Goal: Transaction & Acquisition: Obtain resource

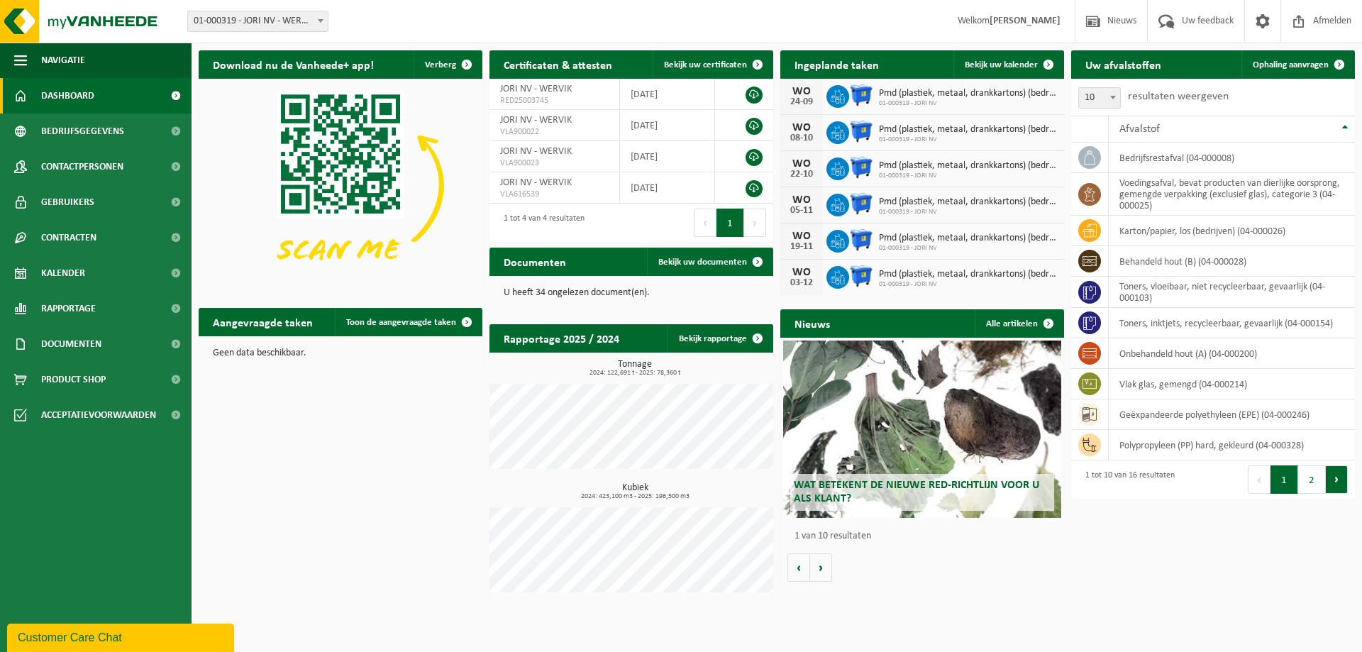
click at [1344, 481] on button "Volgende" at bounding box center [1337, 479] width 22 height 28
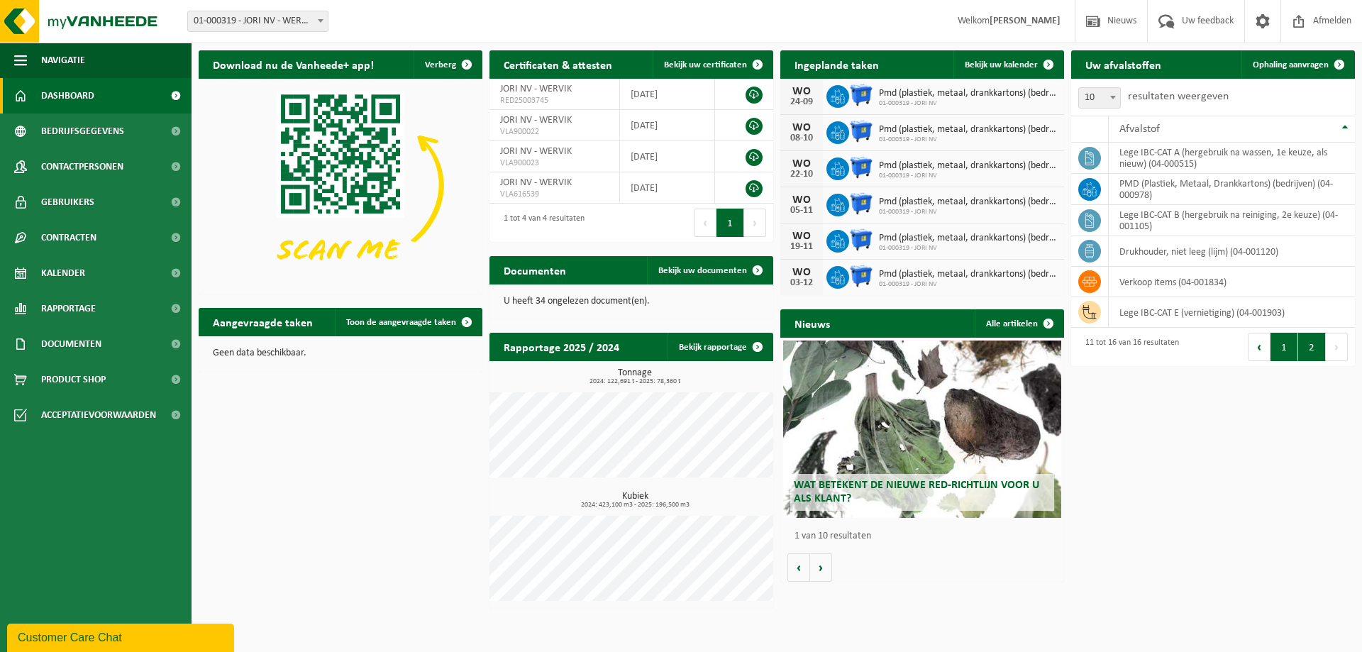
click at [1275, 350] on button "1" at bounding box center [1284, 347] width 28 height 28
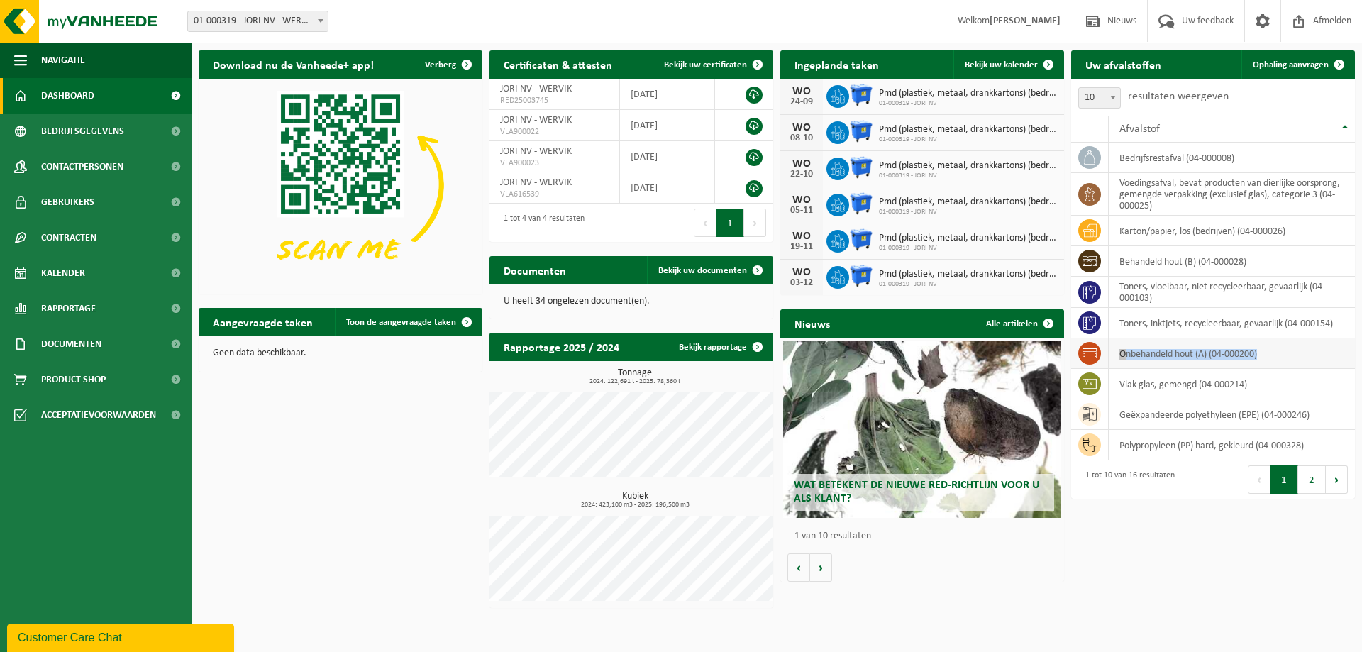
drag, startPoint x: 1266, startPoint y: 358, endPoint x: 1118, endPoint y: 358, distance: 147.6
click at [1118, 359] on td "onbehandeld hout (A) (04-000200)" at bounding box center [1232, 353] width 246 height 31
drag, startPoint x: 1269, startPoint y: 390, endPoint x: 1117, endPoint y: 387, distance: 151.8
click at [1117, 387] on td "vlak glas, gemengd (04-000214)" at bounding box center [1232, 384] width 246 height 31
drag, startPoint x: 1314, startPoint y: 419, endPoint x: 1144, endPoint y: 411, distance: 171.1
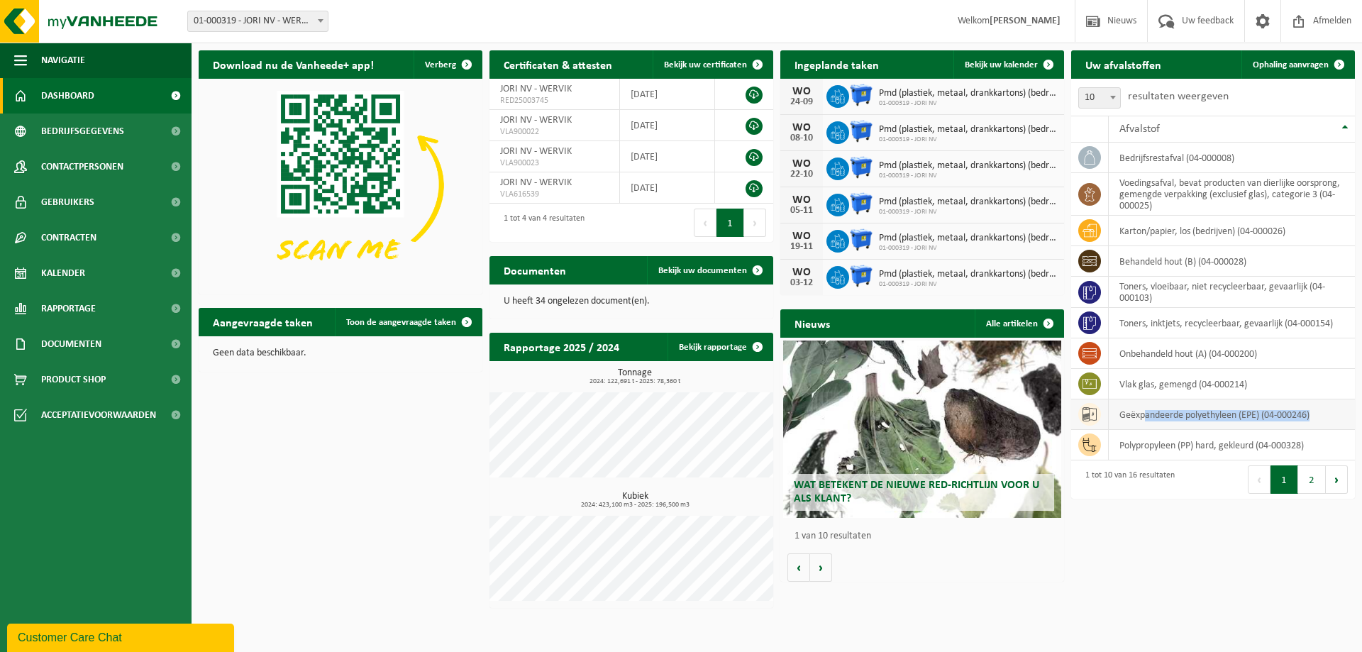
click at [1144, 411] on td "geëxpandeerde polyethyleen (EPE) (04-000246)" at bounding box center [1232, 414] width 246 height 31
click at [67, 304] on span "Rapportage" at bounding box center [68, 308] width 55 height 35
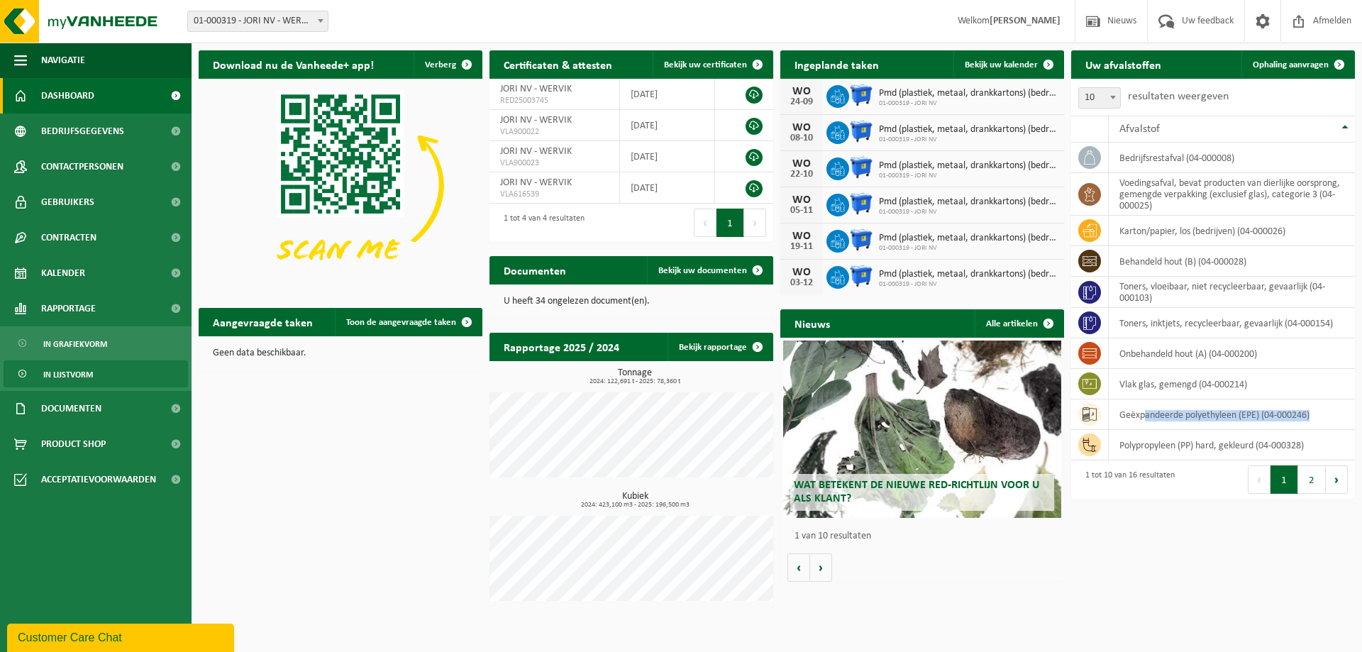
click at [114, 372] on link "In lijstvorm" at bounding box center [96, 373] width 184 height 27
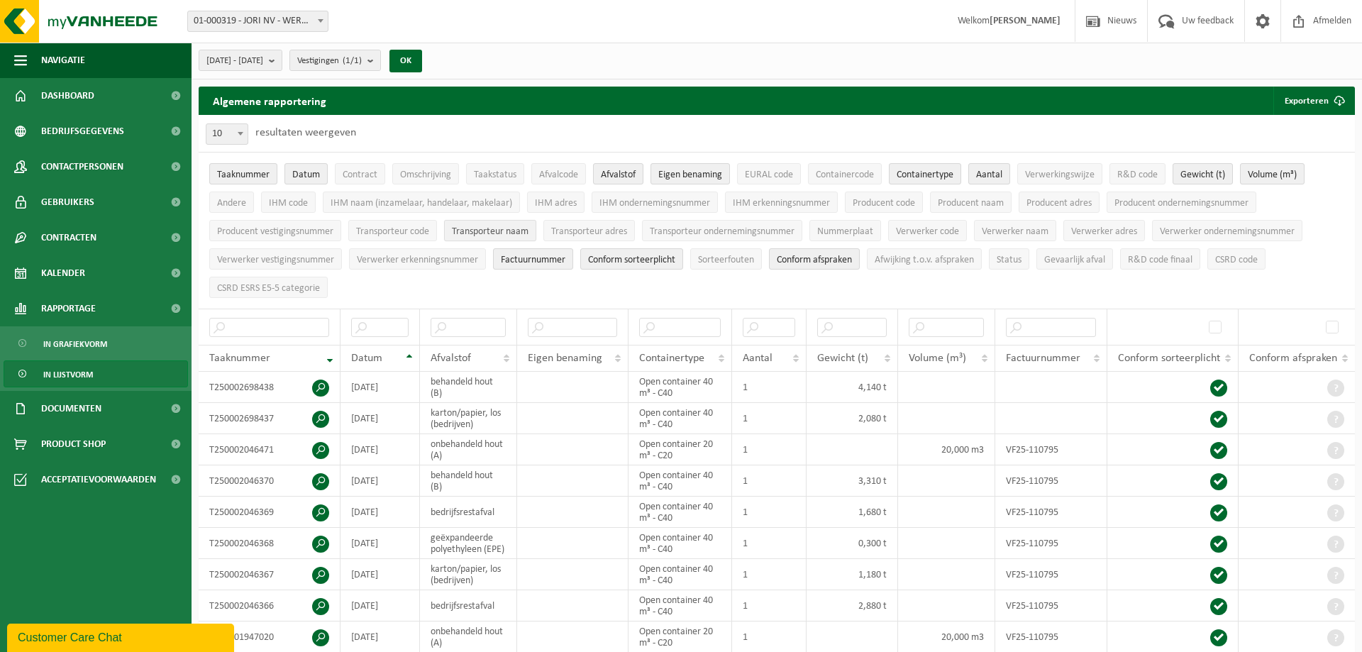
click at [533, 227] on button "Transporteur naam" at bounding box center [490, 230] width 92 height 21
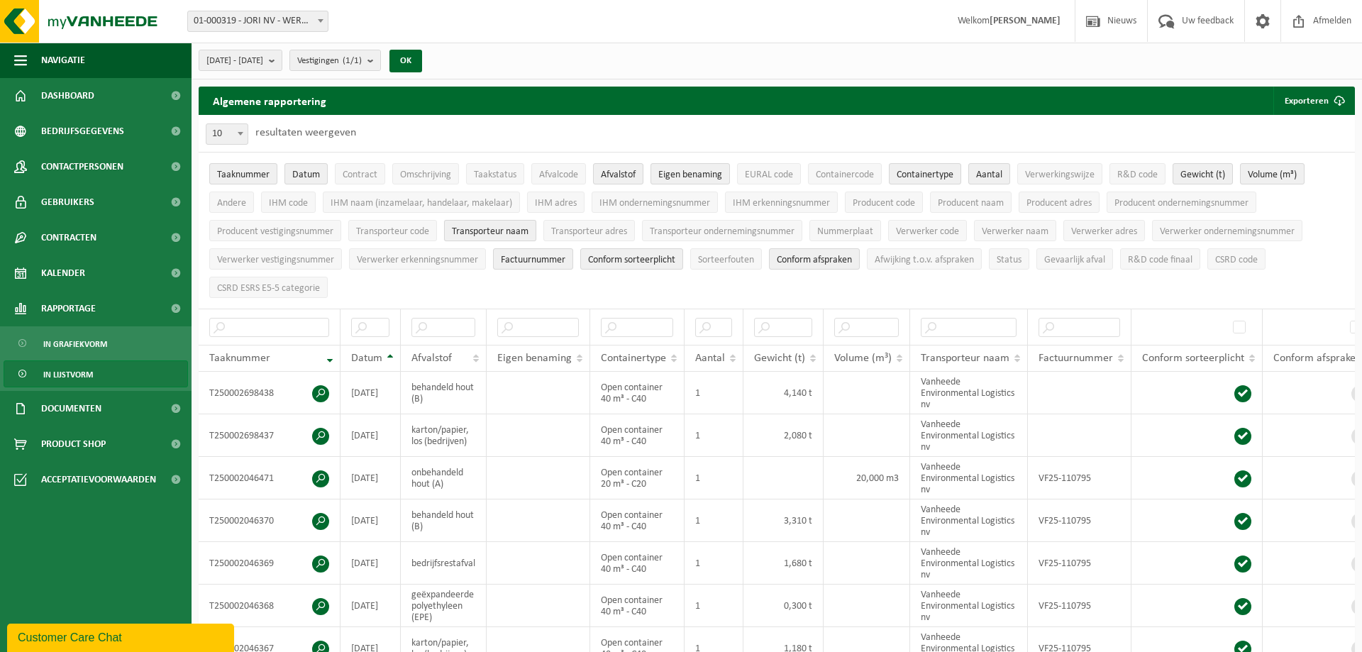
click at [519, 228] on span "Transporteur naam" at bounding box center [490, 231] width 77 height 11
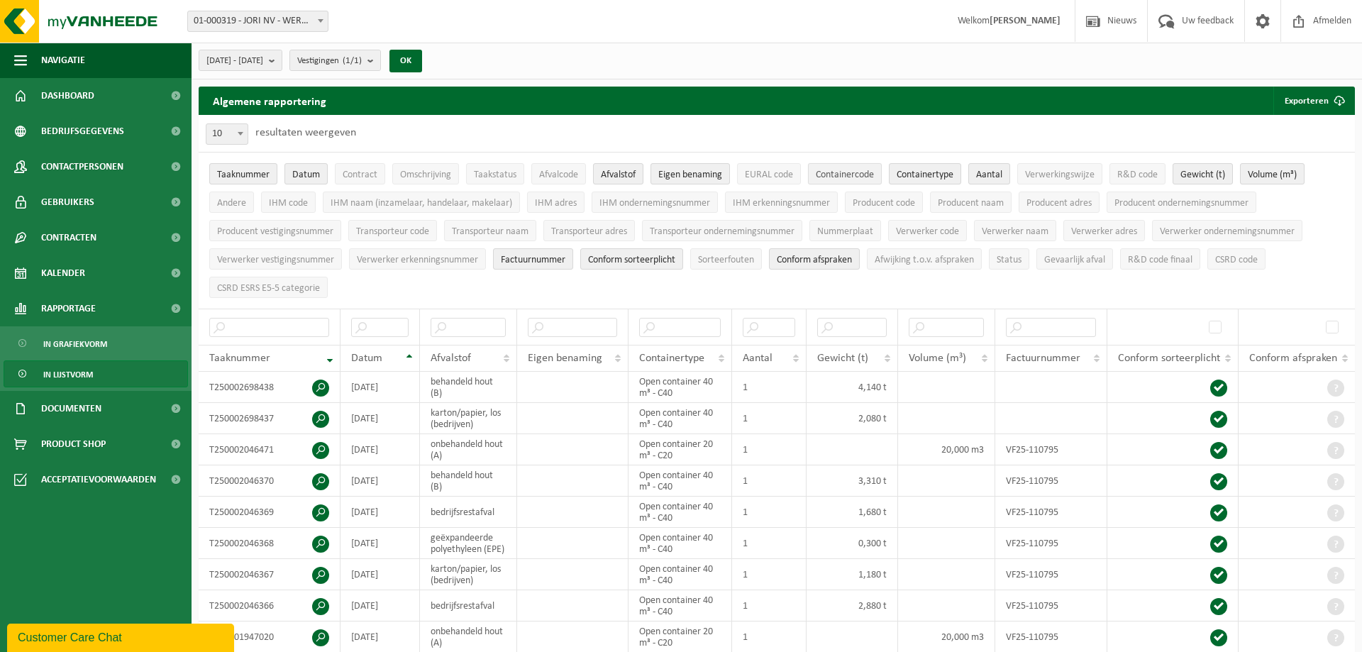
click at [824, 175] on span "Containercode" at bounding box center [845, 175] width 58 height 11
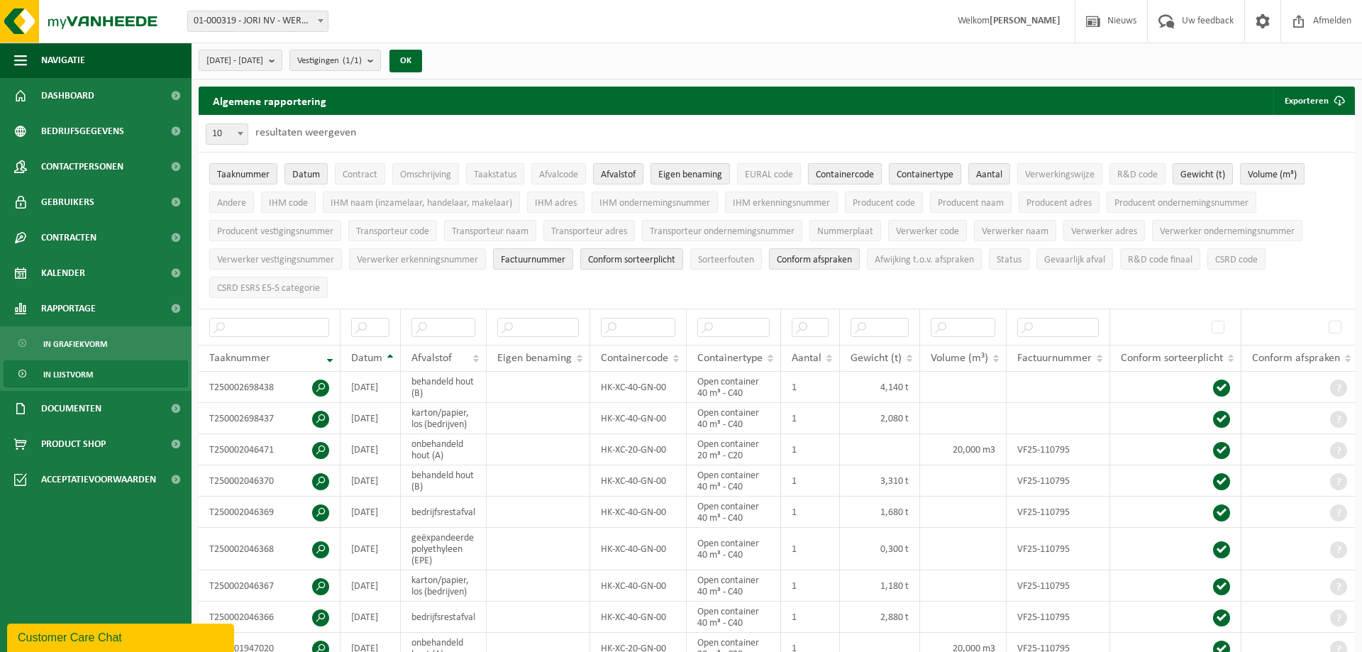
click at [830, 173] on span "Containercode" at bounding box center [845, 175] width 58 height 11
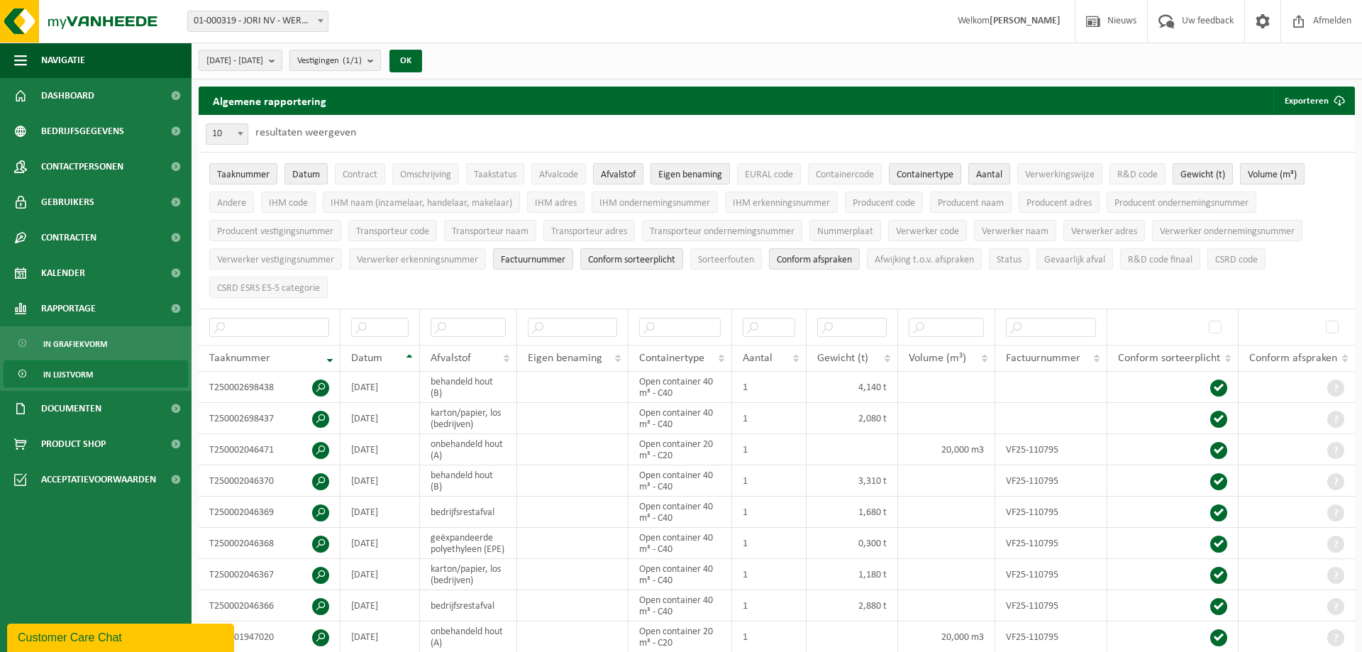
click at [676, 177] on span "Eigen benaming" at bounding box center [690, 175] width 64 height 11
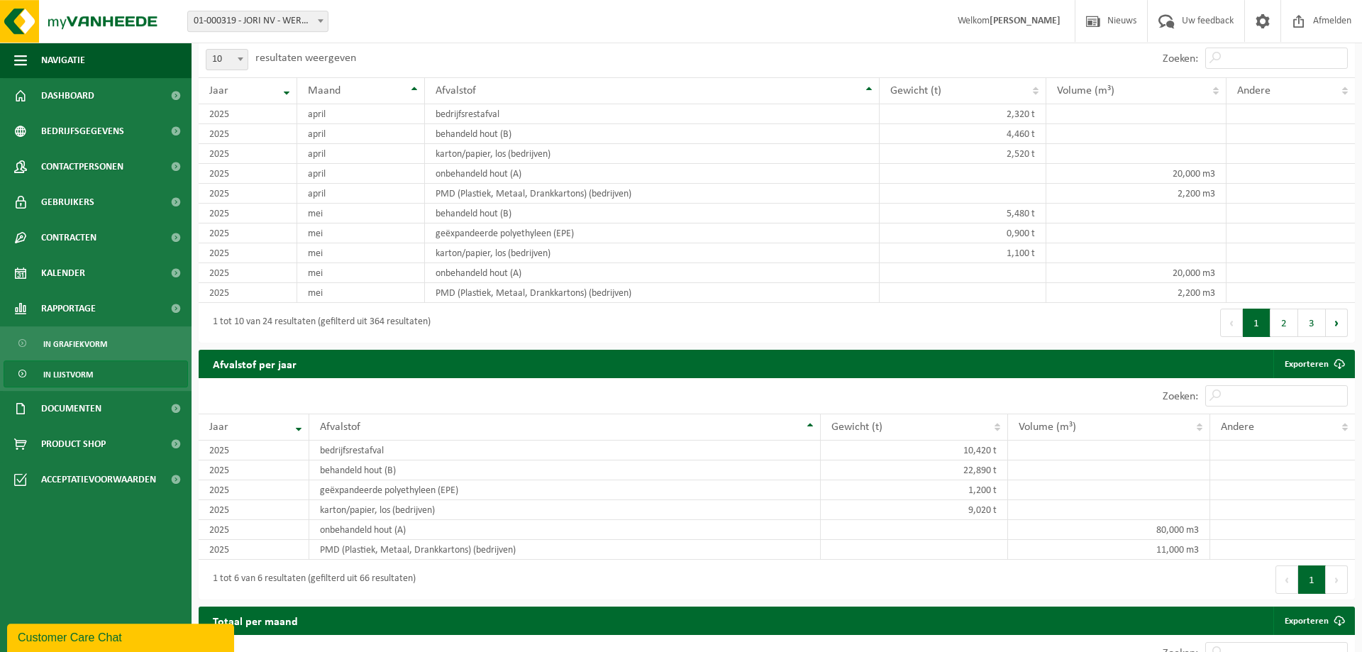
scroll to position [868, 0]
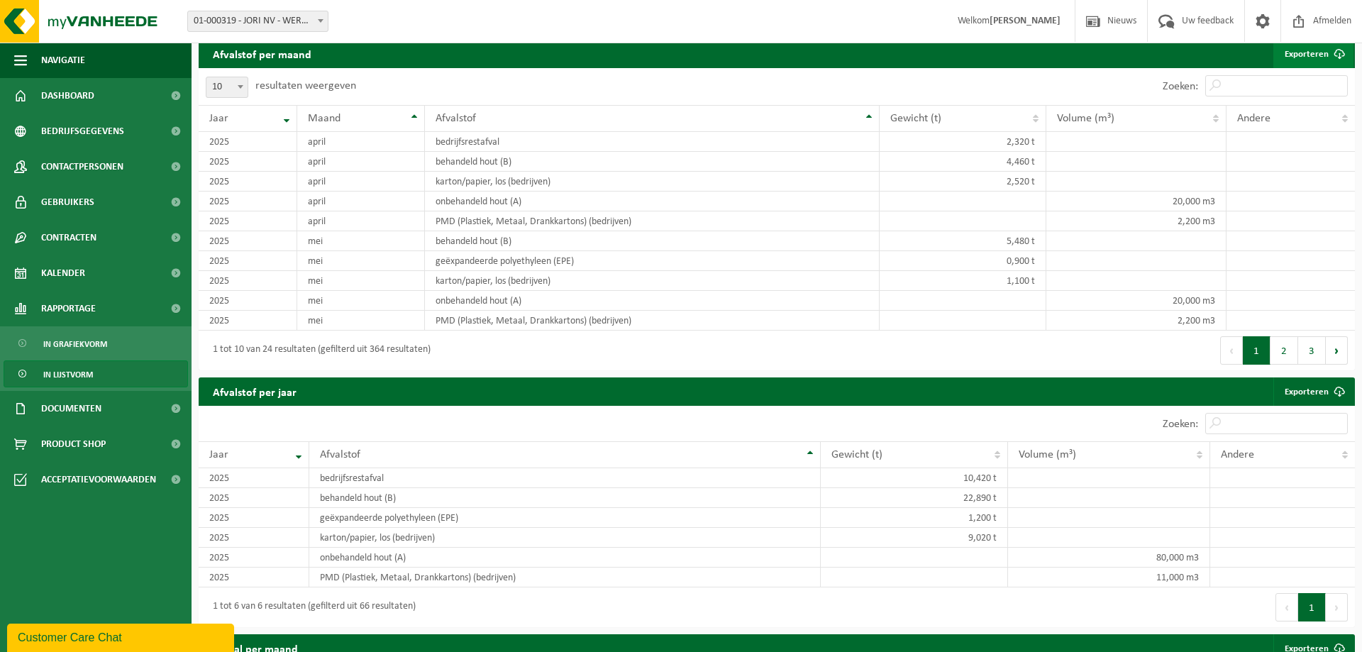
click at [1319, 53] on link "Exporteren" at bounding box center [1313, 54] width 80 height 28
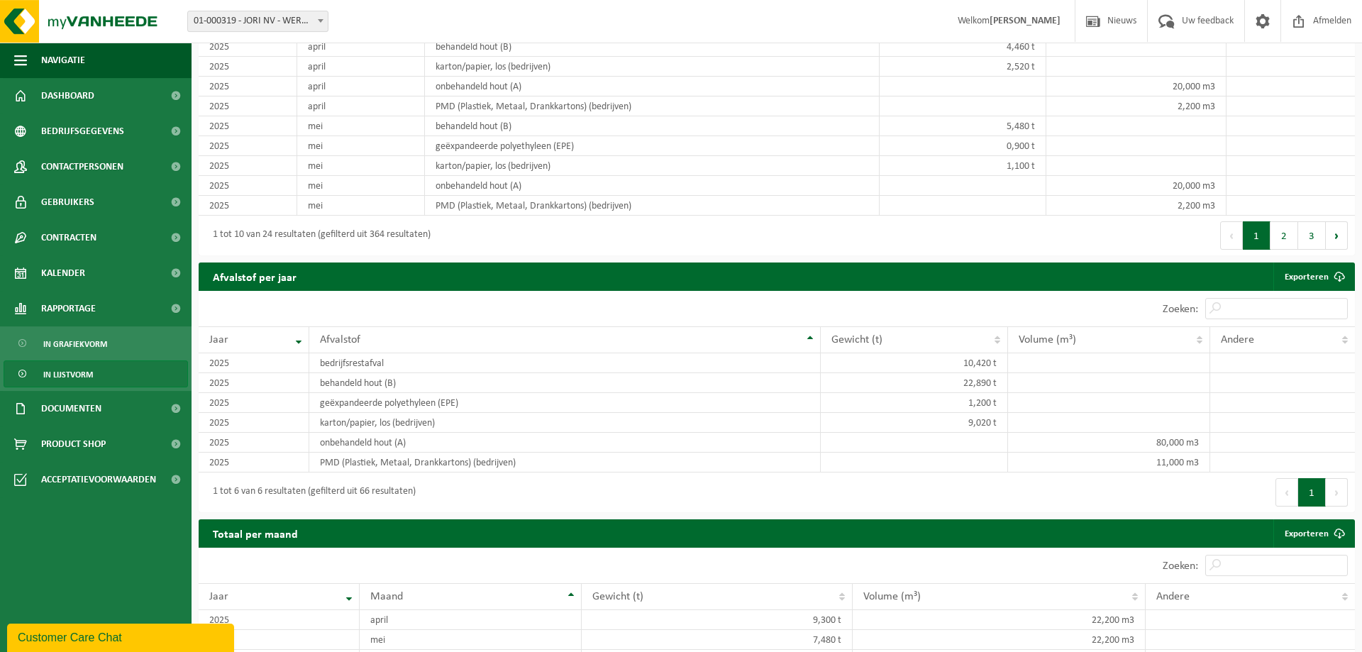
scroll to position [1013, 0]
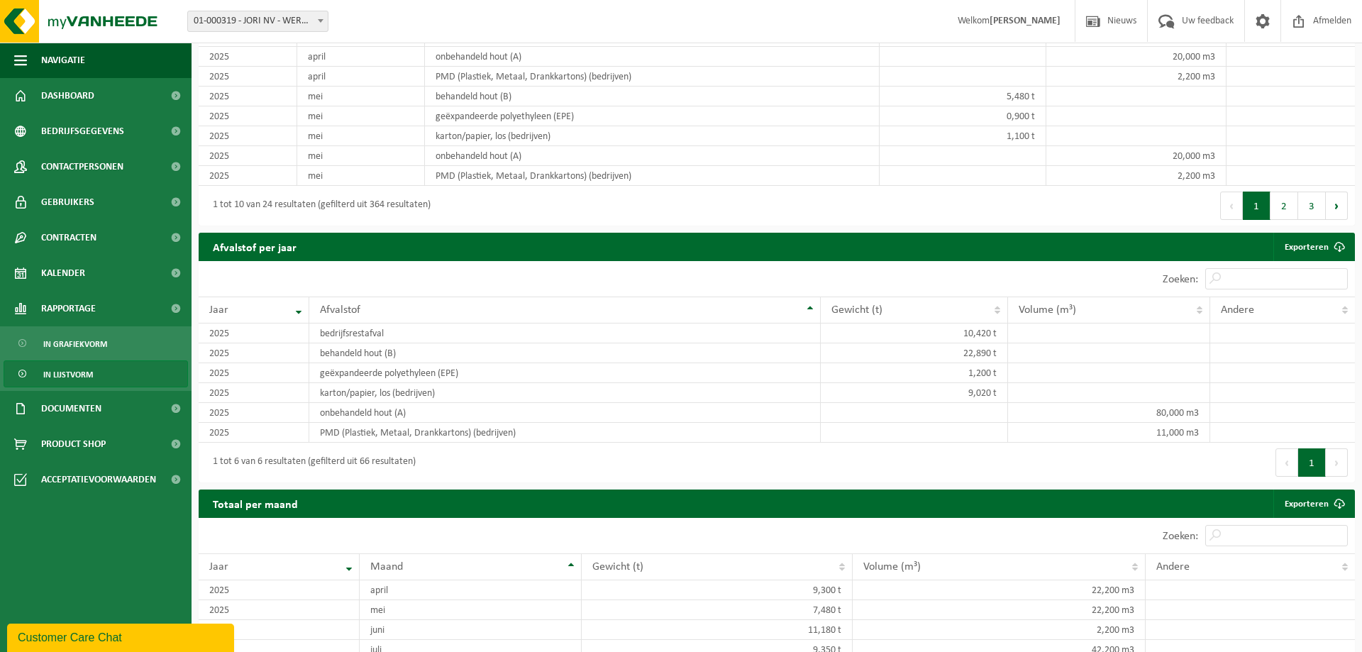
click at [1337, 462] on button "Volgende" at bounding box center [1337, 462] width 22 height 28
click at [1283, 460] on button "Vorige" at bounding box center [1286, 462] width 23 height 28
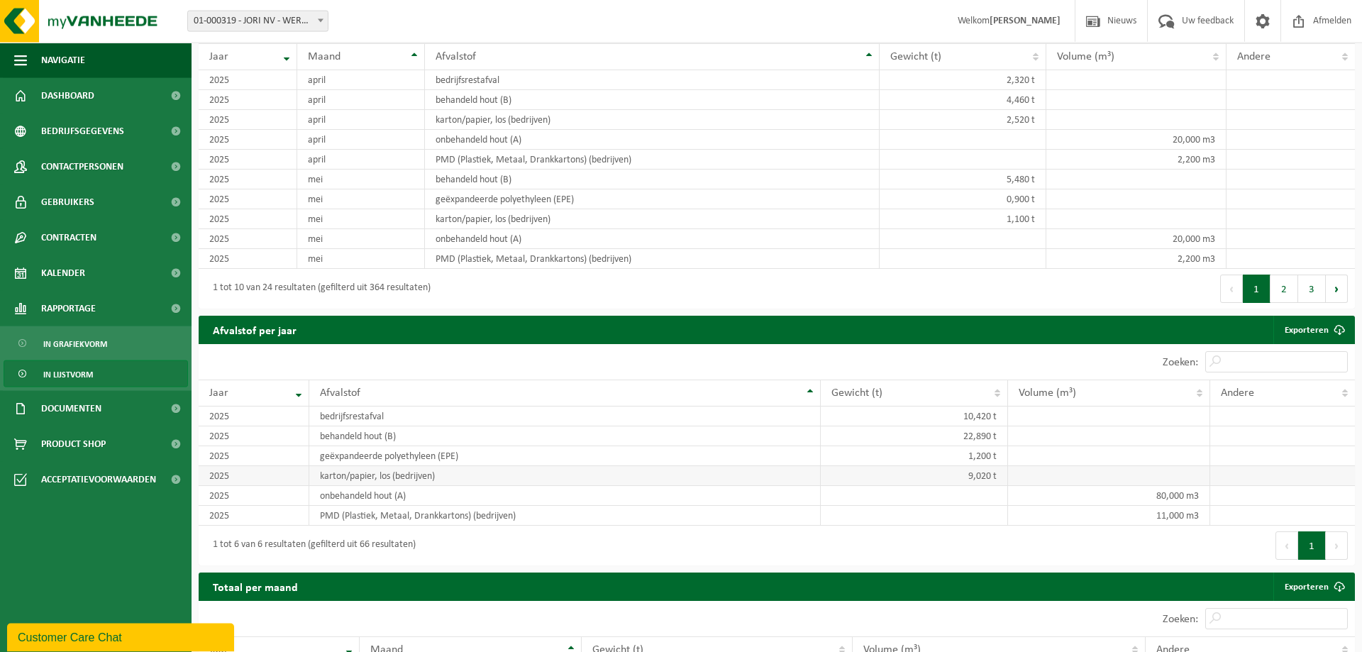
scroll to position [868, 0]
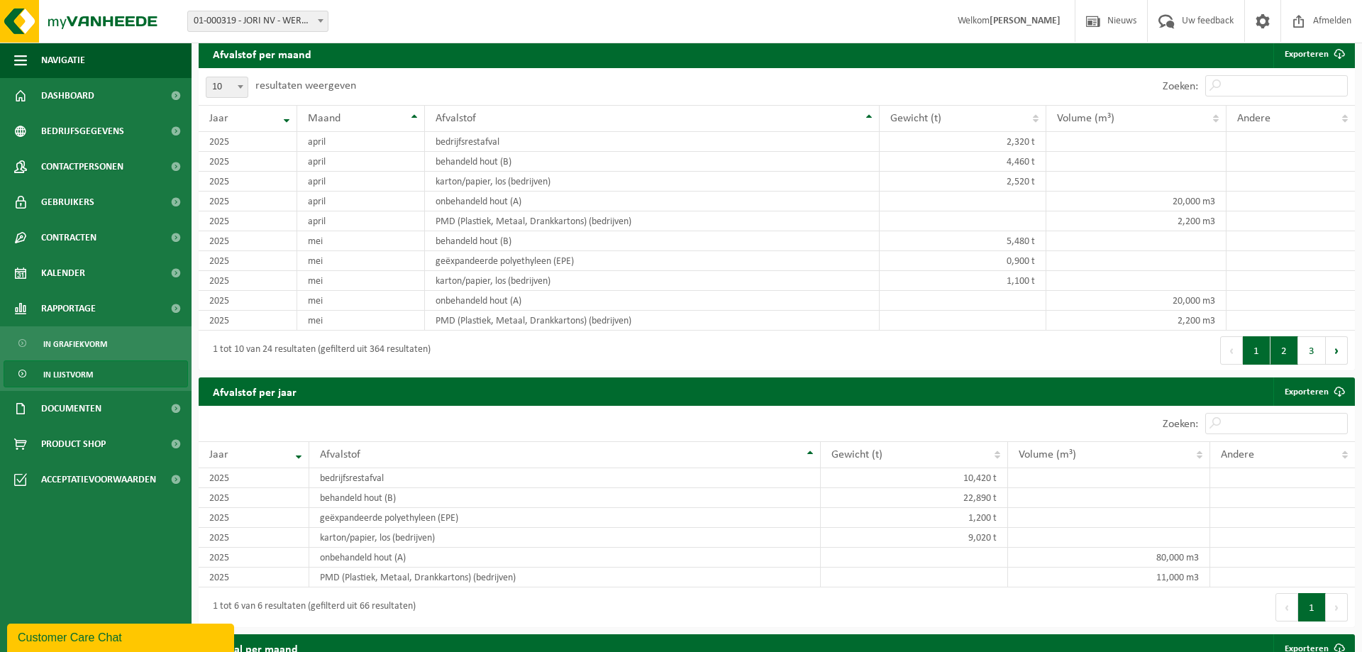
click at [1289, 350] on button "2" at bounding box center [1284, 350] width 28 height 28
click at [1308, 353] on button "3" at bounding box center [1312, 350] width 28 height 28
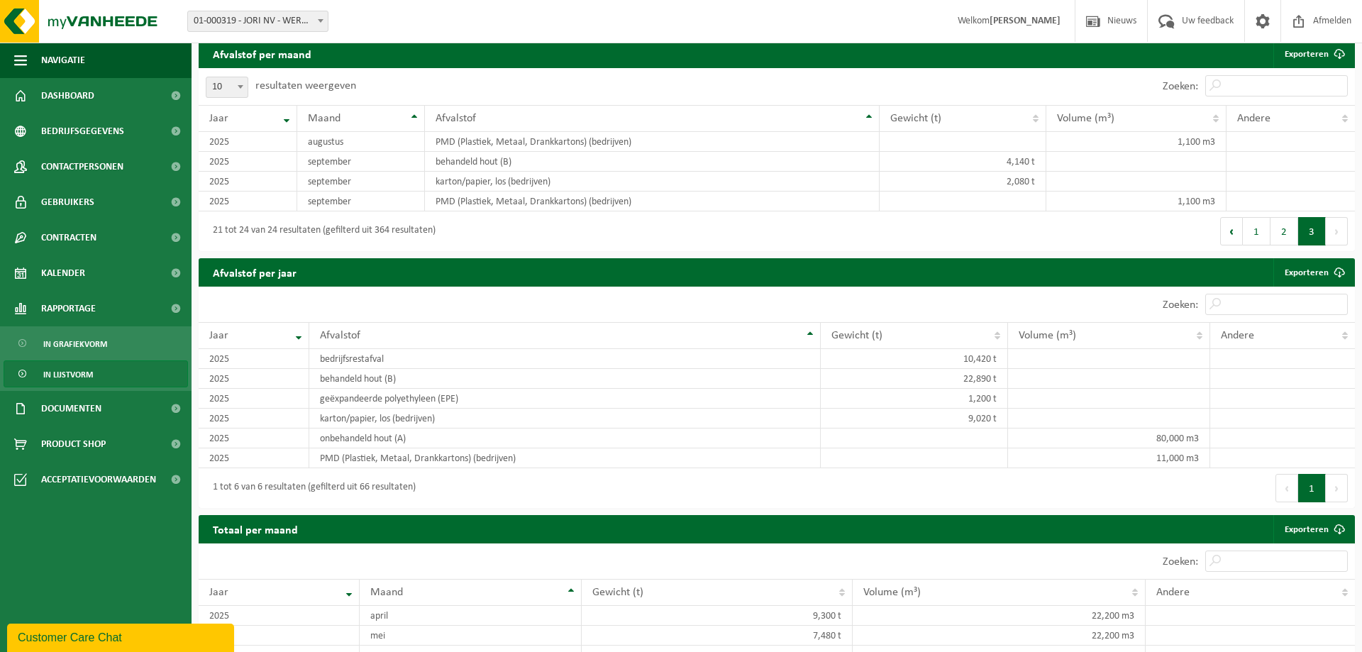
click at [255, 271] on h2 "Afvalstof per jaar" at bounding box center [255, 272] width 112 height 28
click at [299, 335] on th "Jaar" at bounding box center [254, 335] width 111 height 27
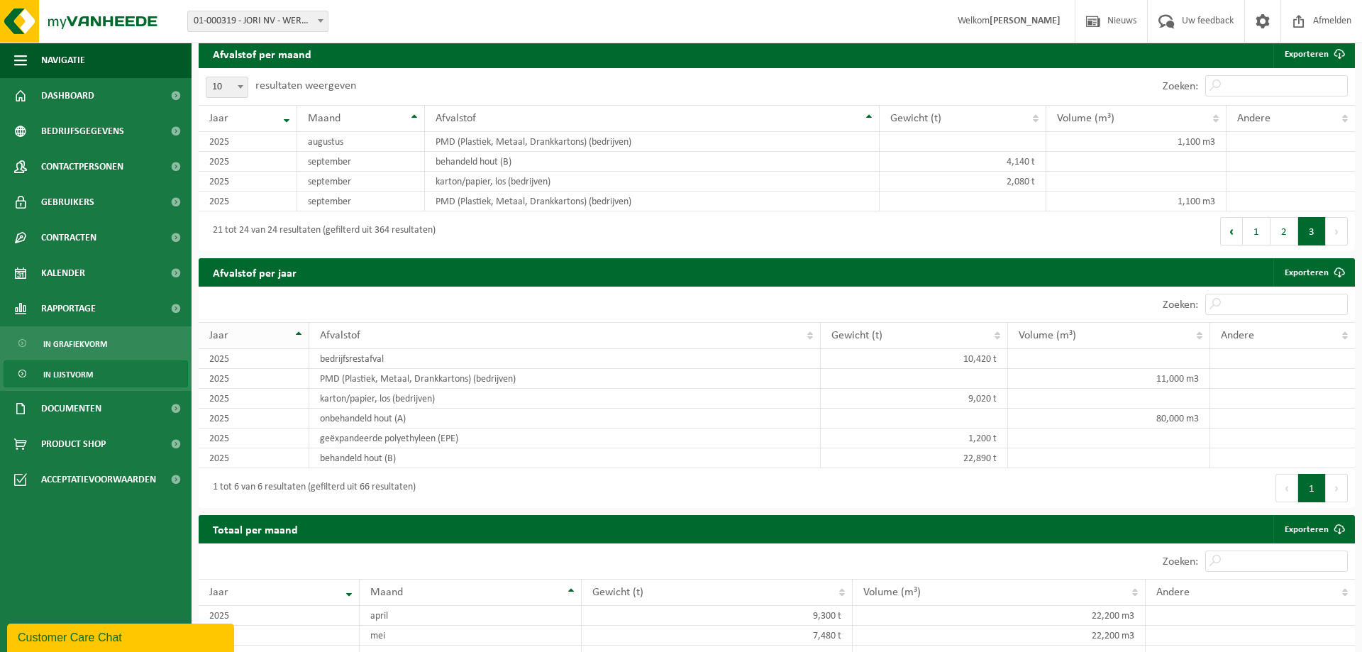
click at [299, 335] on th "Jaar" at bounding box center [254, 335] width 111 height 27
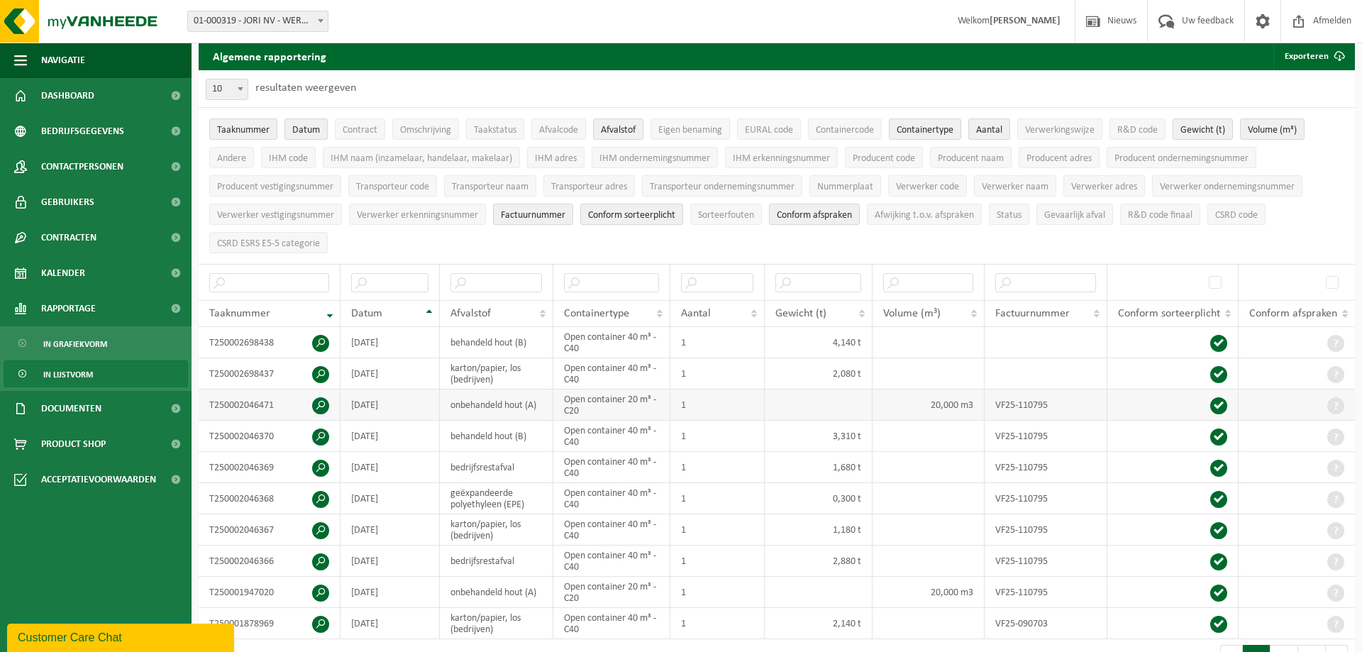
scroll to position [0, 0]
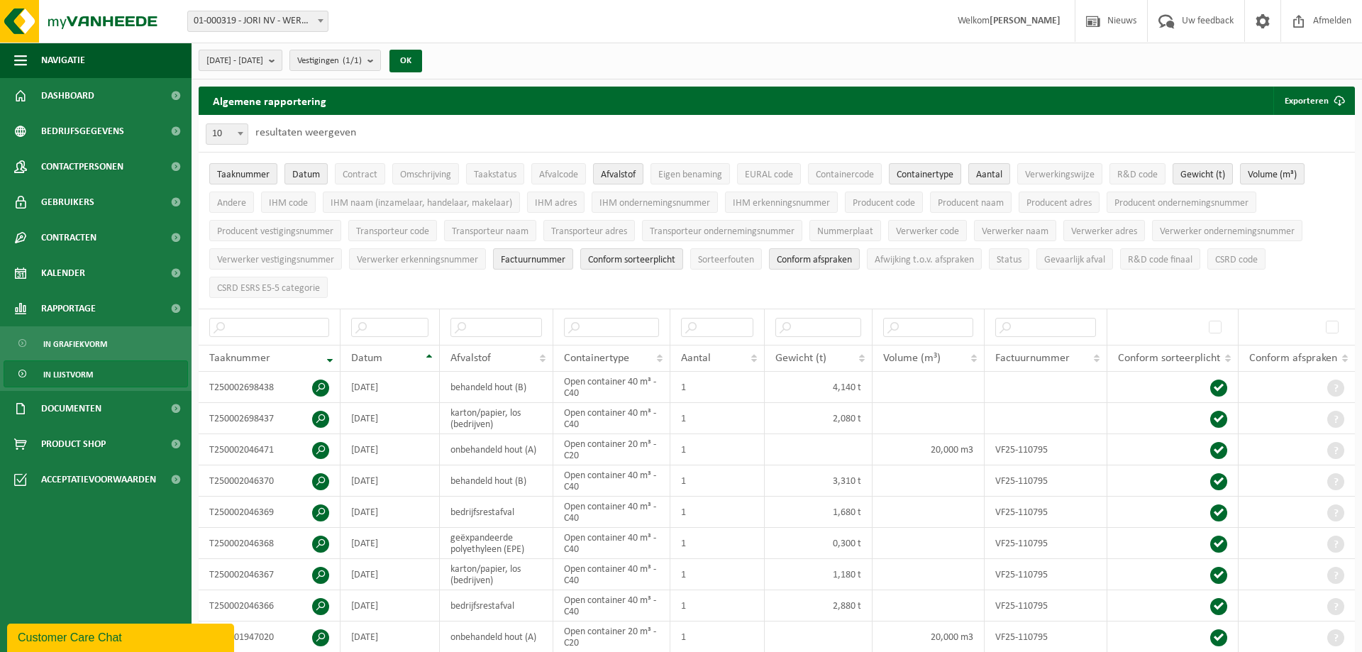
click at [282, 60] on b "submit" at bounding box center [275, 60] width 13 height 20
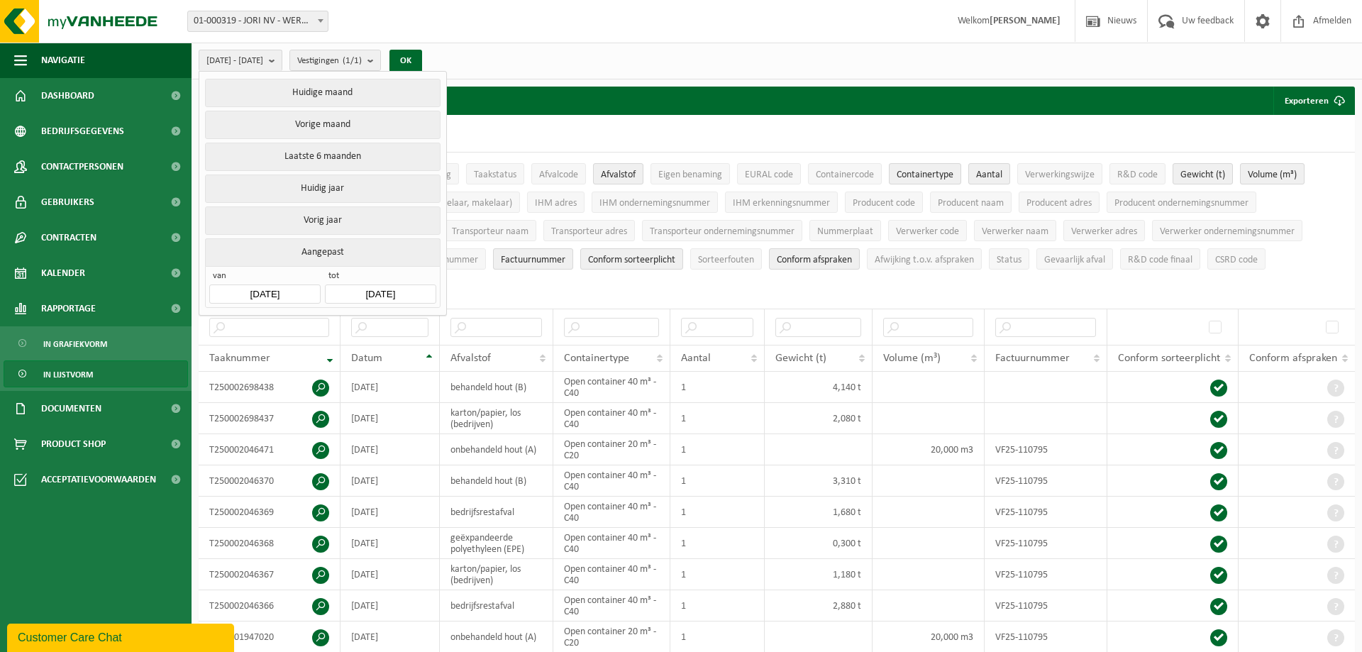
click at [260, 287] on input "2025-04-01" at bounding box center [264, 293] width 111 height 19
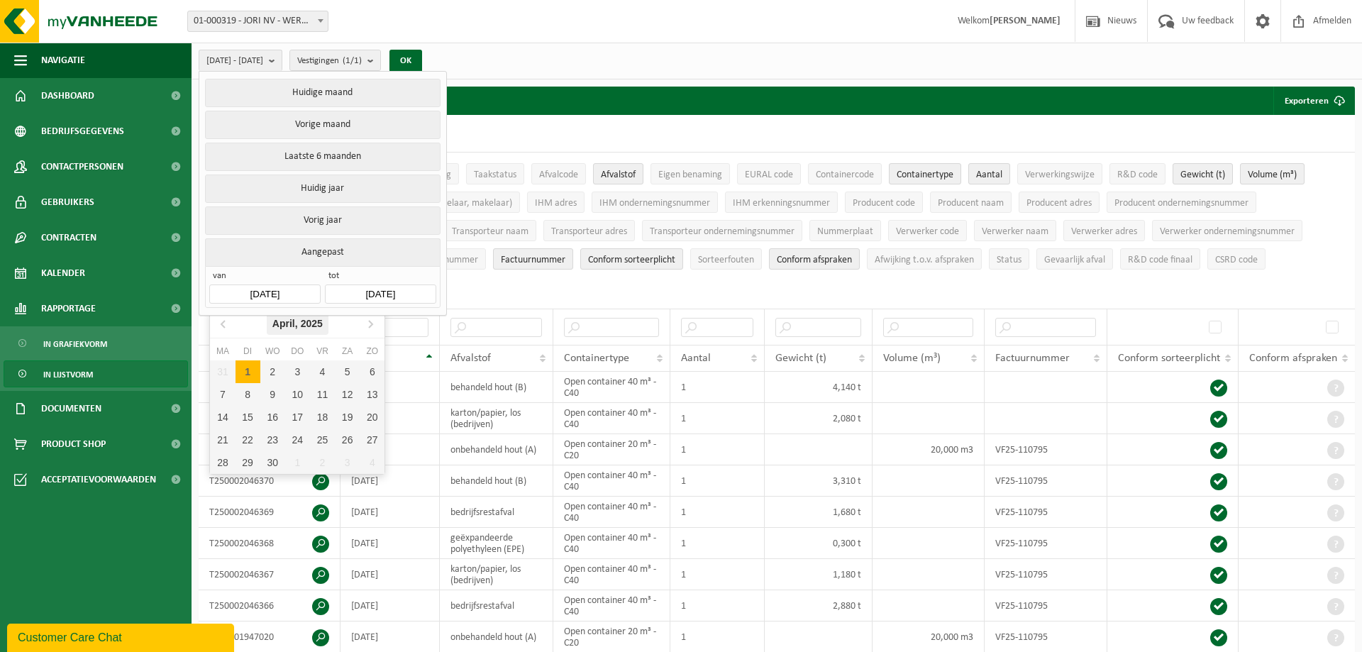
click at [299, 324] on div "April, 2025" at bounding box center [298, 323] width 62 height 23
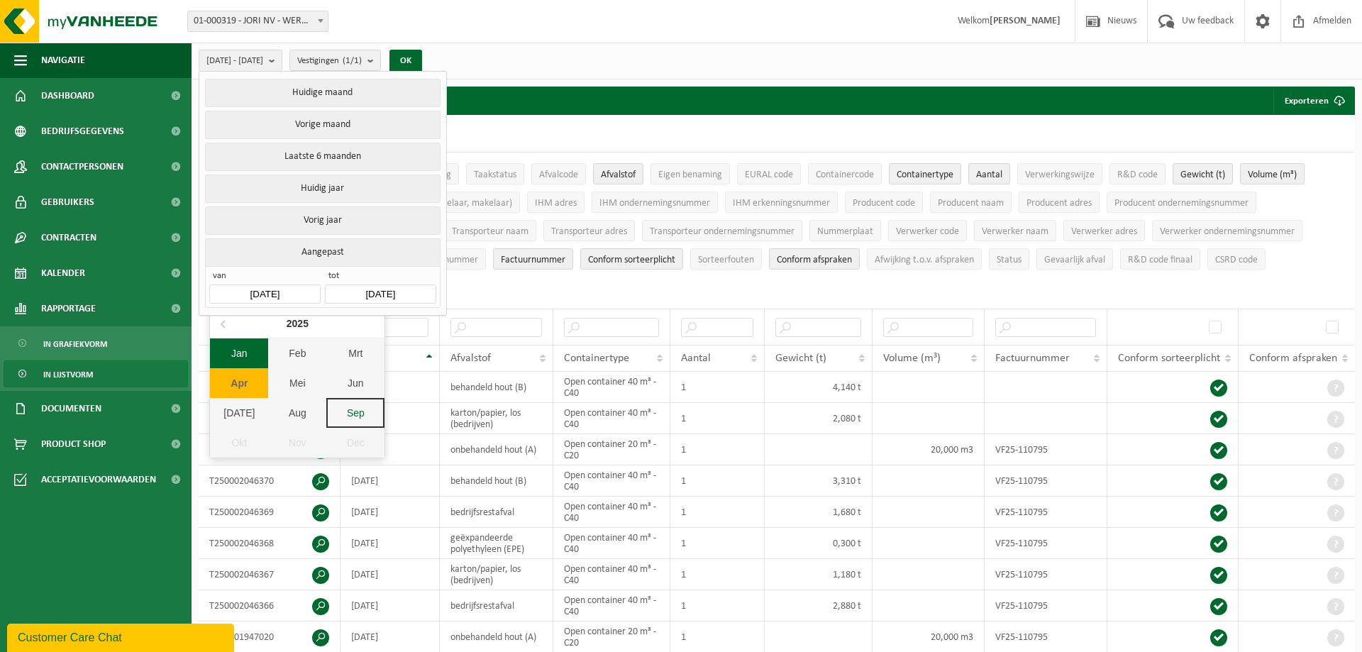
click at [241, 355] on div "Jan" at bounding box center [239, 353] width 58 height 30
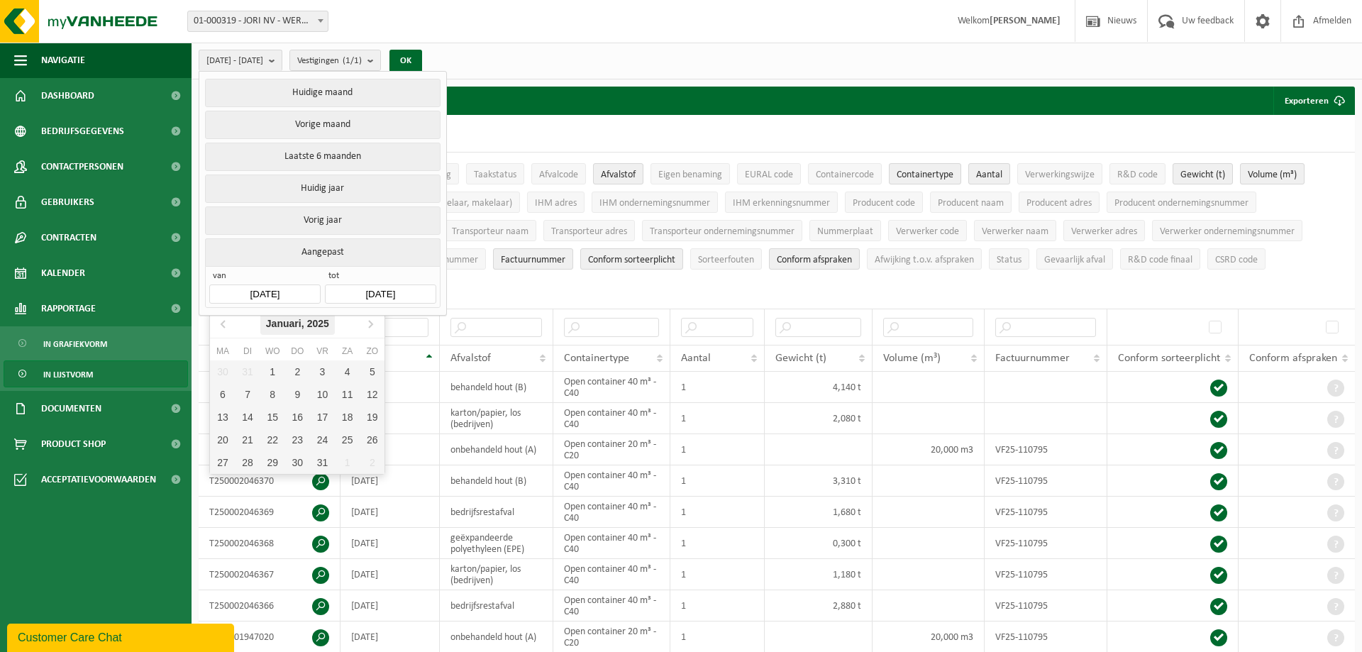
click at [316, 321] on icon "2025" at bounding box center [318, 324] width 22 height 10
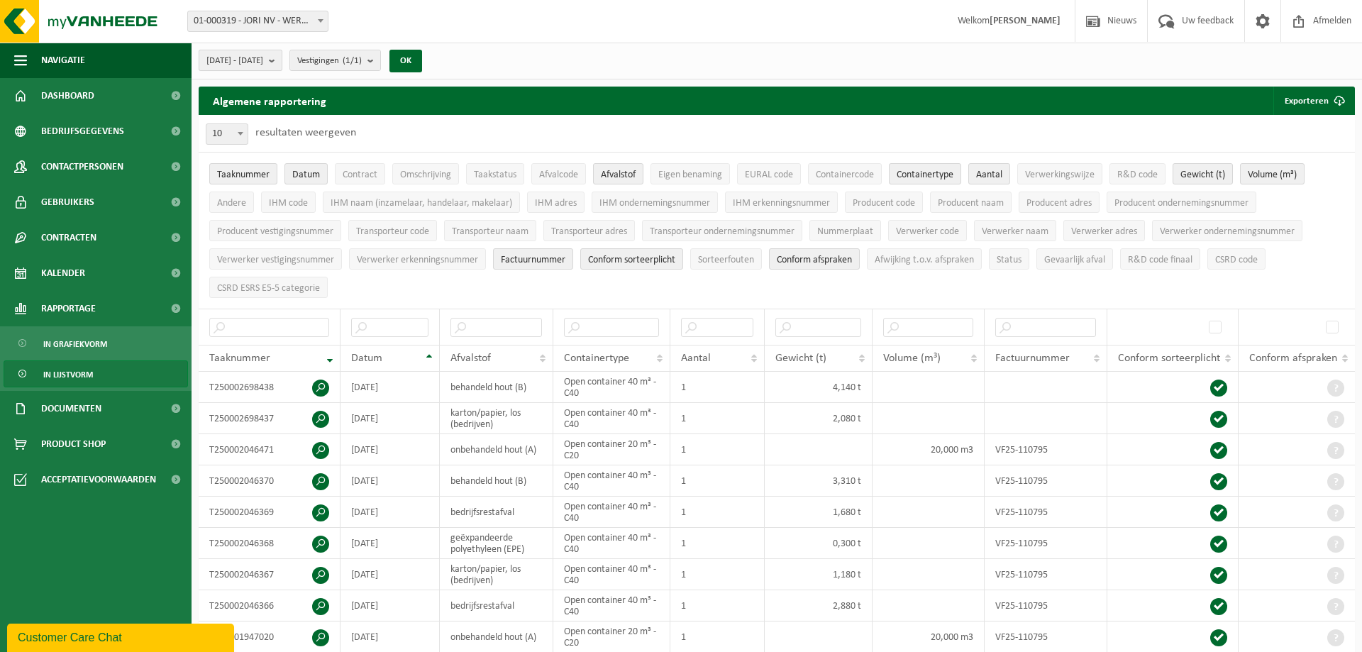
click at [263, 61] on span "2025-04-01 - 2025-09-19" at bounding box center [234, 60] width 57 height 21
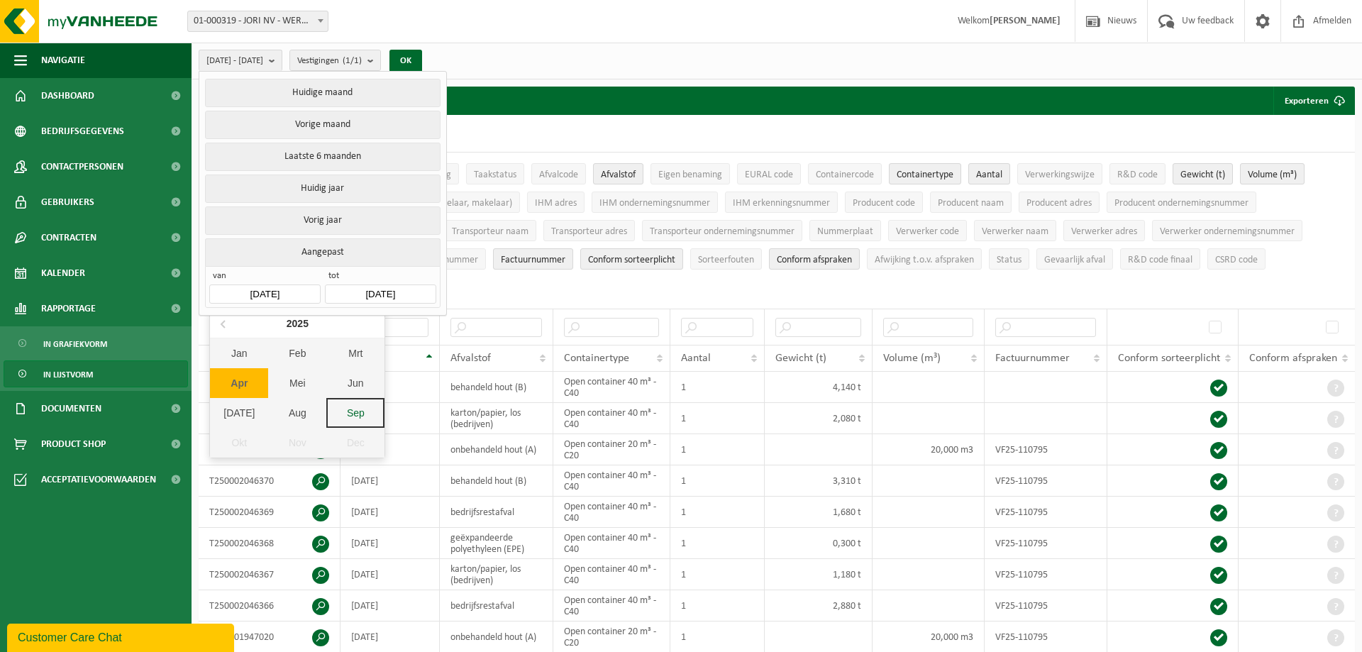
click at [294, 290] on input "2025-04-01" at bounding box center [264, 293] width 111 height 19
click at [220, 323] on icon at bounding box center [224, 323] width 23 height 23
click at [243, 353] on div "Jan" at bounding box center [239, 353] width 58 height 30
click at [380, 289] on input "2025-09-19" at bounding box center [380, 293] width 111 height 19
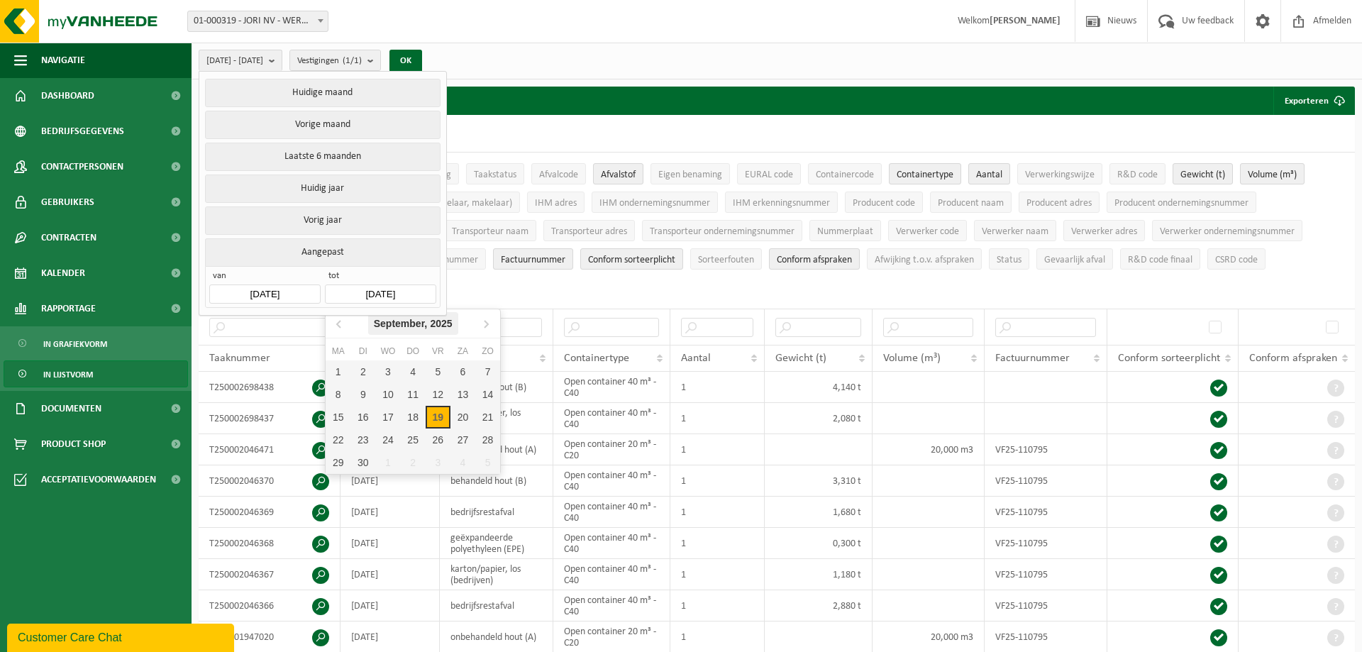
click at [406, 321] on div "September, 2025" at bounding box center [413, 323] width 90 height 23
click at [468, 445] on div "Dec" at bounding box center [471, 443] width 58 height 30
click at [381, 462] on div "31" at bounding box center [387, 462] width 25 height 23
type input "2025-12-31"
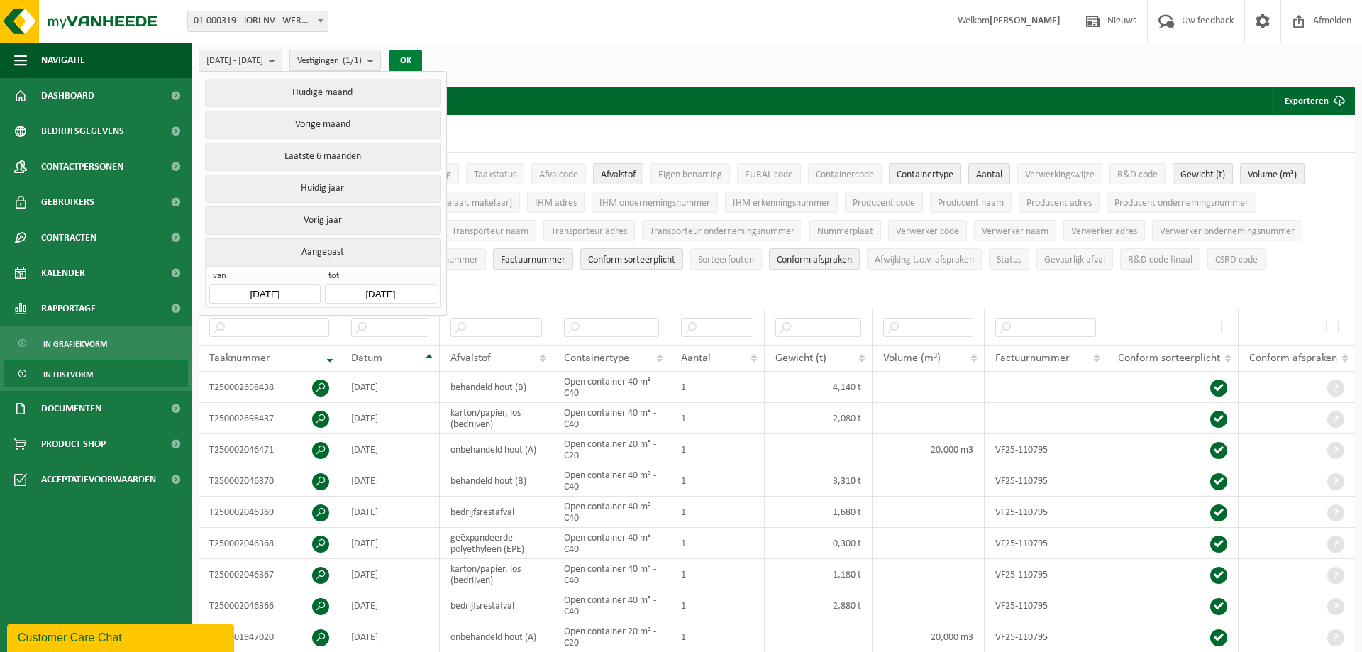
click at [422, 57] on button "OK" at bounding box center [405, 61] width 33 height 23
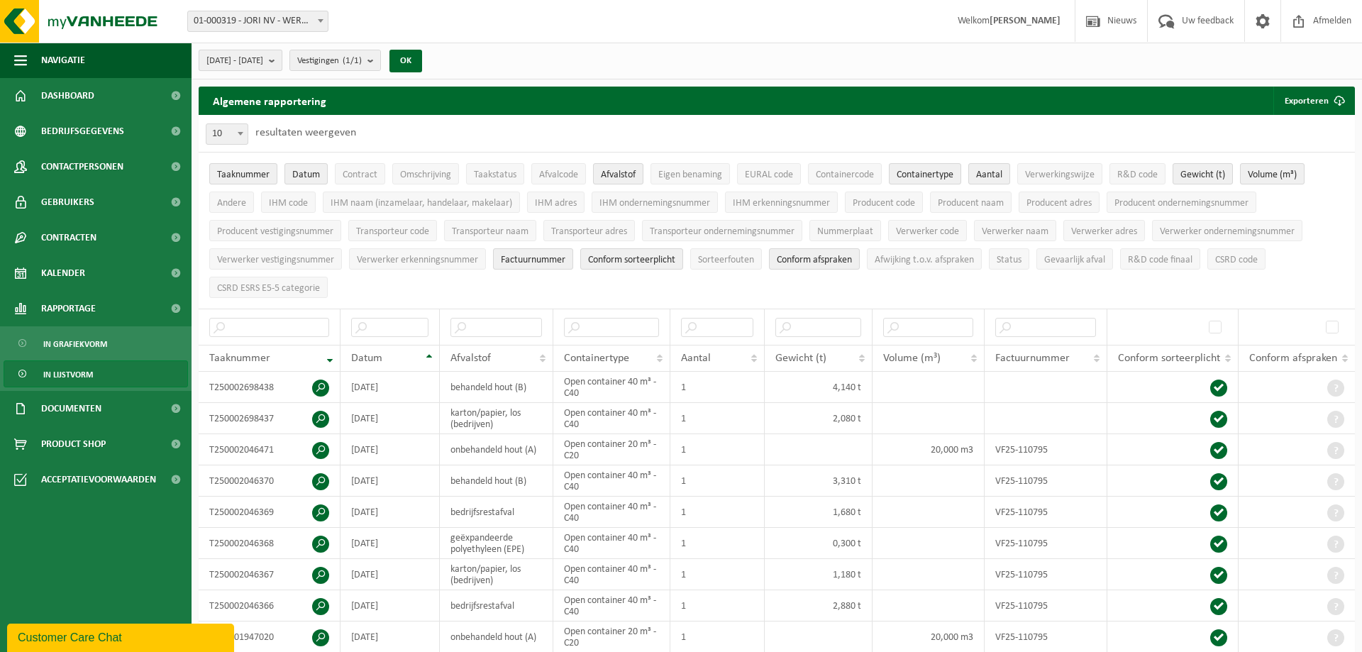
click at [263, 60] on span "2025-04-01 - 2025-12-31" at bounding box center [234, 60] width 57 height 21
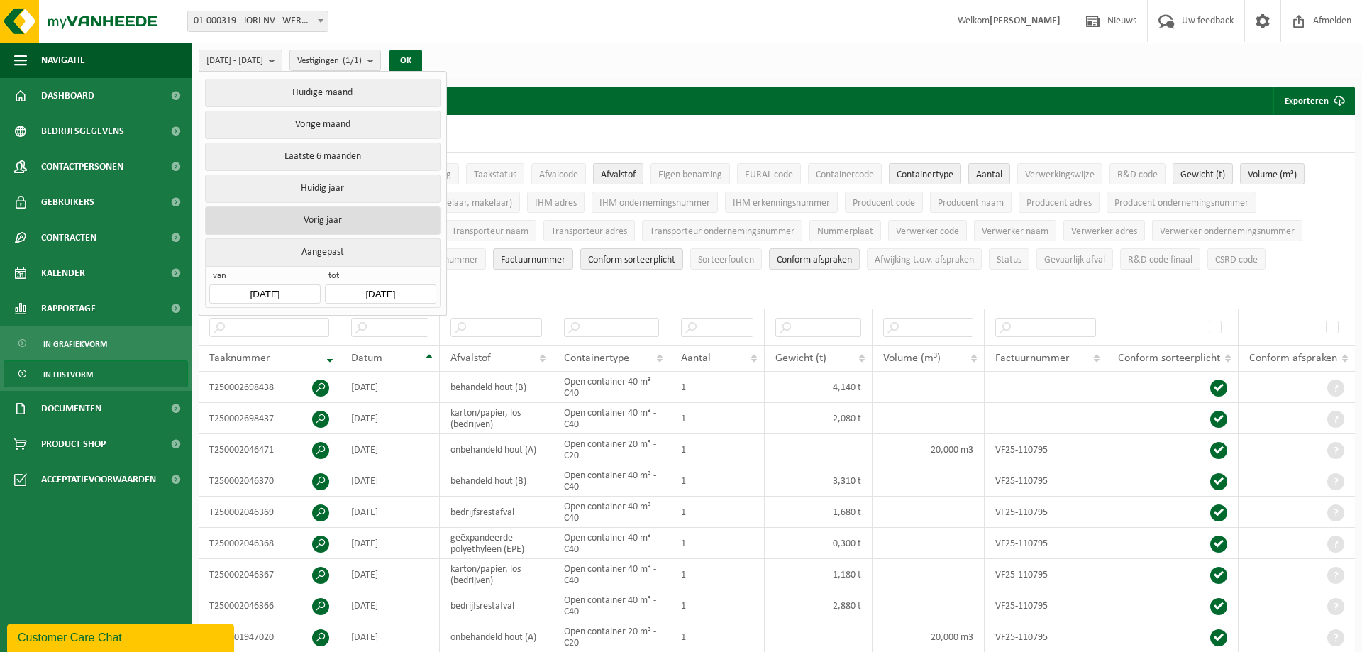
click at [342, 219] on button "Vorig jaar" at bounding box center [322, 220] width 235 height 28
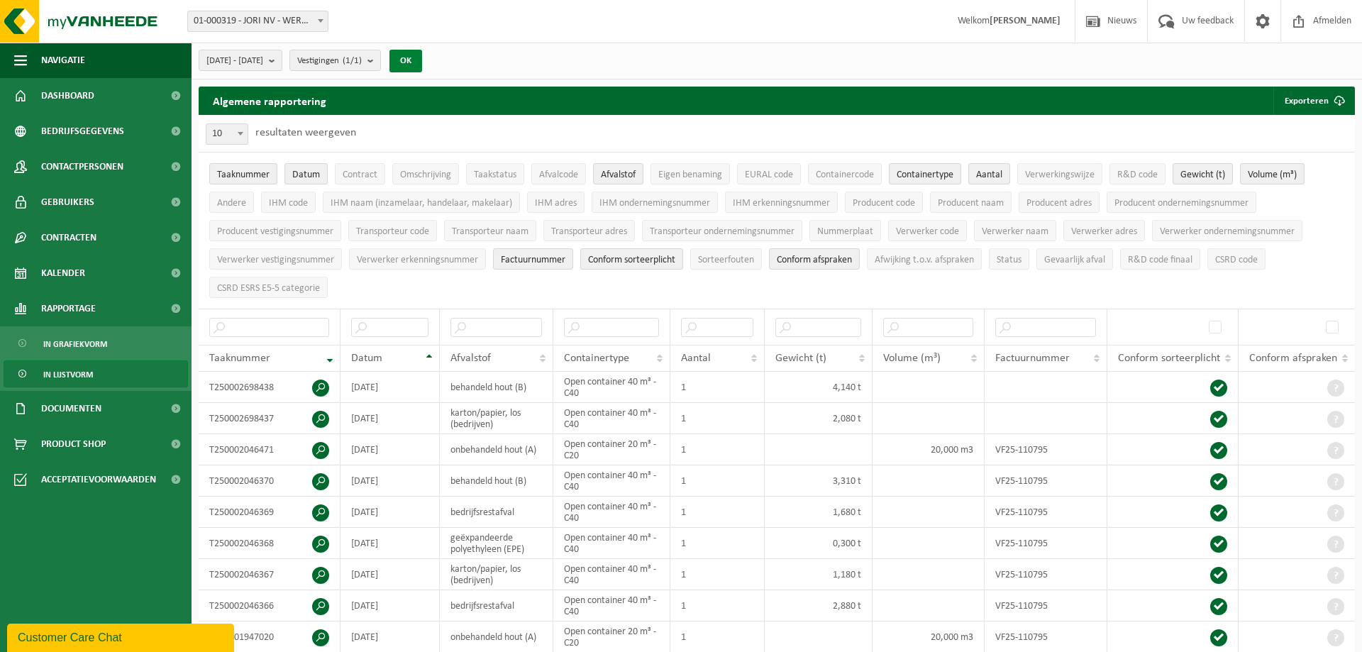
click at [422, 60] on button "OK" at bounding box center [405, 61] width 33 height 23
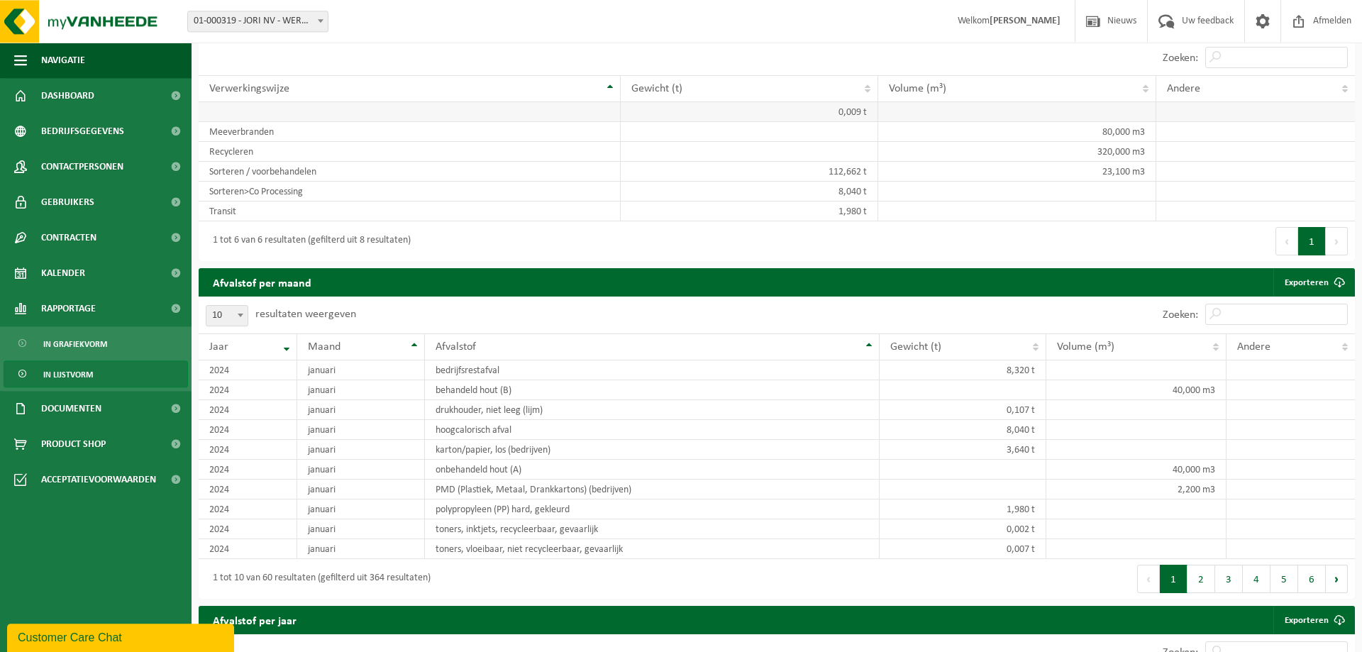
scroll to position [796, 0]
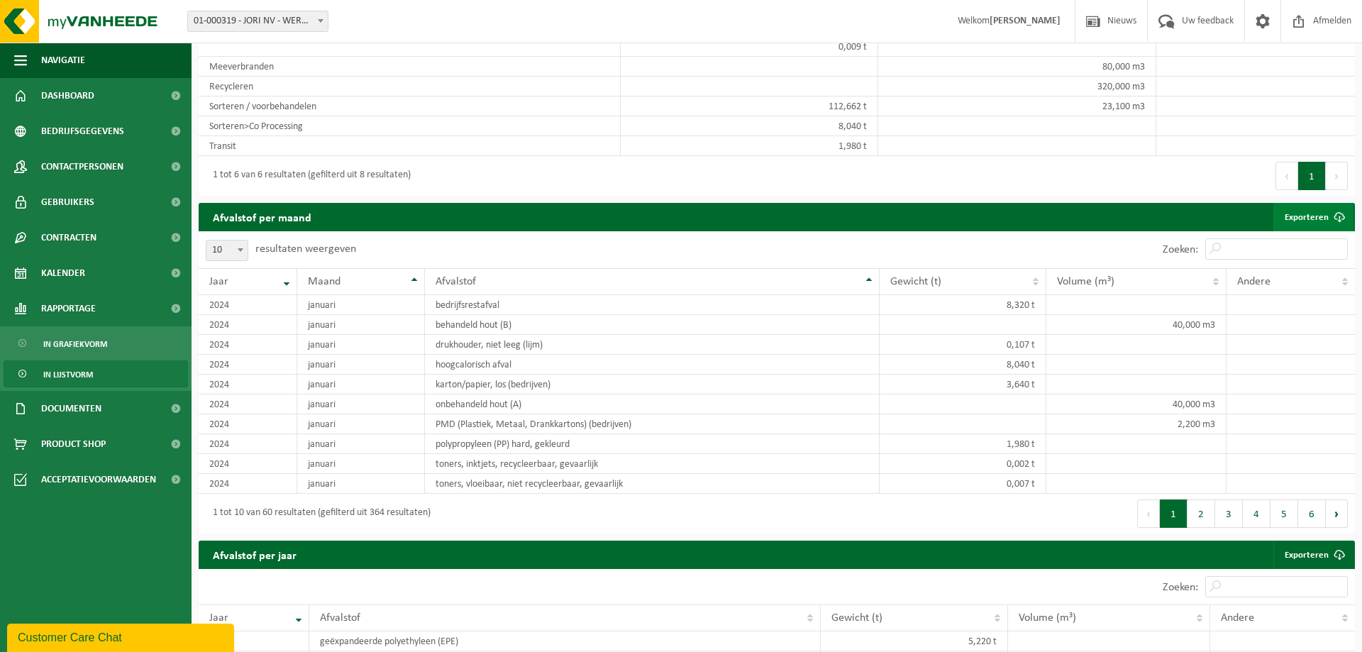
click at [1305, 213] on link "Exporteren" at bounding box center [1313, 217] width 80 height 28
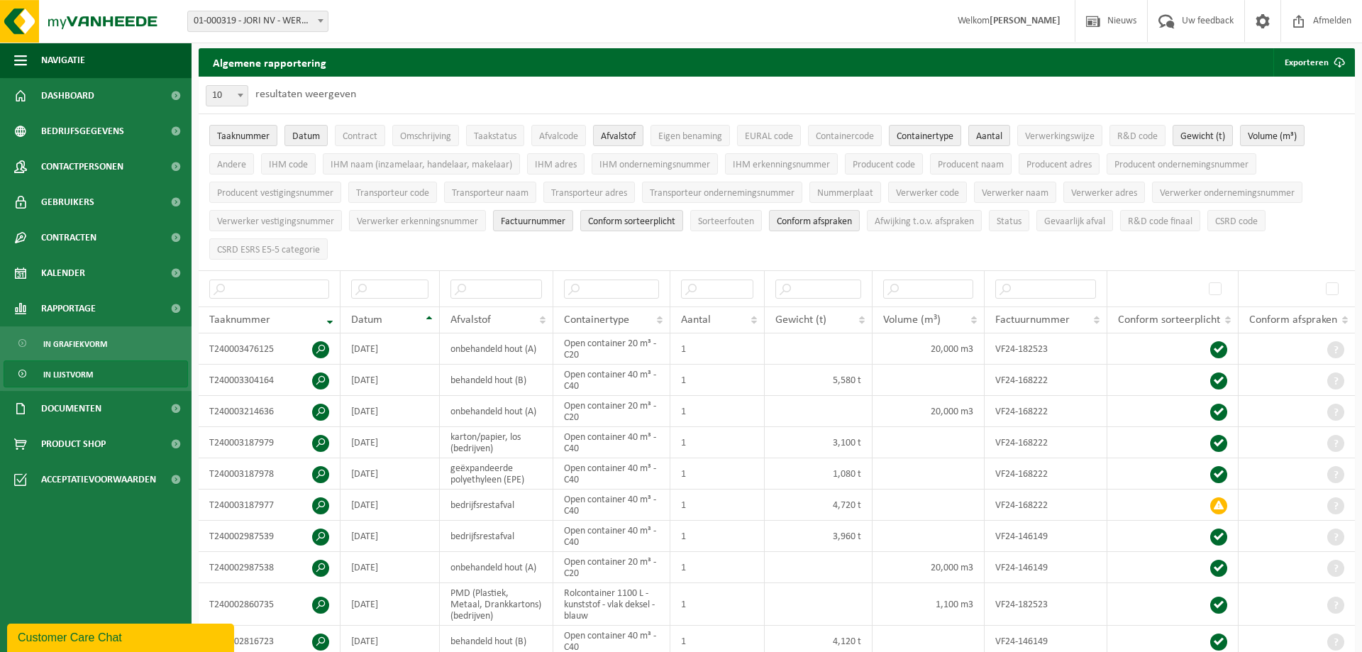
scroll to position [0, 0]
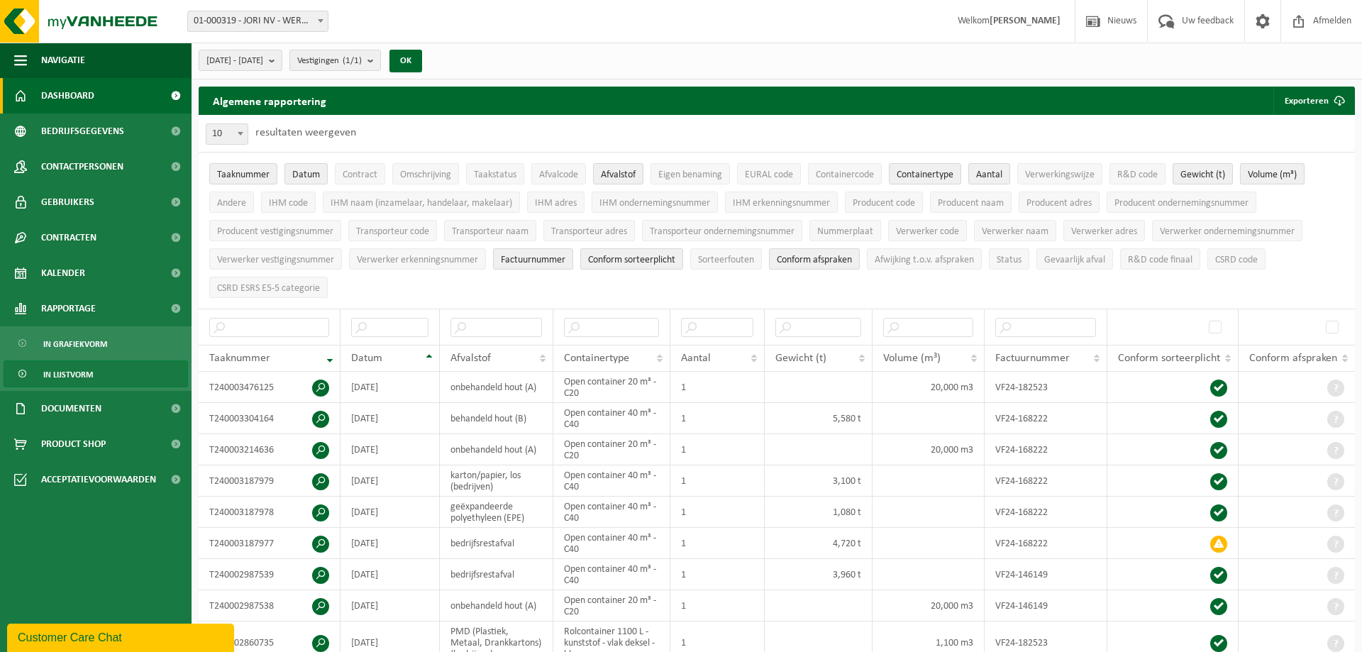
click at [114, 96] on link "Dashboard" at bounding box center [96, 95] width 192 height 35
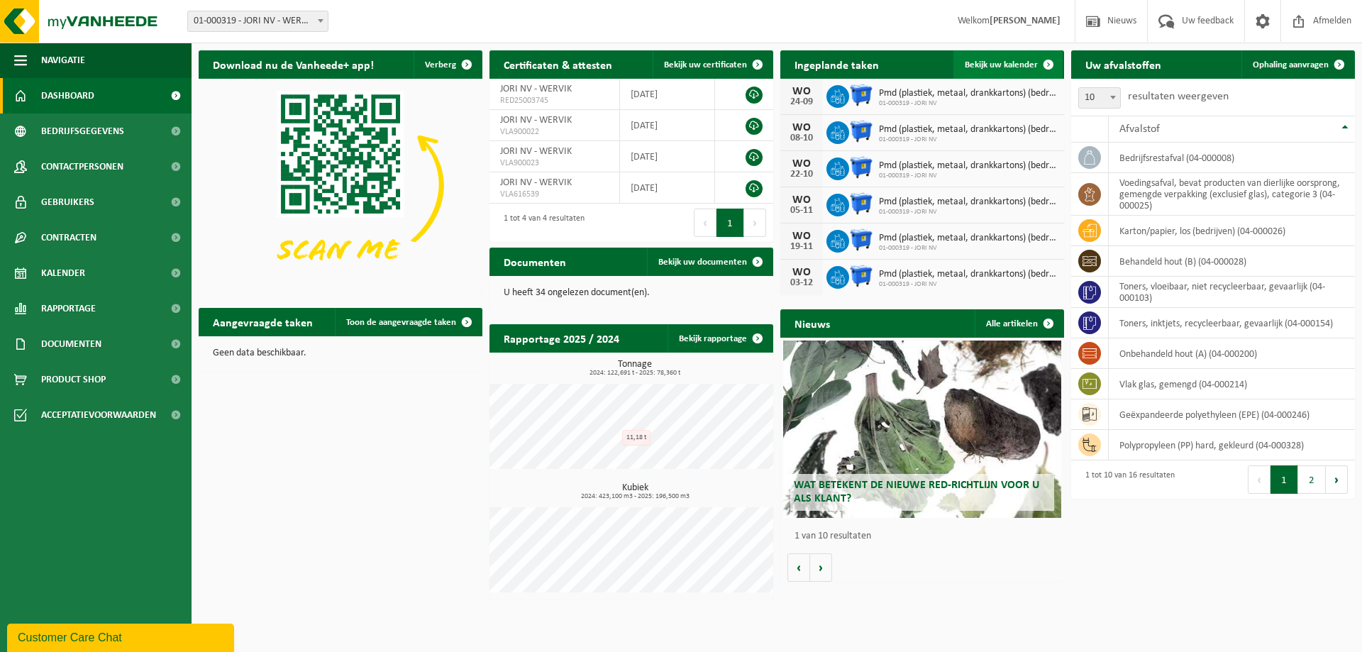
click at [994, 65] on span "Bekijk uw kalender" at bounding box center [1001, 64] width 73 height 9
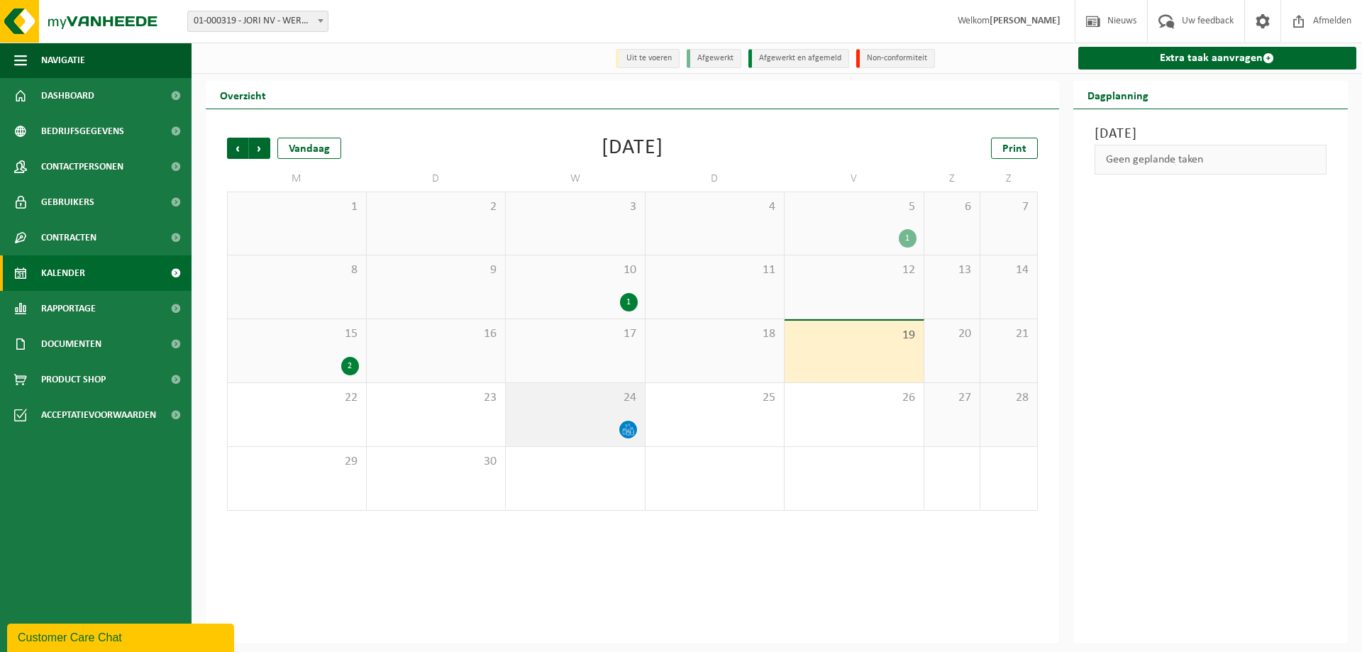
click at [626, 432] on icon at bounding box center [628, 429] width 12 height 12
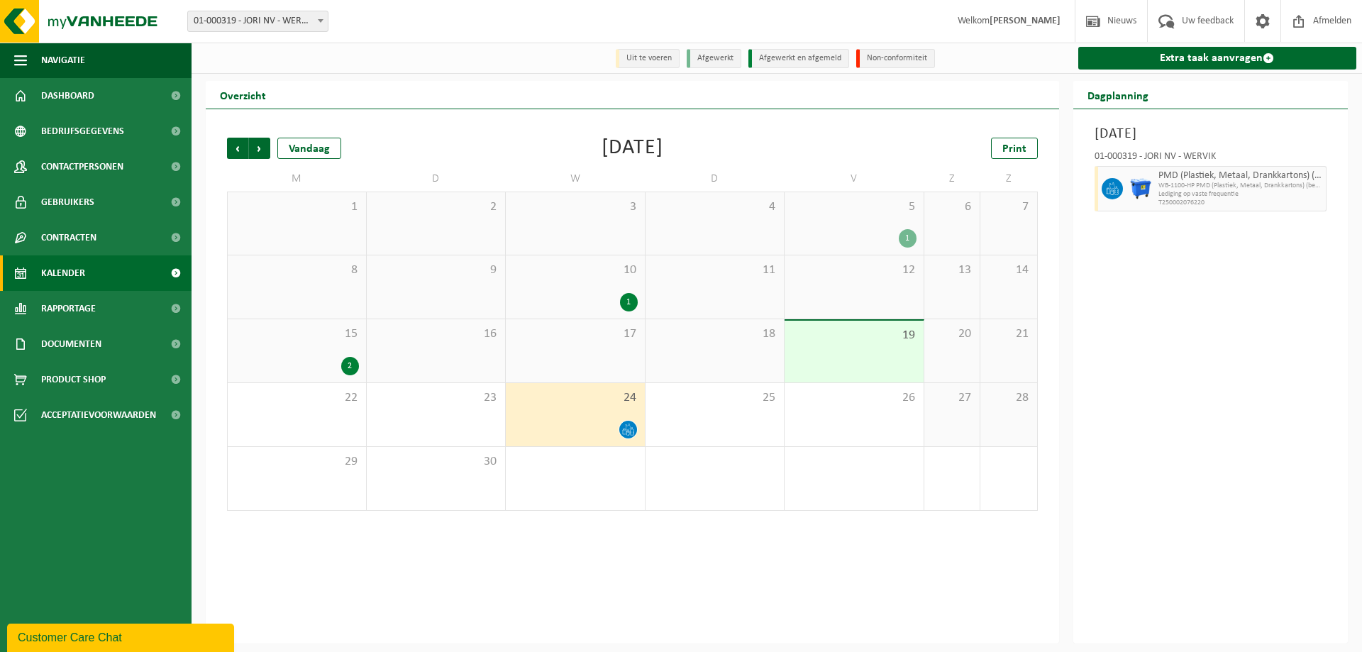
click at [726, 157] on div "Vorige Volgende Vandaag September 2025 Print" at bounding box center [632, 148] width 811 height 21
click at [265, 147] on span "Volgende" at bounding box center [259, 148] width 21 height 21
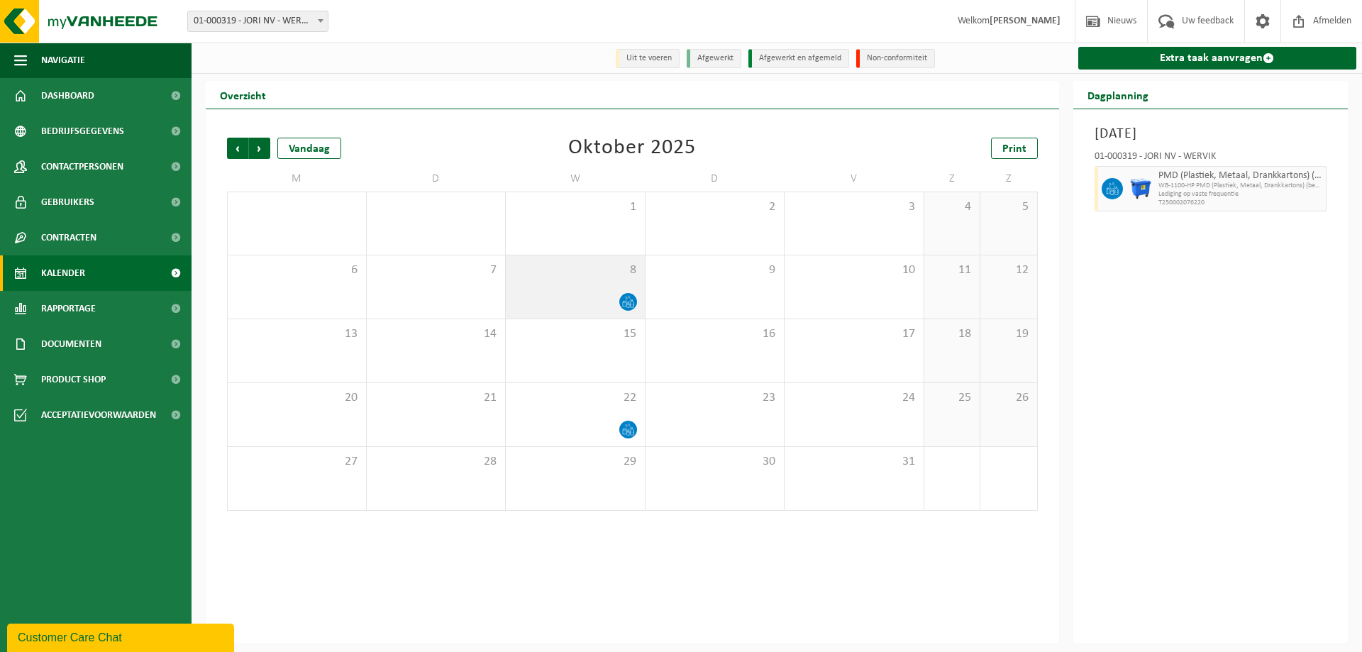
click at [628, 302] on icon at bounding box center [628, 302] width 12 height 12
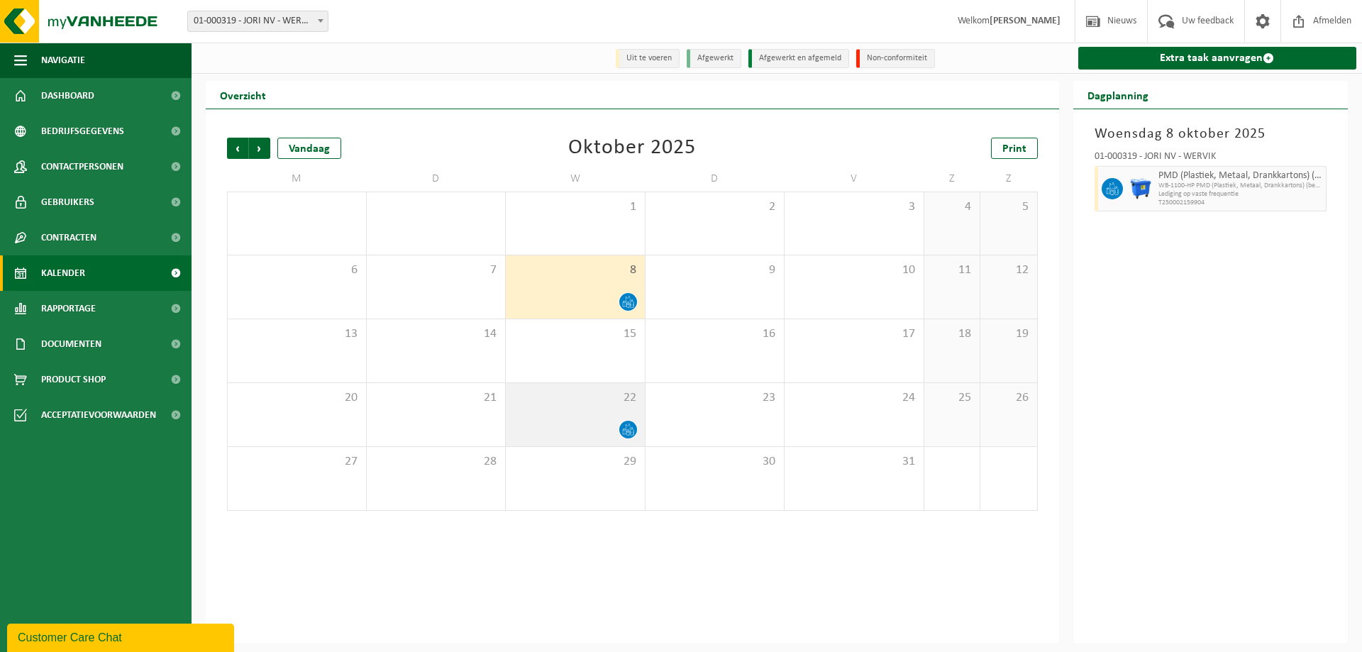
click at [633, 433] on icon at bounding box center [632, 431] width 4 height 6
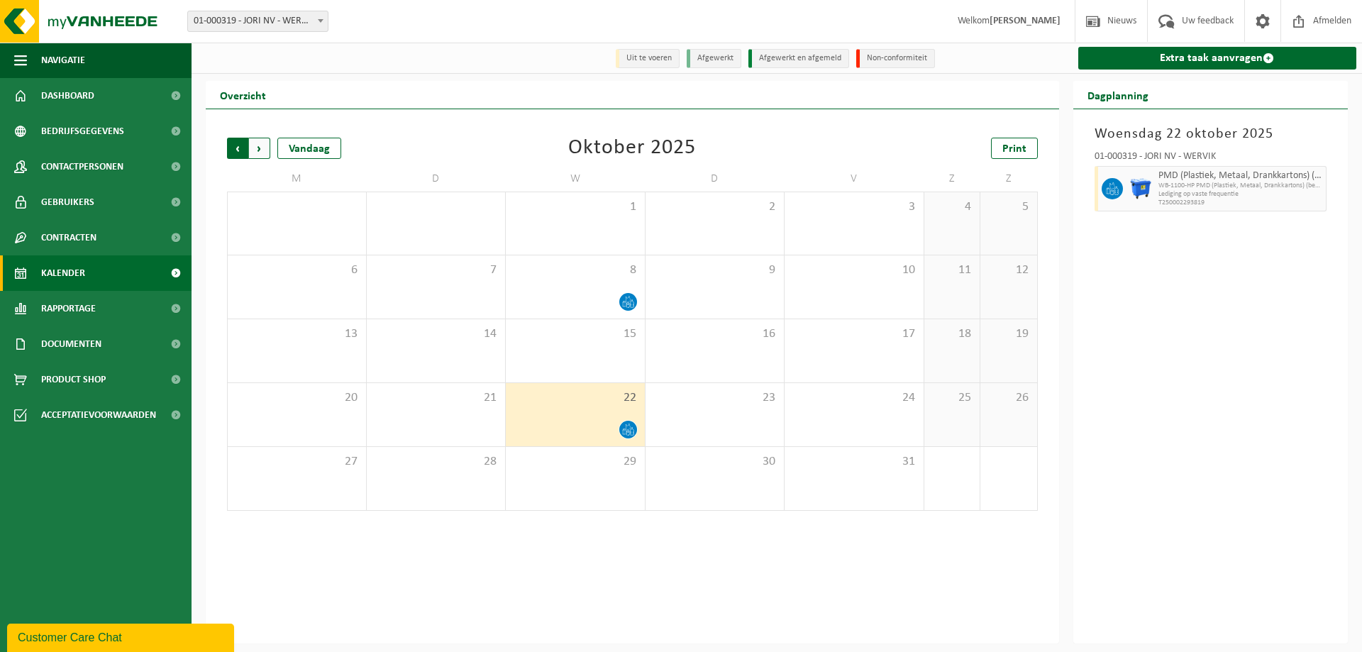
click at [262, 146] on span "Volgende" at bounding box center [259, 148] width 21 height 21
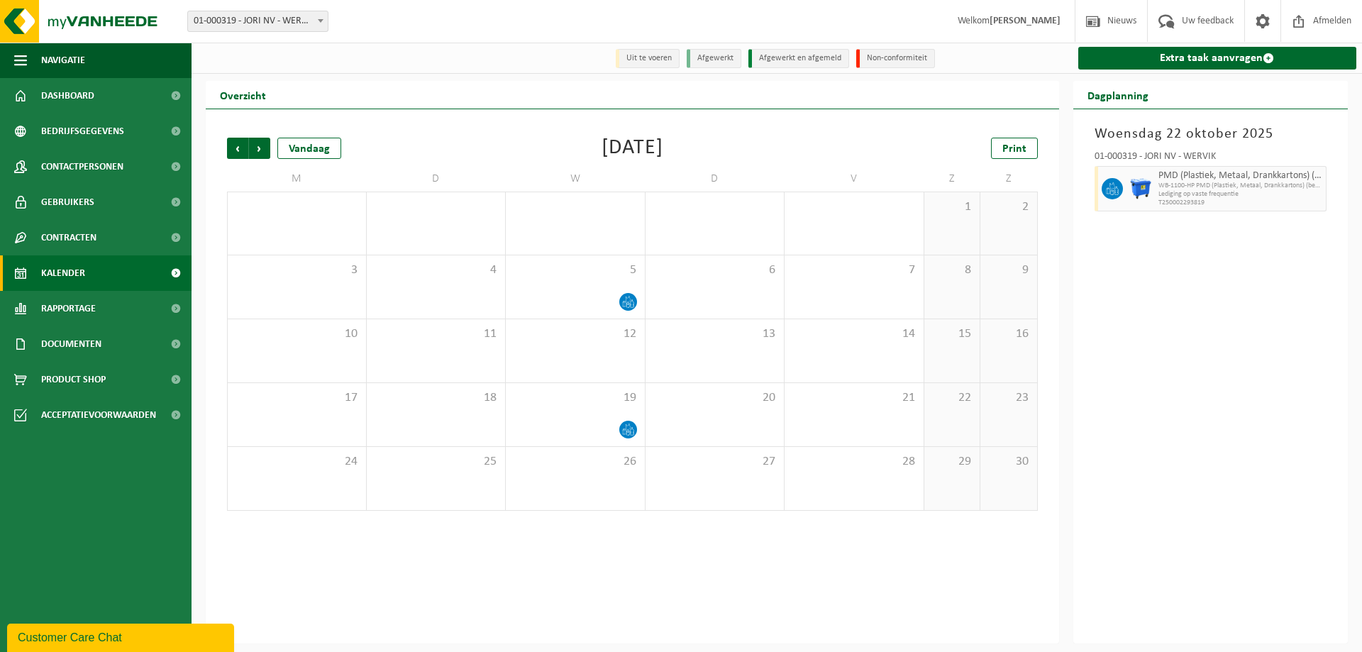
click at [262, 146] on span "Volgende" at bounding box center [259, 148] width 21 height 21
click at [262, 145] on span "Volgende" at bounding box center [259, 148] width 21 height 21
click at [233, 149] on span "Vorige" at bounding box center [237, 148] width 21 height 21
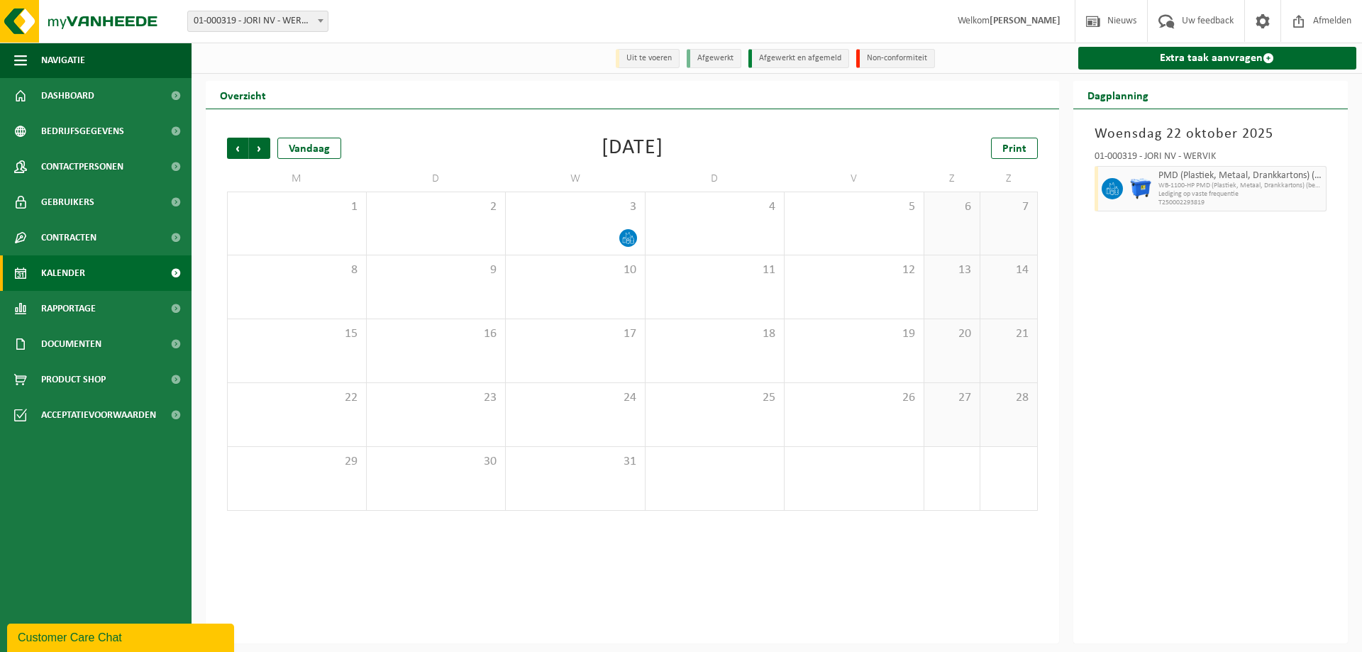
click at [233, 149] on span "Vorige" at bounding box center [237, 148] width 21 height 21
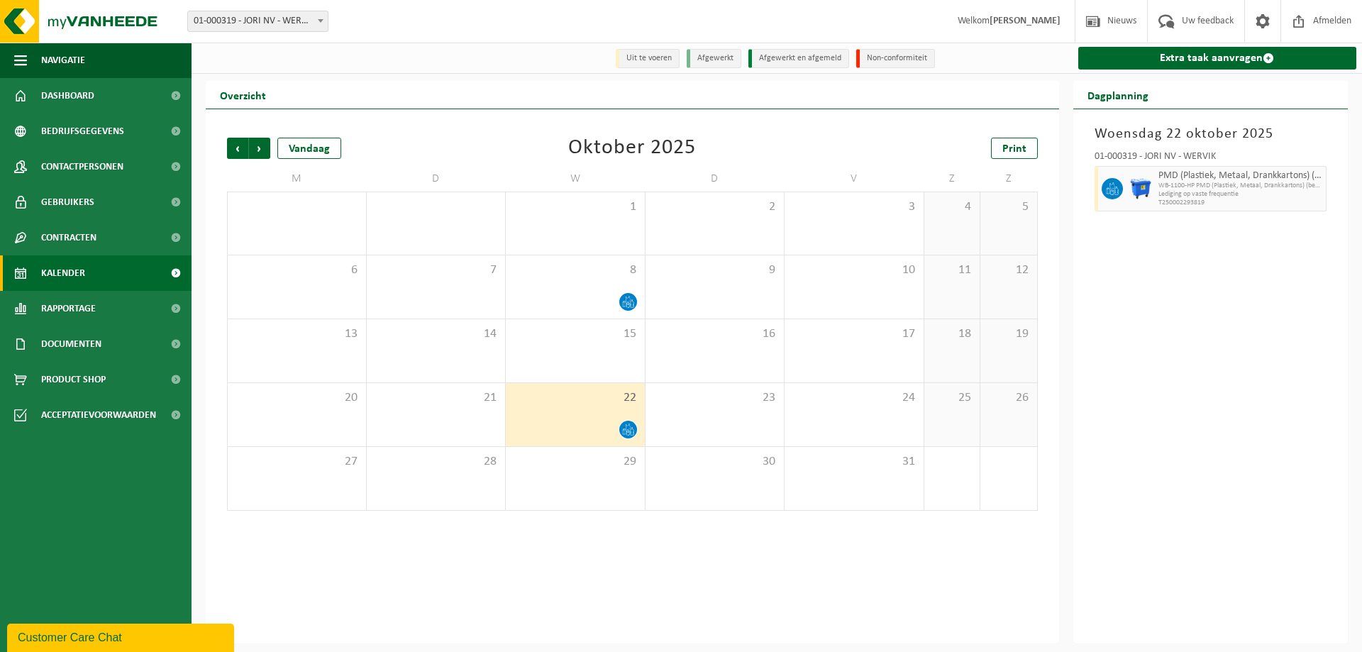
click at [233, 149] on span "Vorige" at bounding box center [237, 148] width 21 height 21
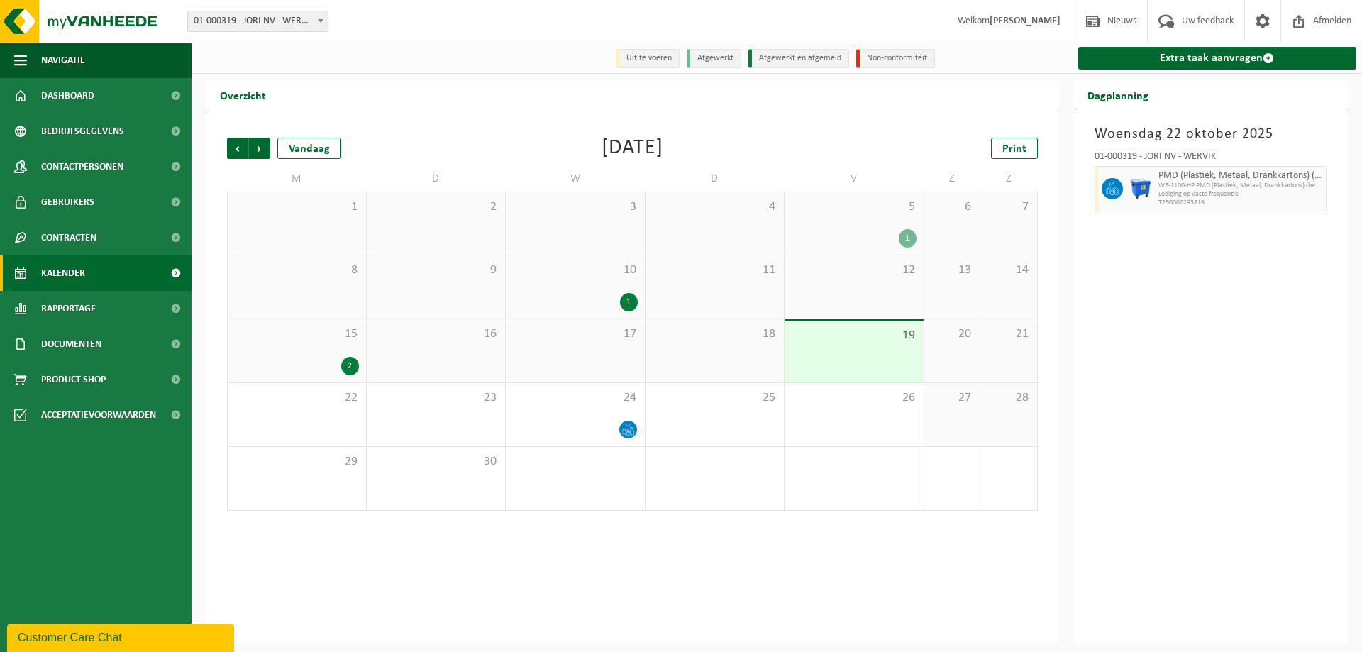
click at [351, 367] on div "2" at bounding box center [350, 366] width 18 height 18
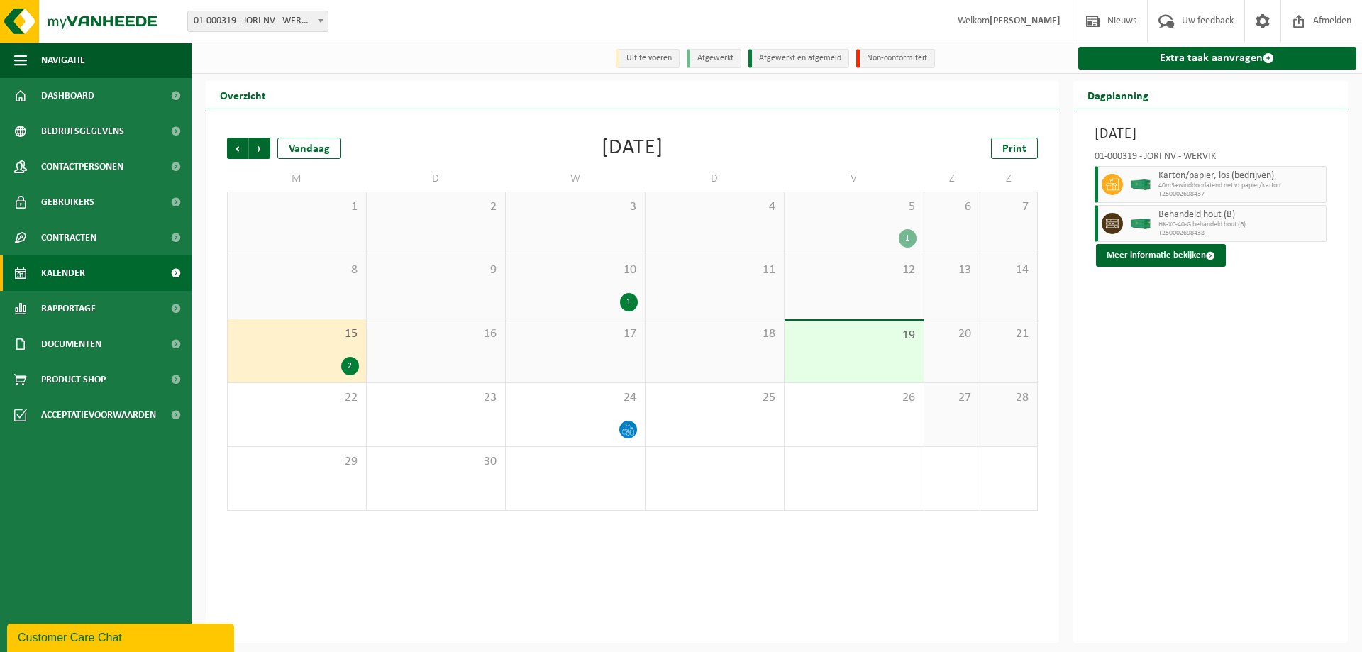
click at [626, 306] on div "1" at bounding box center [629, 302] width 18 height 18
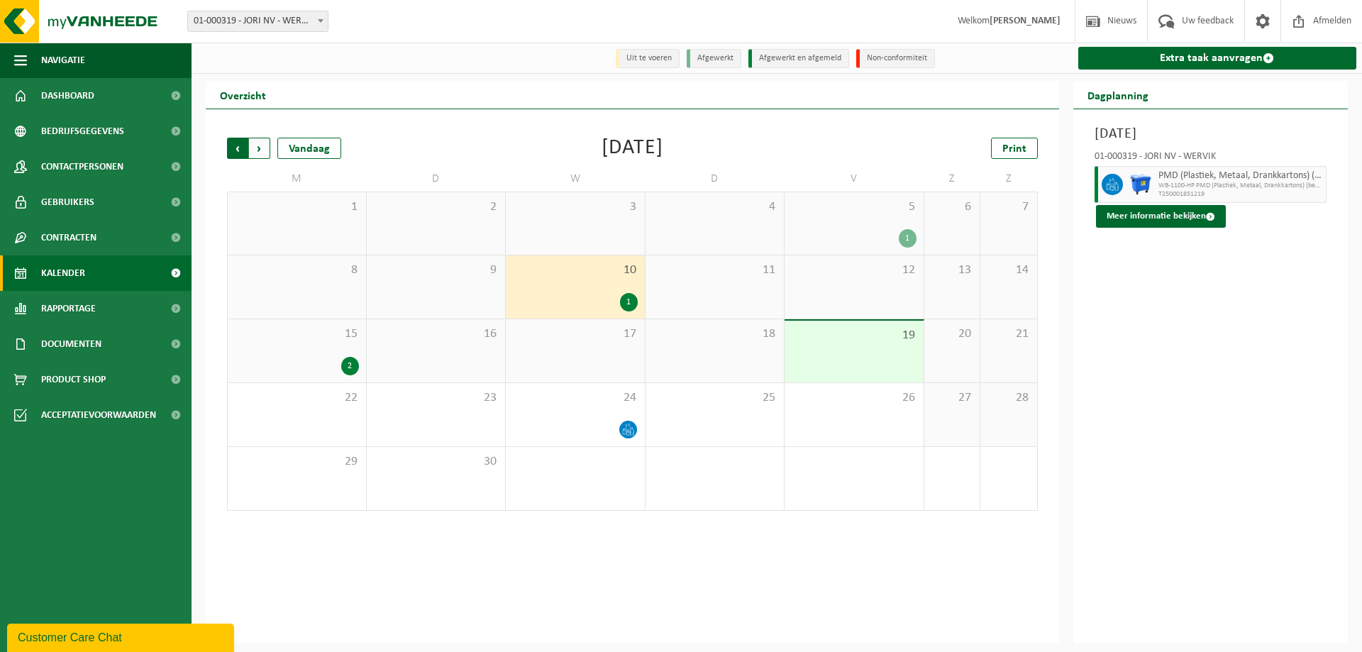
click at [265, 155] on span "Volgende" at bounding box center [259, 148] width 21 height 21
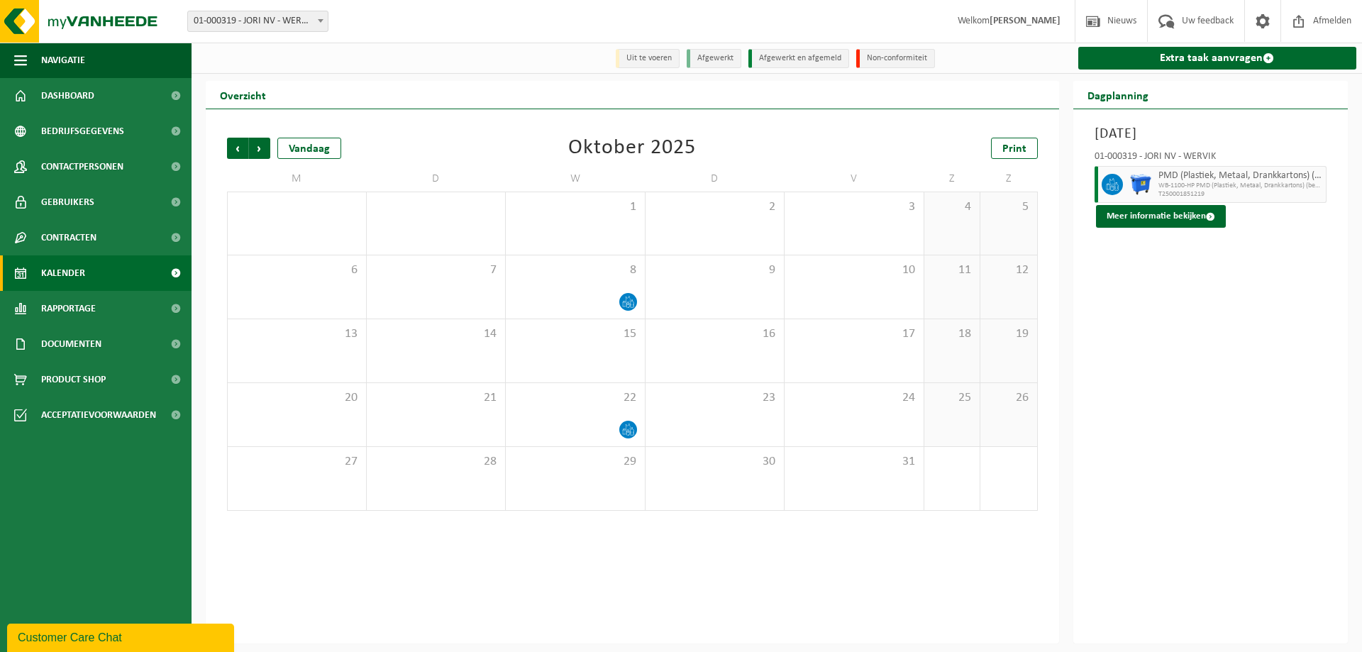
click at [32, 283] on link "Kalender" at bounding box center [96, 272] width 192 height 35
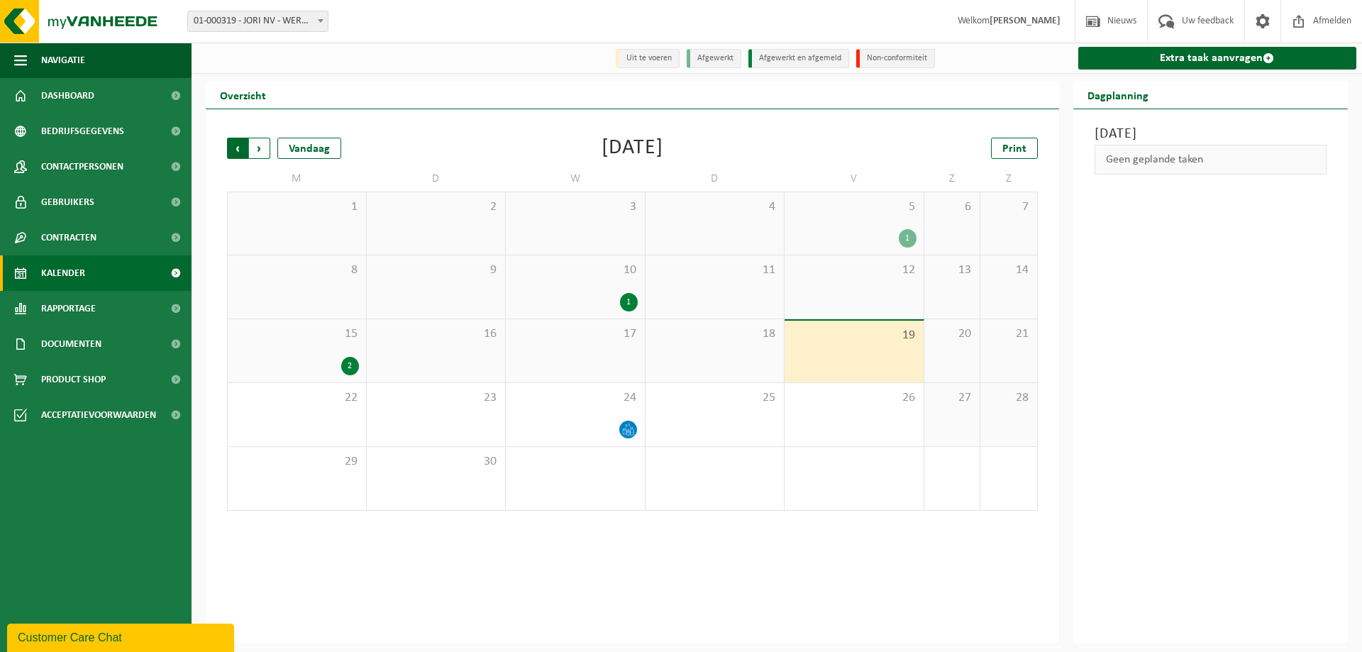
click at [253, 153] on span "Volgende" at bounding box center [259, 148] width 21 height 21
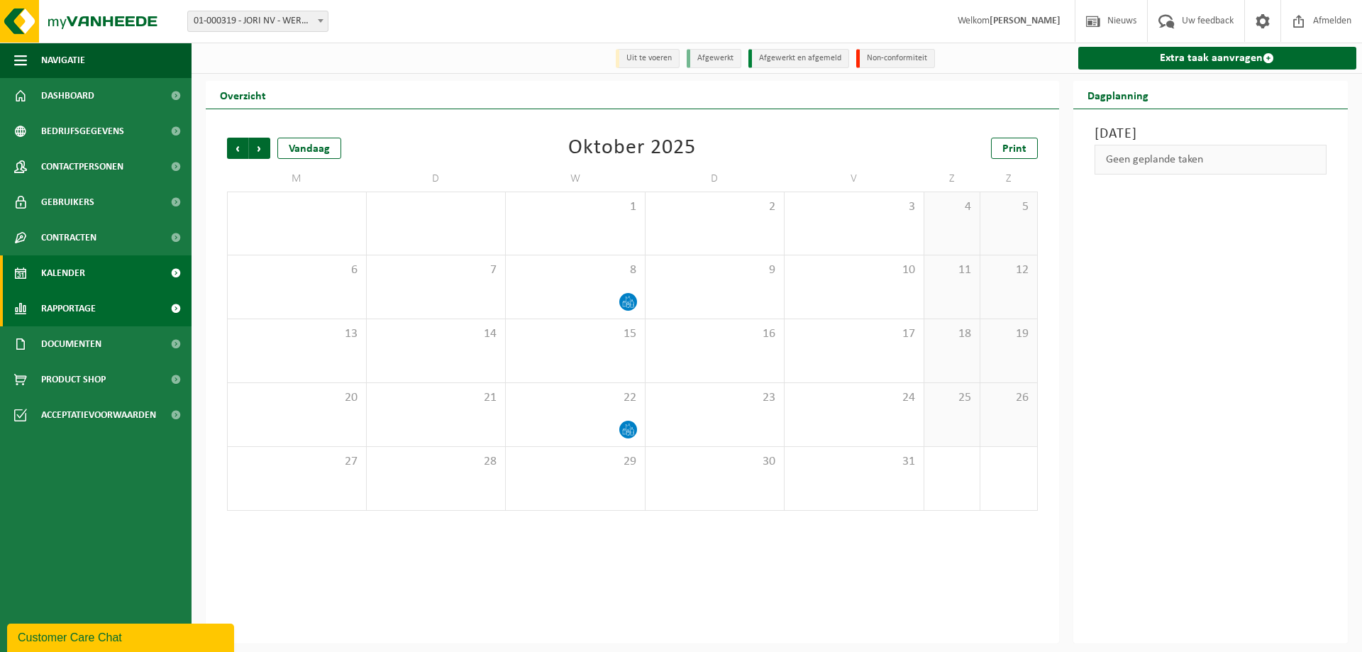
click at [73, 314] on span "Rapportage" at bounding box center [68, 308] width 55 height 35
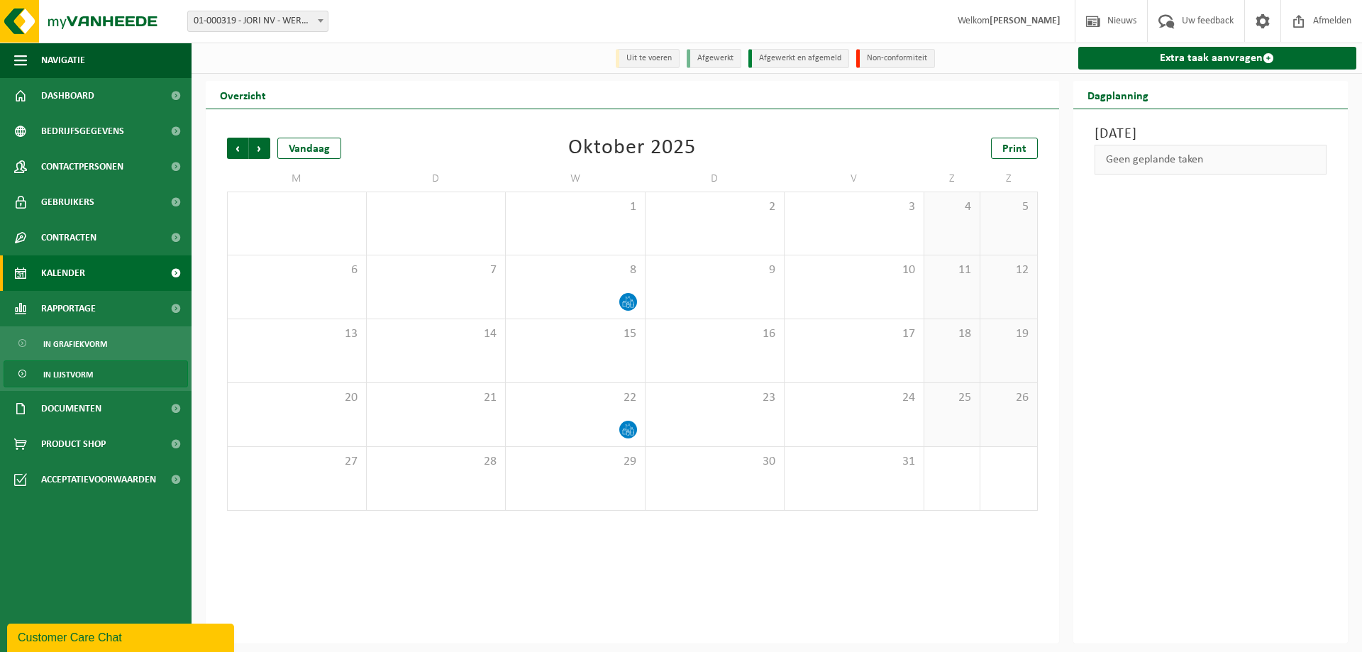
click at [100, 380] on link "In lijstvorm" at bounding box center [96, 373] width 184 height 27
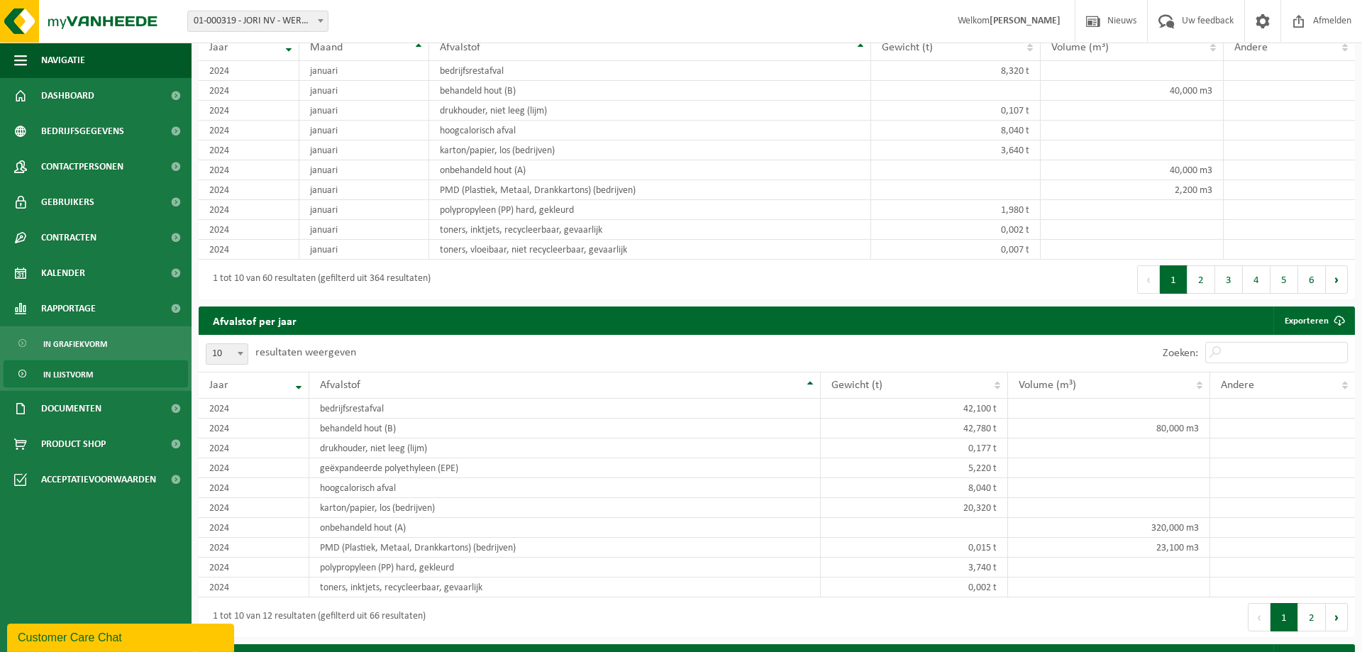
scroll to position [1085, 0]
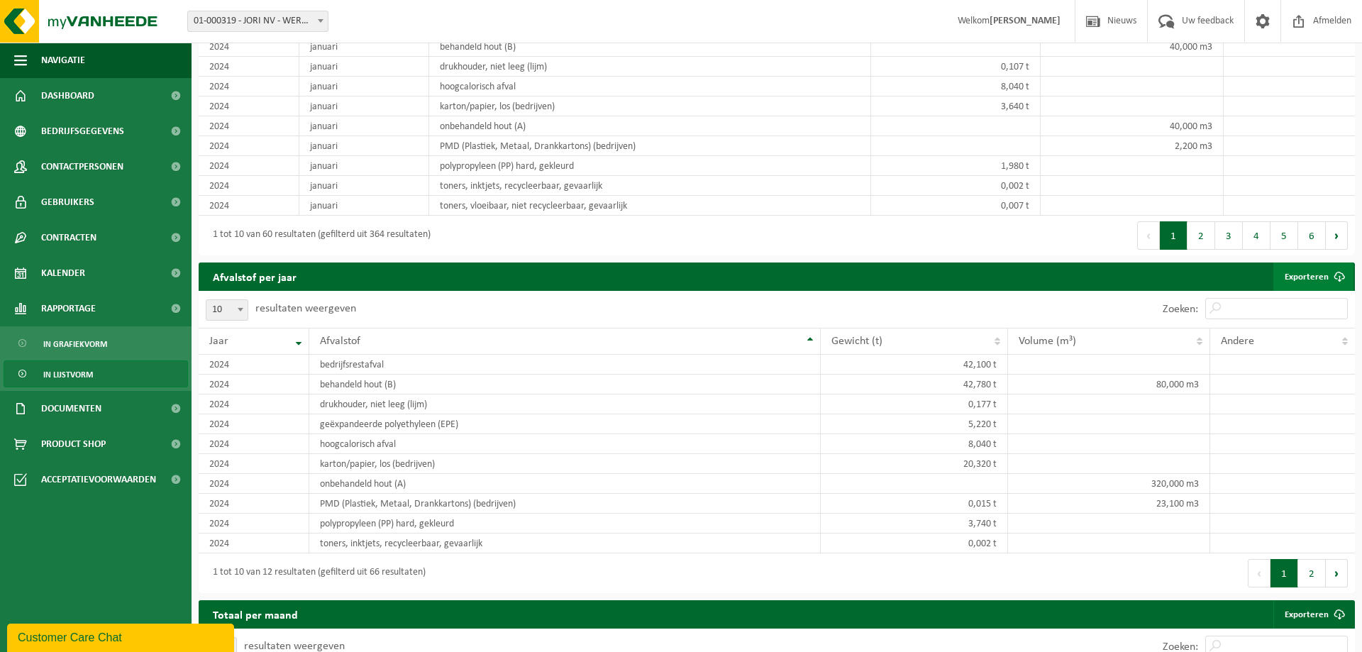
click at [1314, 279] on link "Exporteren" at bounding box center [1313, 276] width 80 height 28
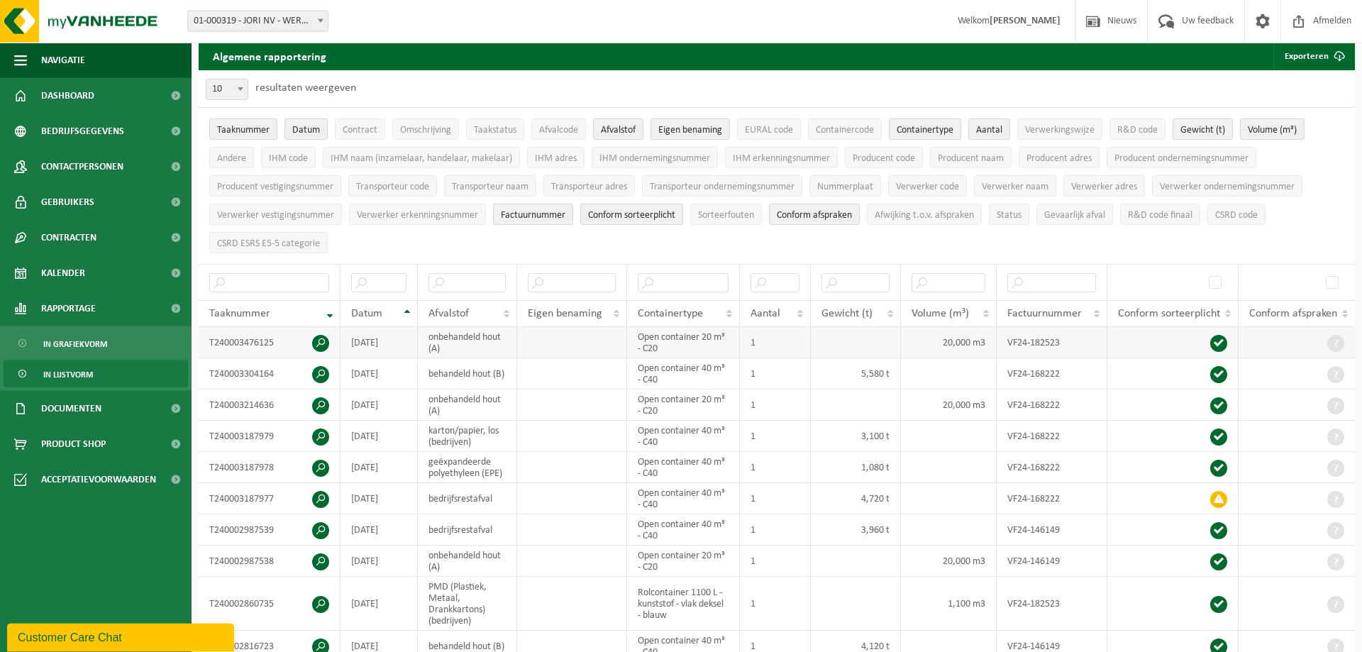
scroll to position [72, 0]
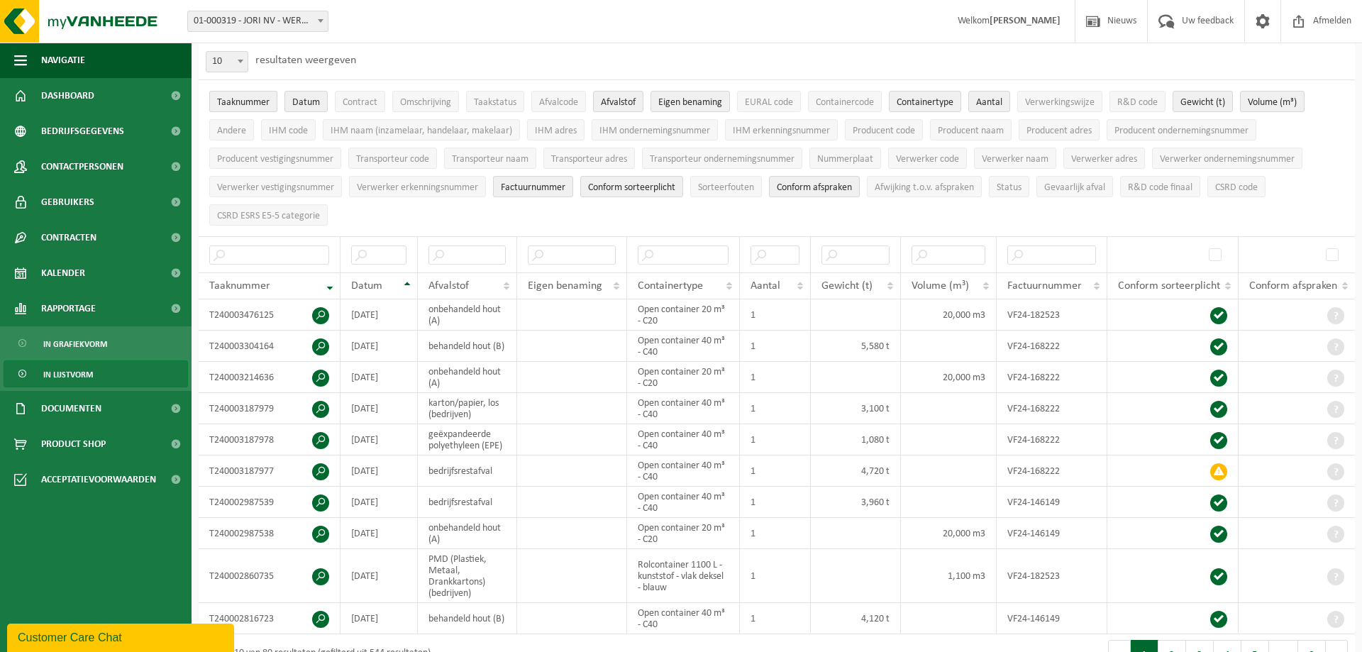
click at [243, 100] on span "Taaknummer" at bounding box center [243, 102] width 52 height 11
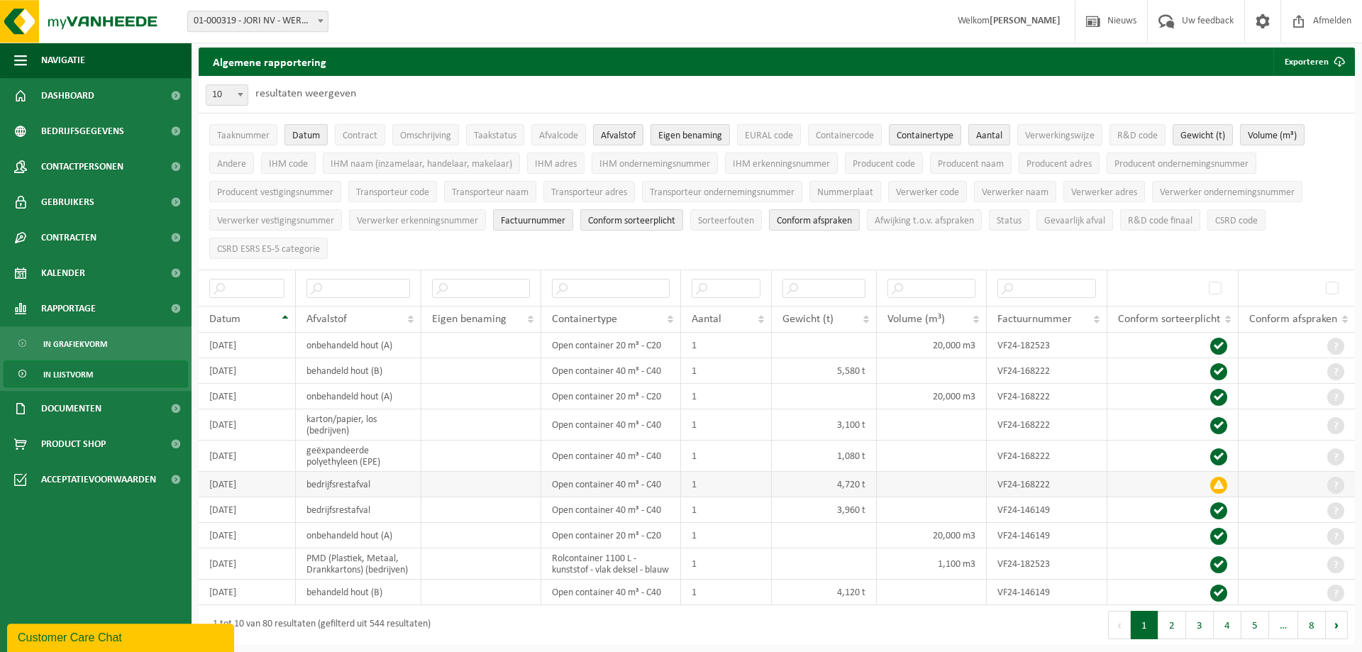
scroll to position [0, 0]
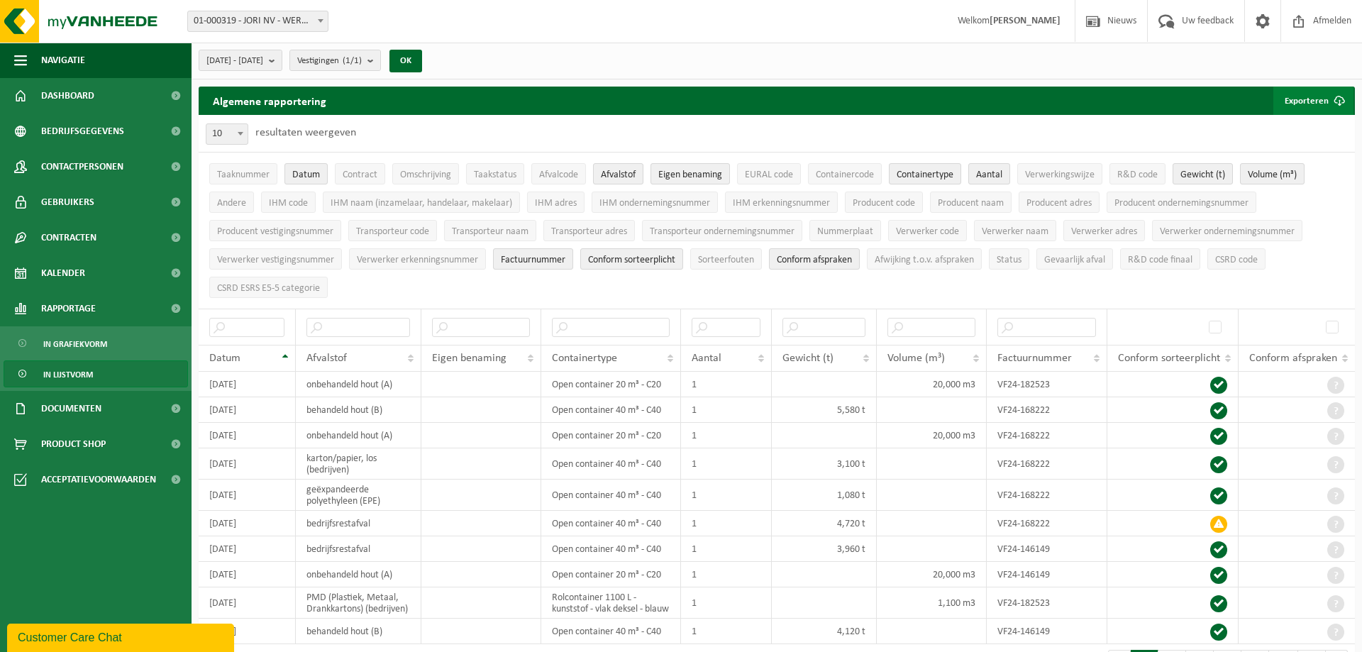
click at [1318, 94] on button "Exporteren" at bounding box center [1313, 101] width 80 height 28
click at [1302, 133] on link "Enkel mijn selectie" at bounding box center [1288, 129] width 128 height 28
click at [381, 172] on button "Contract" at bounding box center [360, 173] width 50 height 21
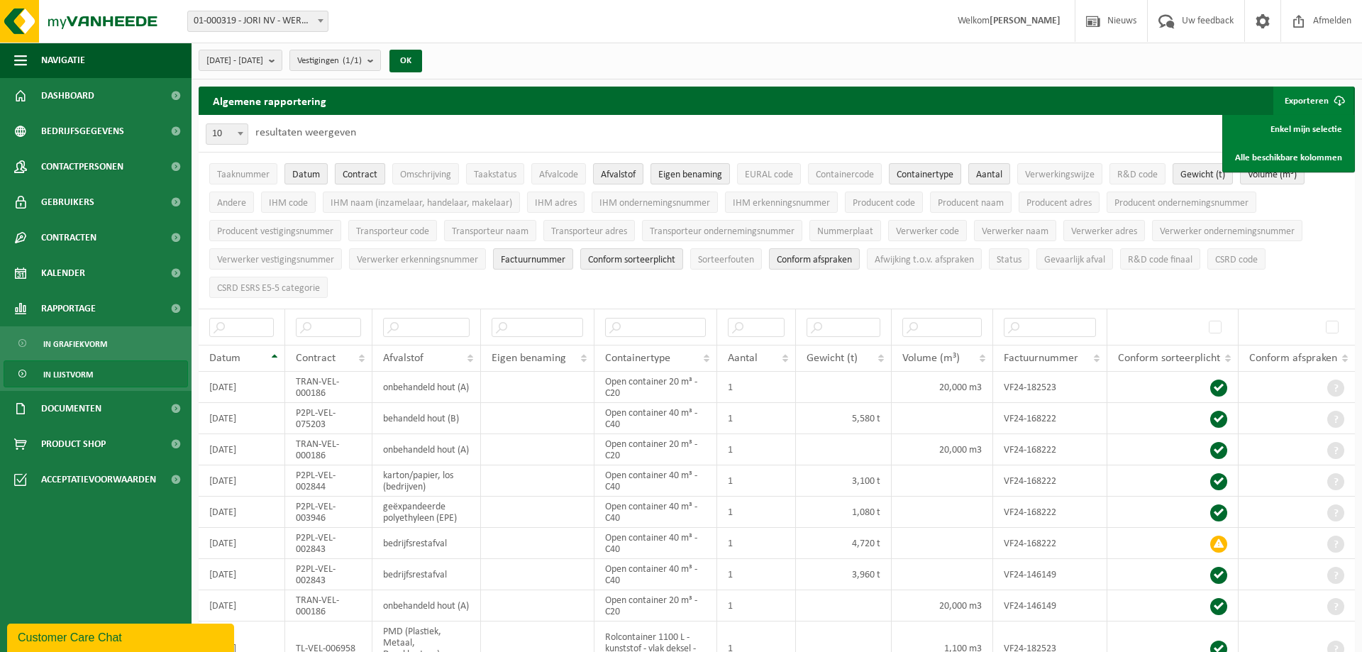
click at [374, 170] on span "Contract" at bounding box center [360, 175] width 35 height 11
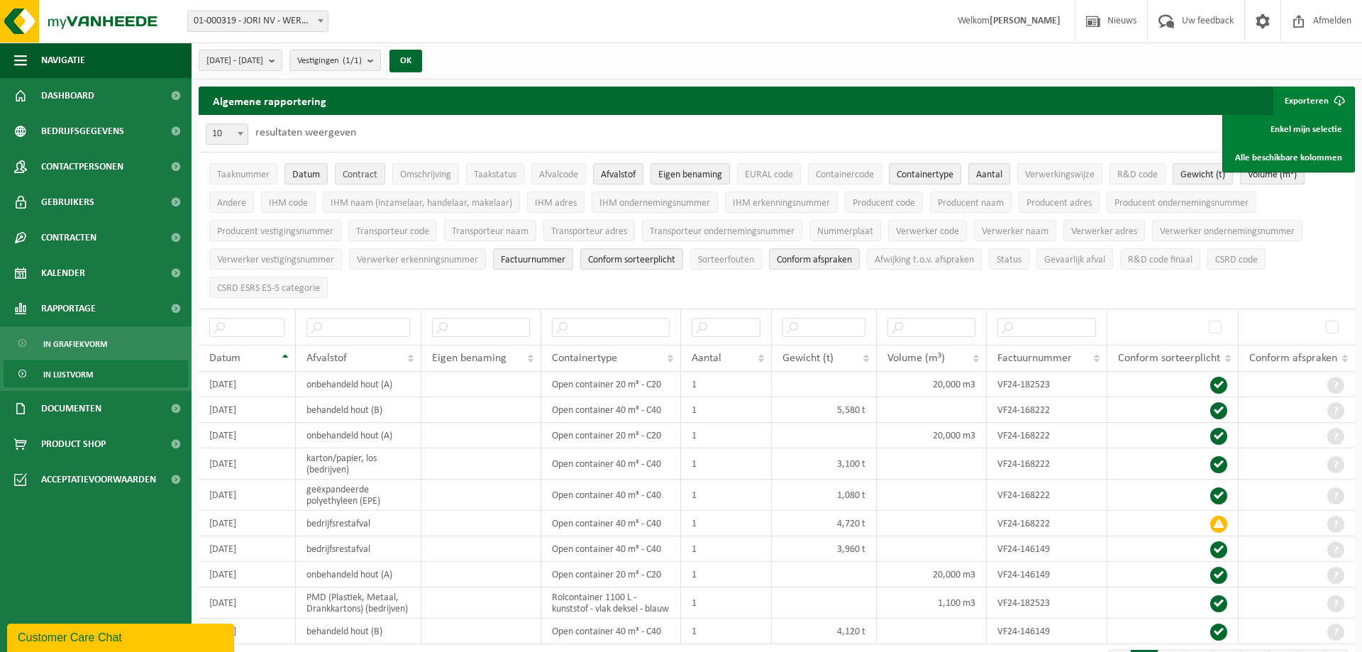
click at [374, 170] on span "Contract" at bounding box center [360, 175] width 35 height 11
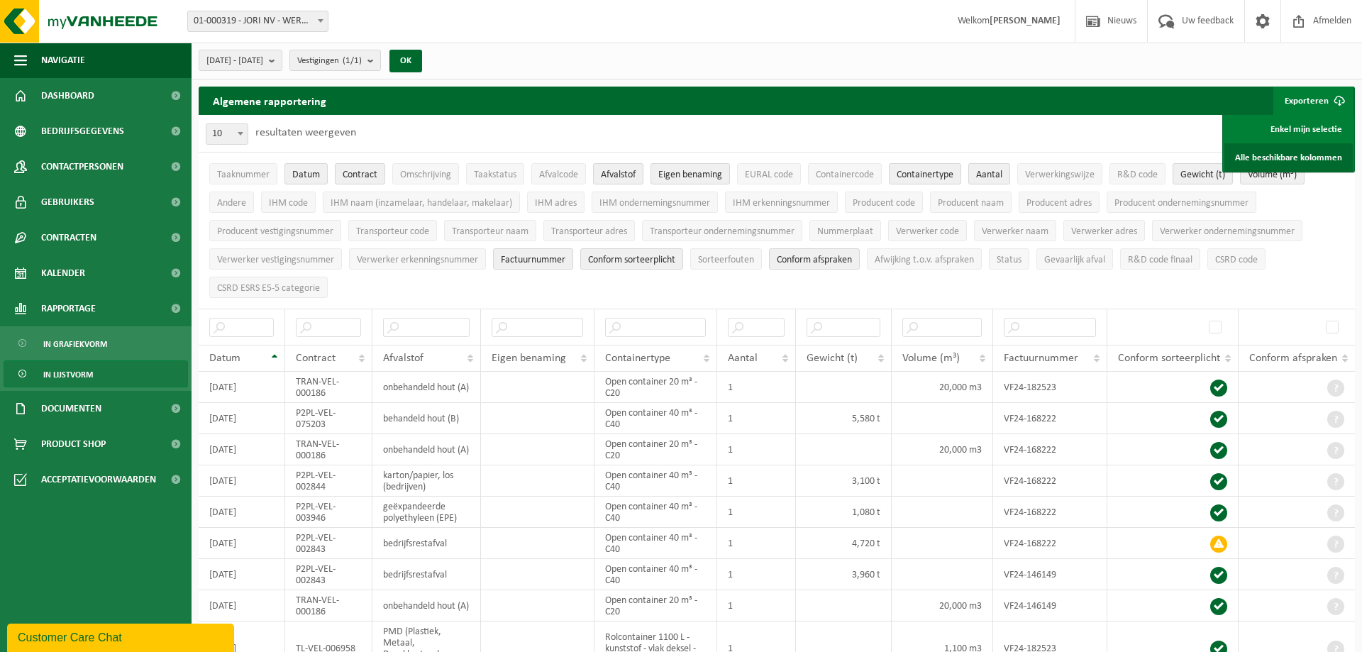
click at [1289, 157] on link "Alle beschikbare kolommen" at bounding box center [1288, 157] width 128 height 28
click at [175, 241] on span at bounding box center [176, 237] width 32 height 35
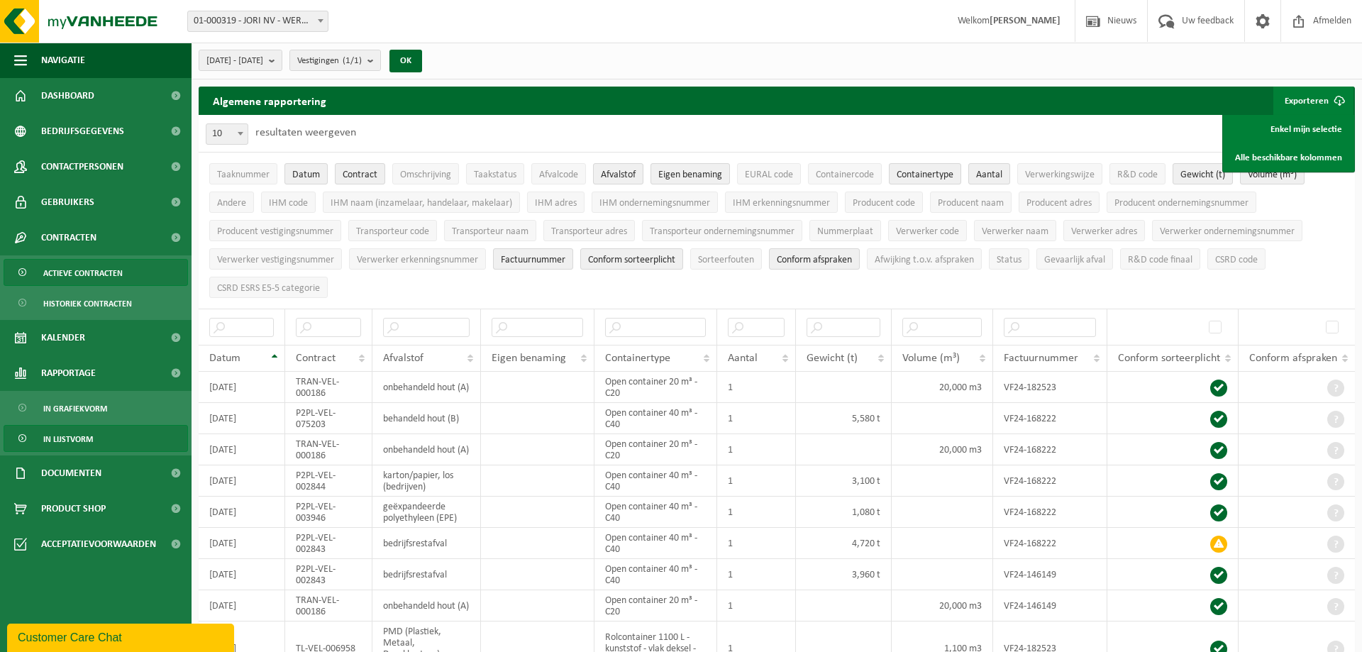
click at [98, 275] on span "Actieve contracten" at bounding box center [82, 273] width 79 height 27
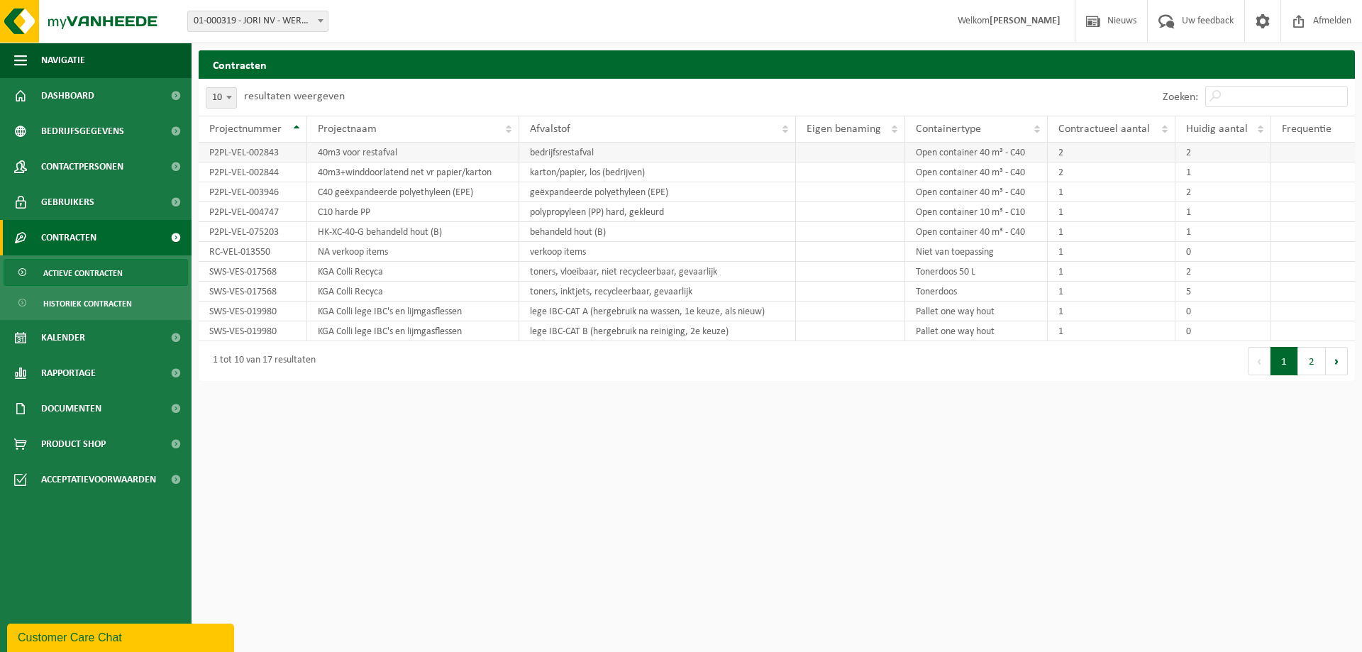
click at [1209, 150] on td "2" at bounding box center [1223, 153] width 96 height 20
click at [1192, 153] on td "2" at bounding box center [1223, 153] width 96 height 20
click at [1128, 153] on td "2" at bounding box center [1112, 153] width 128 height 20
click at [1313, 367] on button "2" at bounding box center [1312, 361] width 28 height 28
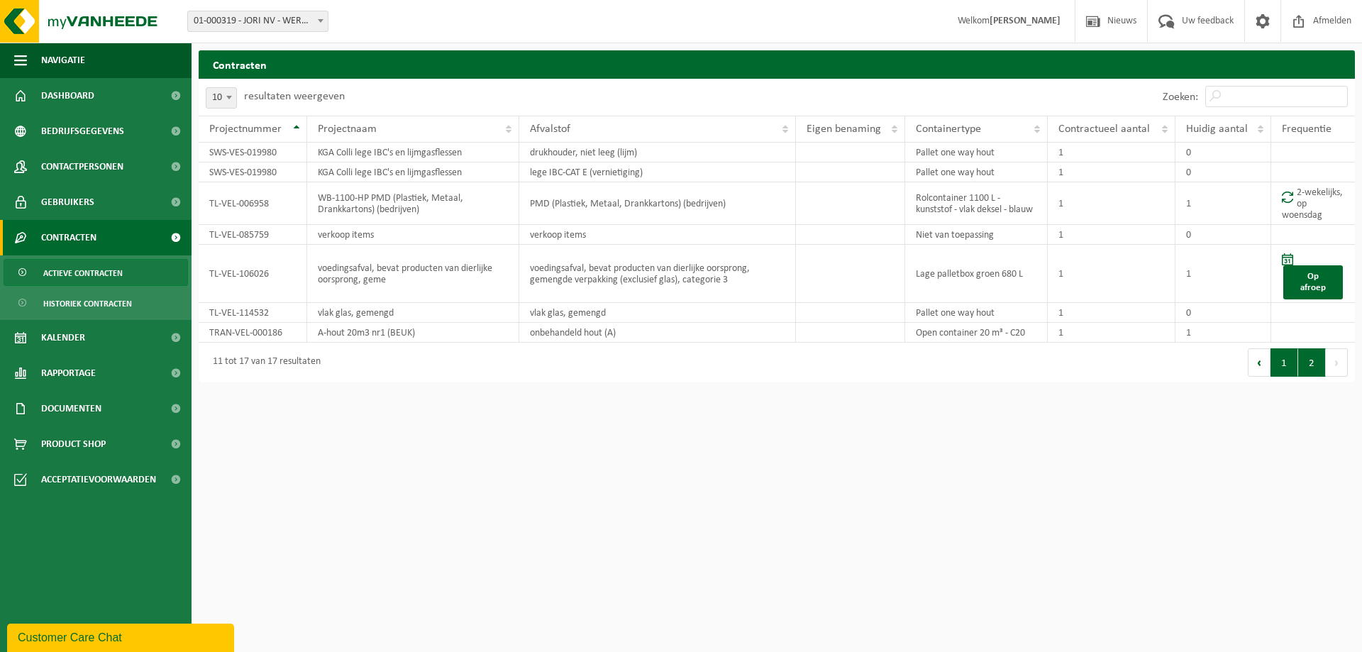
click at [1283, 356] on button "1" at bounding box center [1284, 362] width 28 height 28
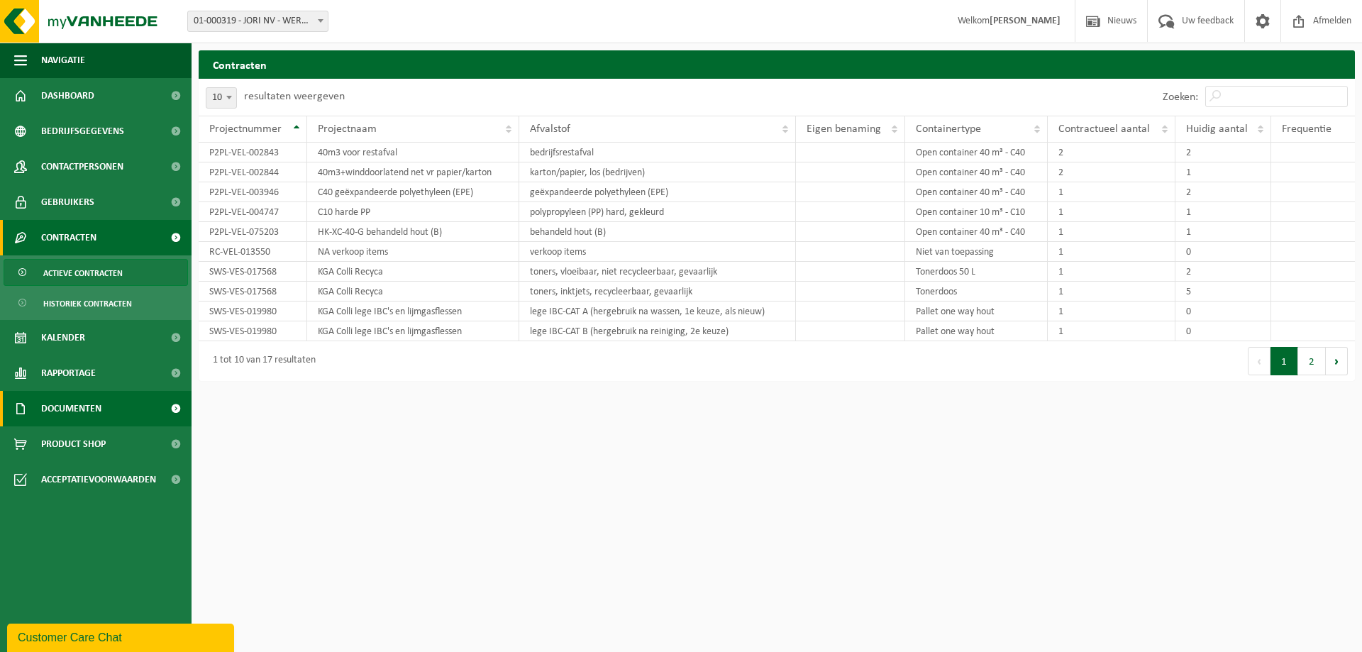
click at [106, 412] on link "Documenten" at bounding box center [96, 408] width 192 height 35
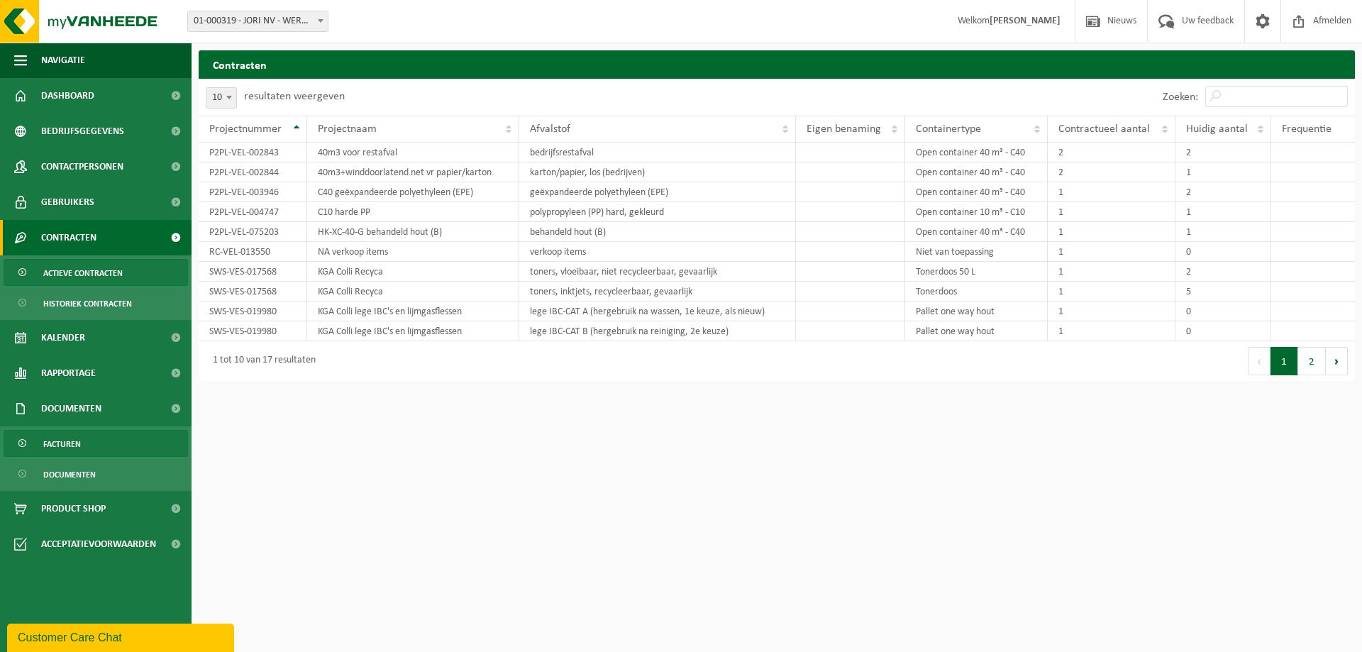
click at [69, 443] on span "Facturen" at bounding box center [62, 444] width 38 height 27
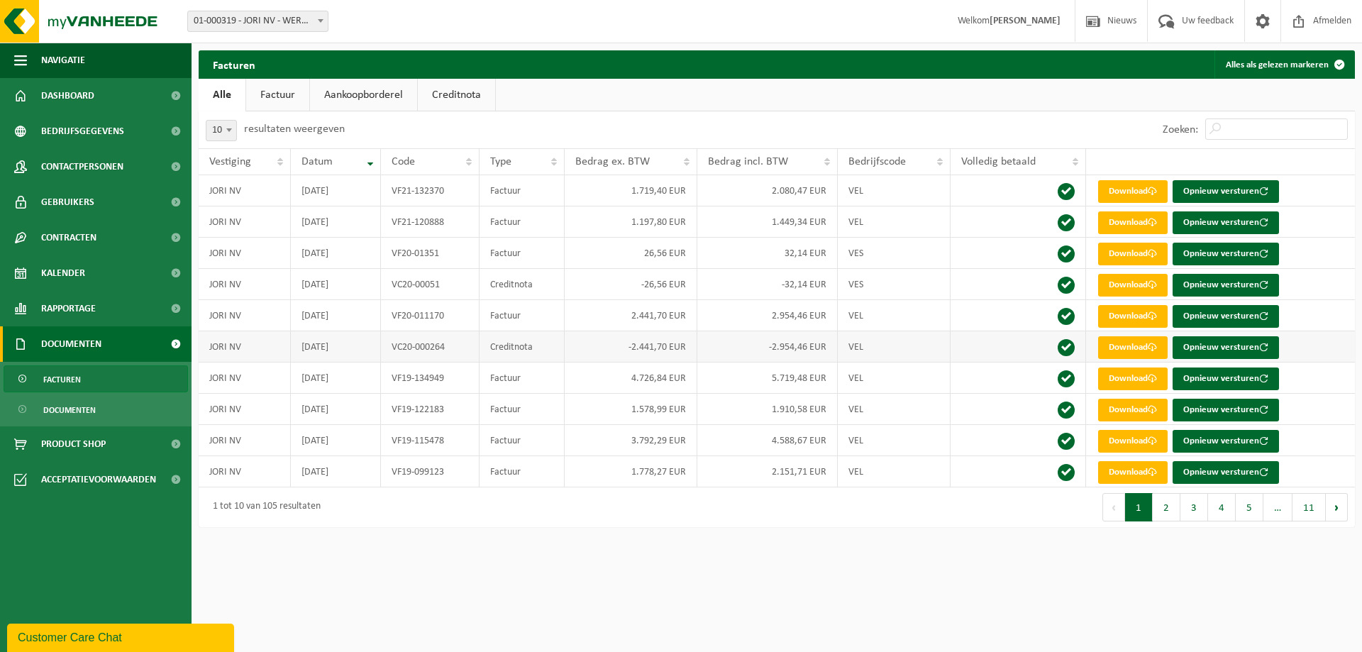
click at [421, 350] on td "VC20-000264" at bounding box center [430, 346] width 99 height 31
click at [371, 165] on th "Datum" at bounding box center [335, 161] width 89 height 27
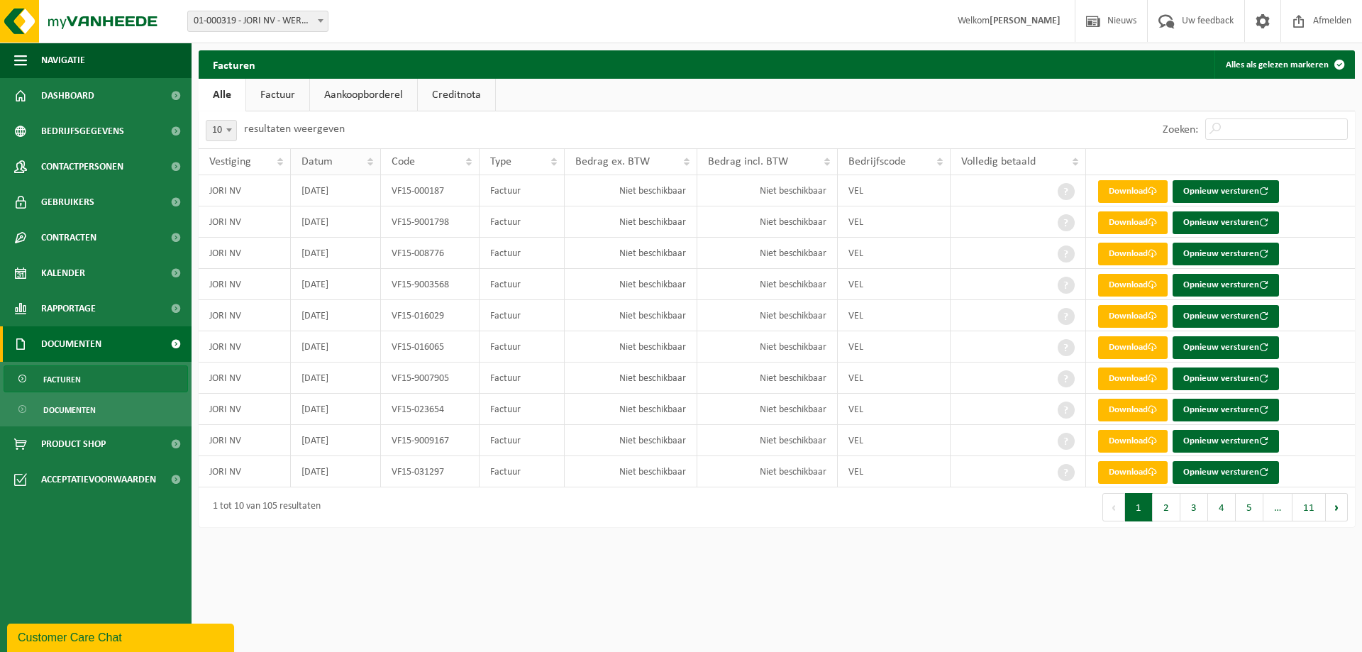
click at [372, 162] on th "Datum" at bounding box center [335, 161] width 89 height 27
click at [372, 165] on th "Datum" at bounding box center [335, 161] width 89 height 27
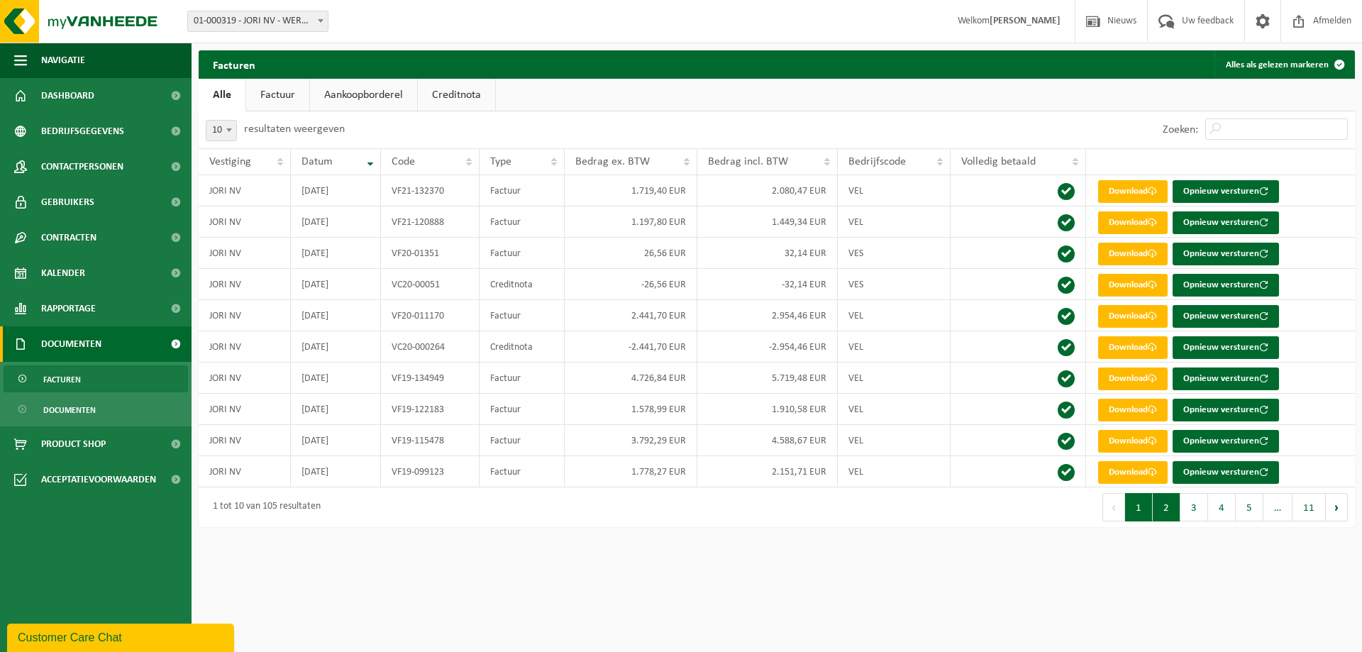
click at [1166, 513] on button "2" at bounding box center [1167, 507] width 28 height 28
click at [1207, 509] on button "3" at bounding box center [1194, 507] width 28 height 28
click at [1234, 509] on button "4" at bounding box center [1222, 507] width 28 height 28
click at [1265, 508] on span "…" at bounding box center [1277, 507] width 29 height 28
click at [1296, 507] on button "11" at bounding box center [1308, 507] width 33 height 28
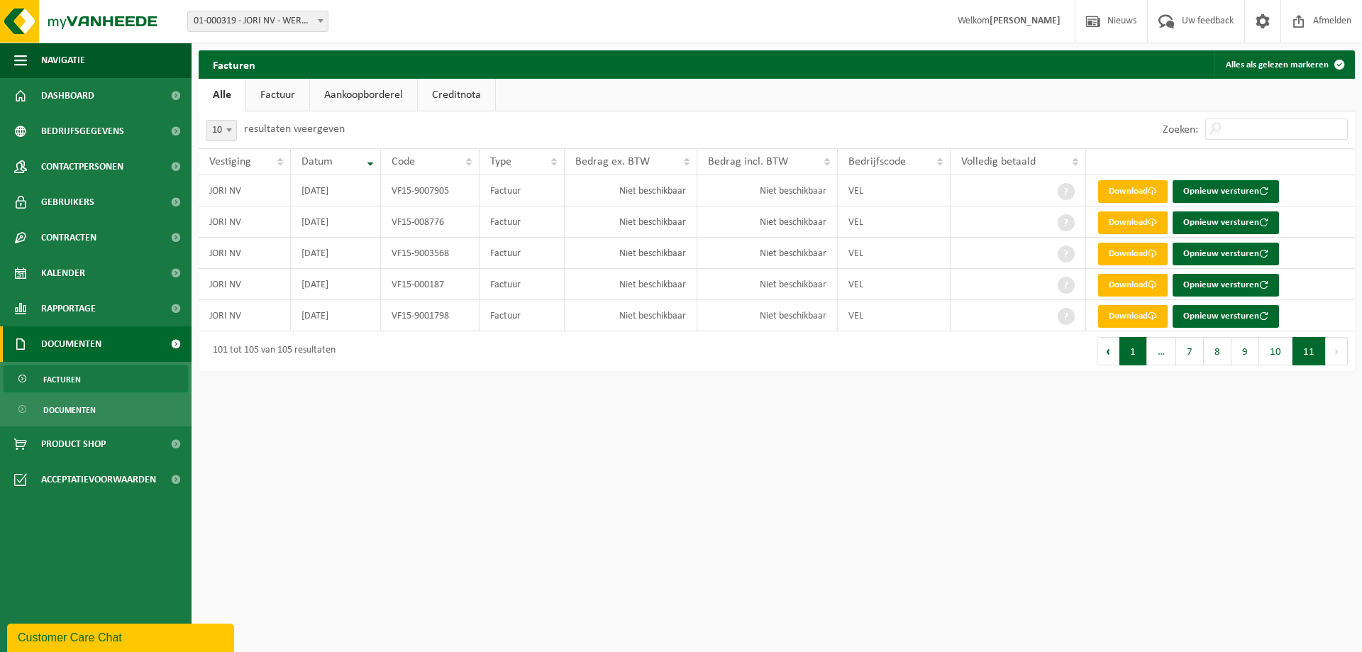
click at [1146, 347] on button "1" at bounding box center [1133, 351] width 28 height 28
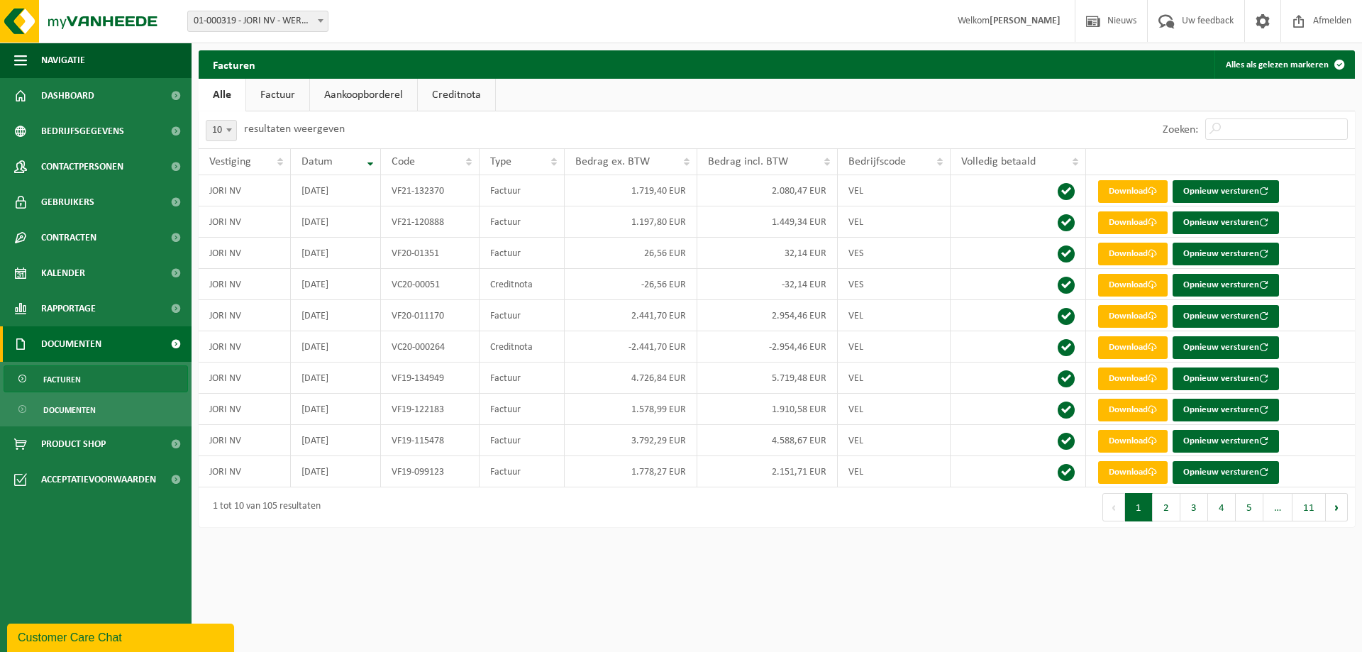
click at [265, 95] on link "Factuur" at bounding box center [277, 95] width 63 height 33
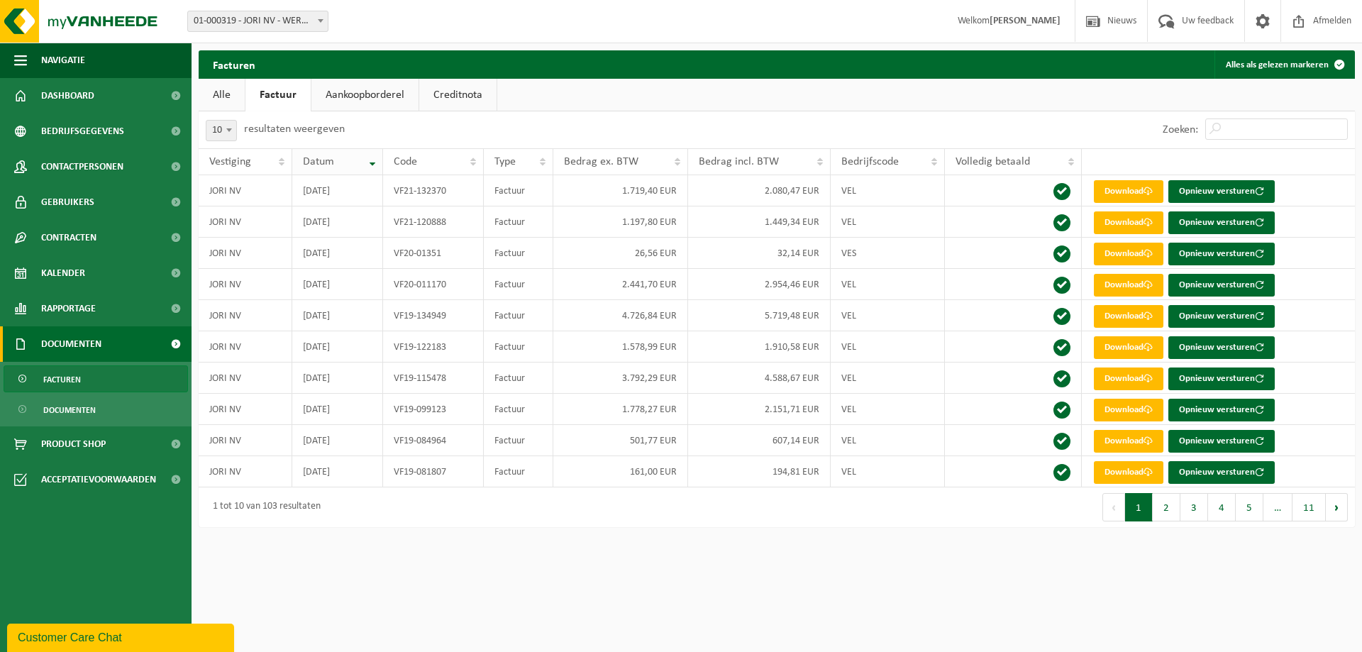
click at [345, 164] on div "Datum" at bounding box center [334, 161] width 62 height 11
click at [345, 163] on div "Datum" at bounding box center [334, 161] width 62 height 11
click at [452, 90] on link "Creditnota" at bounding box center [457, 95] width 77 height 33
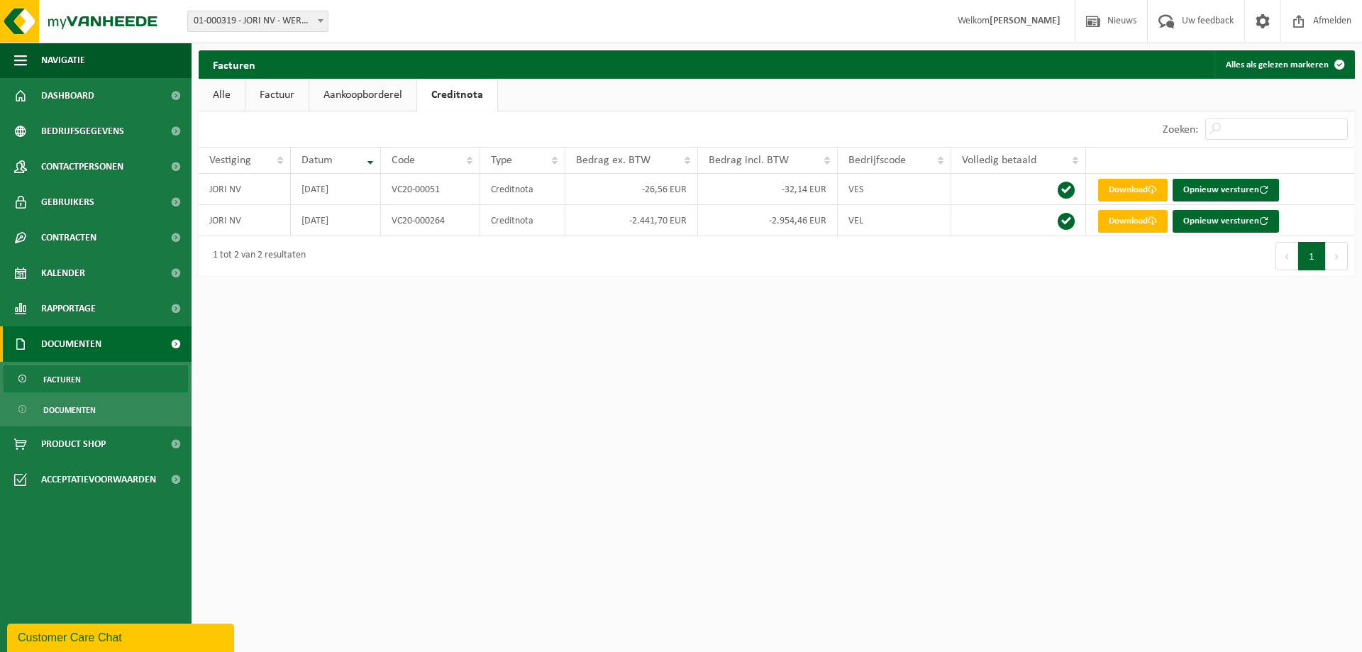
click at [378, 108] on link "Aankoopborderel" at bounding box center [362, 95] width 107 height 33
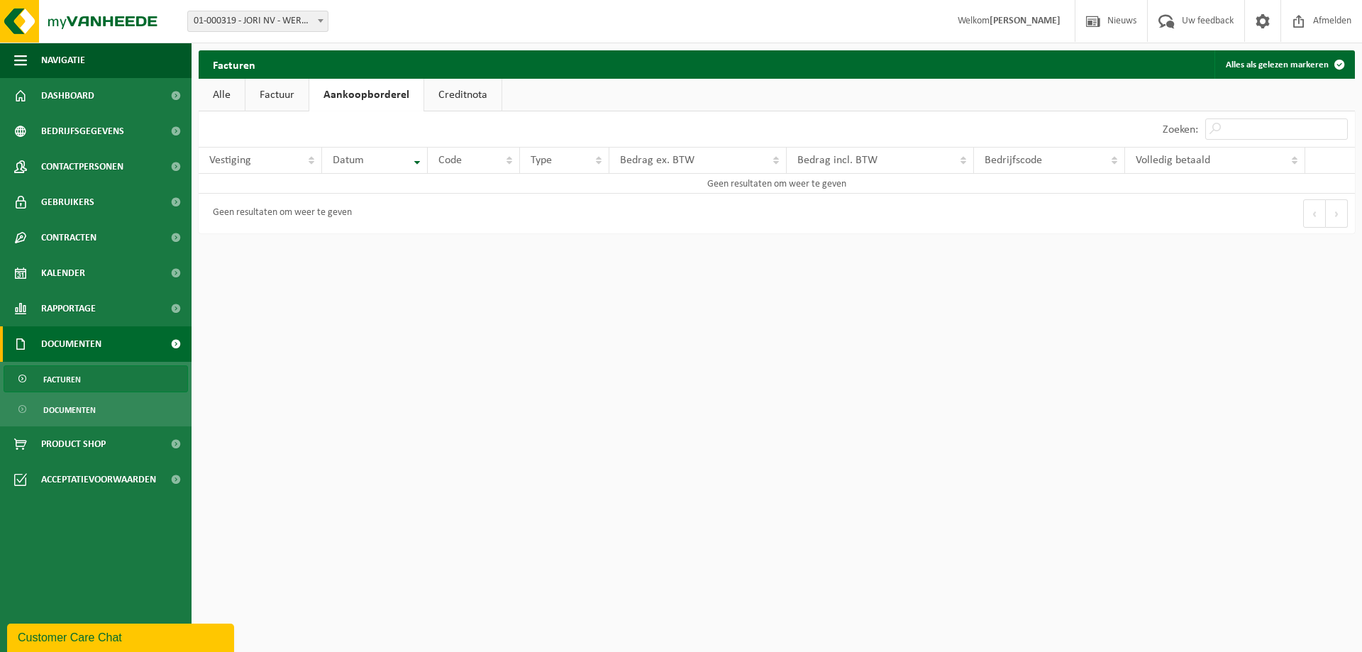
click at [315, 105] on link "Aankoopborderel" at bounding box center [366, 95] width 114 height 33
click at [296, 104] on link "Factuur" at bounding box center [276, 95] width 63 height 33
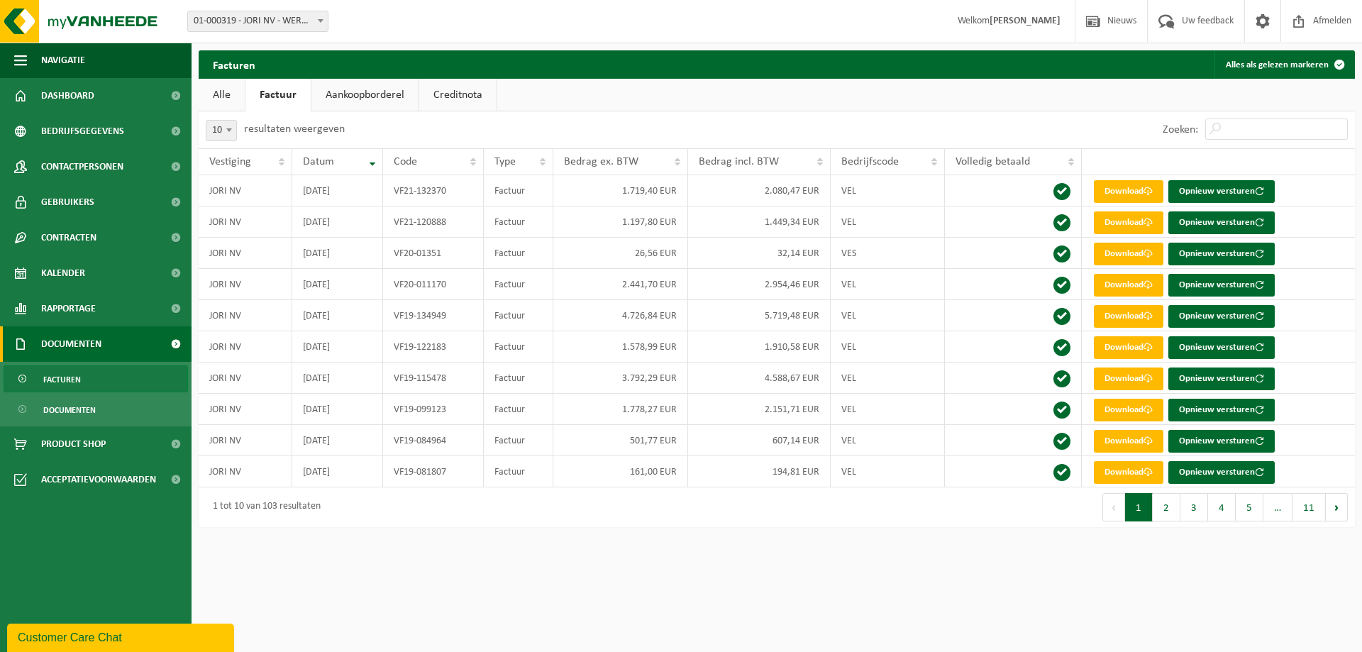
click at [231, 92] on link "Alle" at bounding box center [222, 95] width 46 height 33
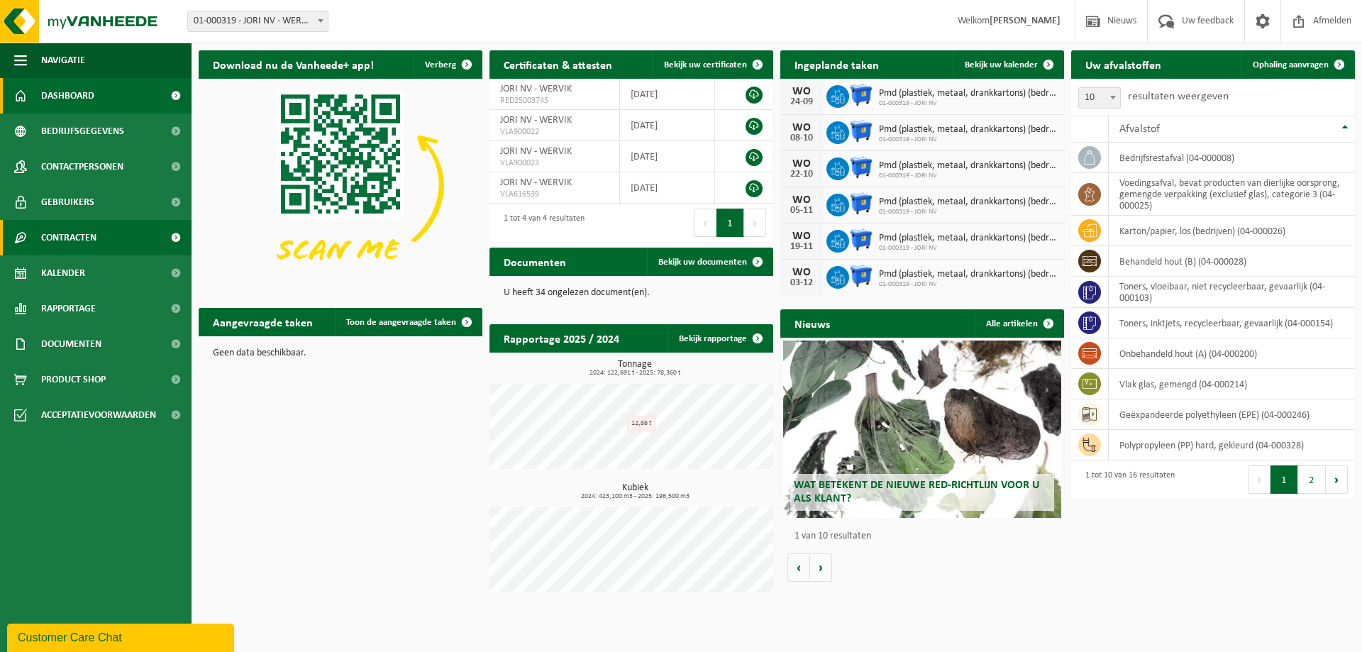
click at [83, 238] on span "Contracten" at bounding box center [68, 237] width 55 height 35
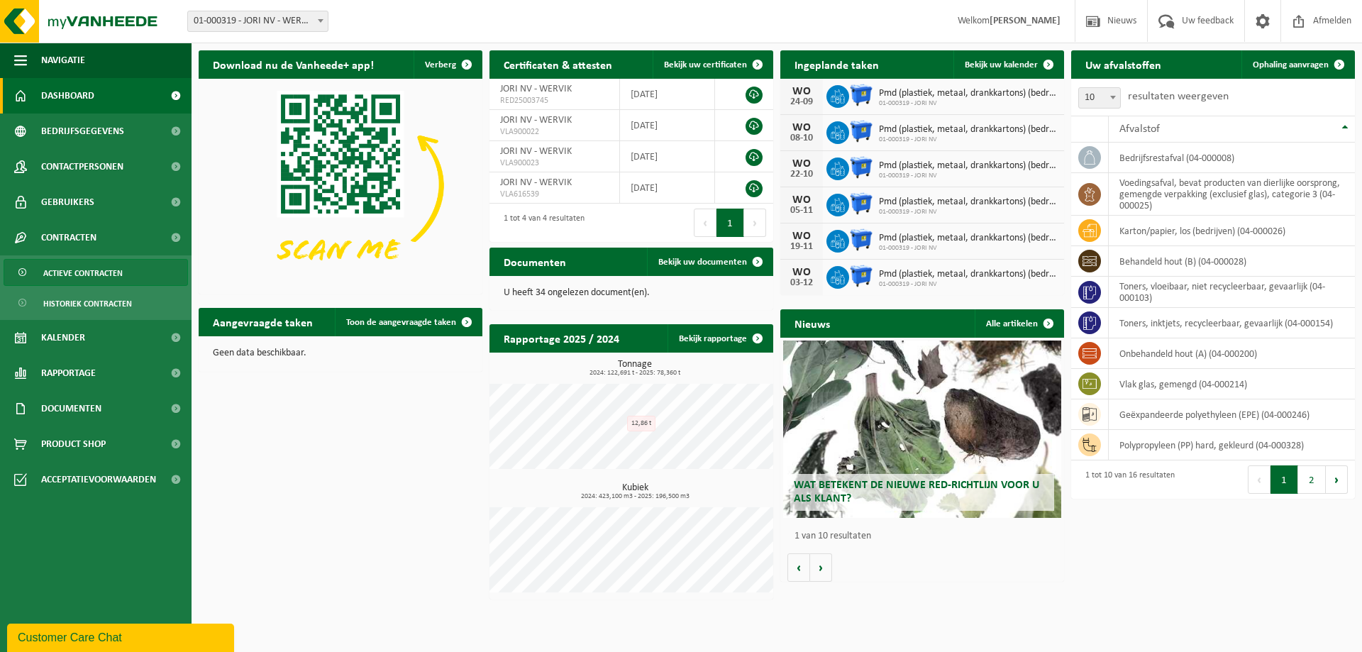
click at [102, 272] on span "Actieve contracten" at bounding box center [82, 273] width 79 height 27
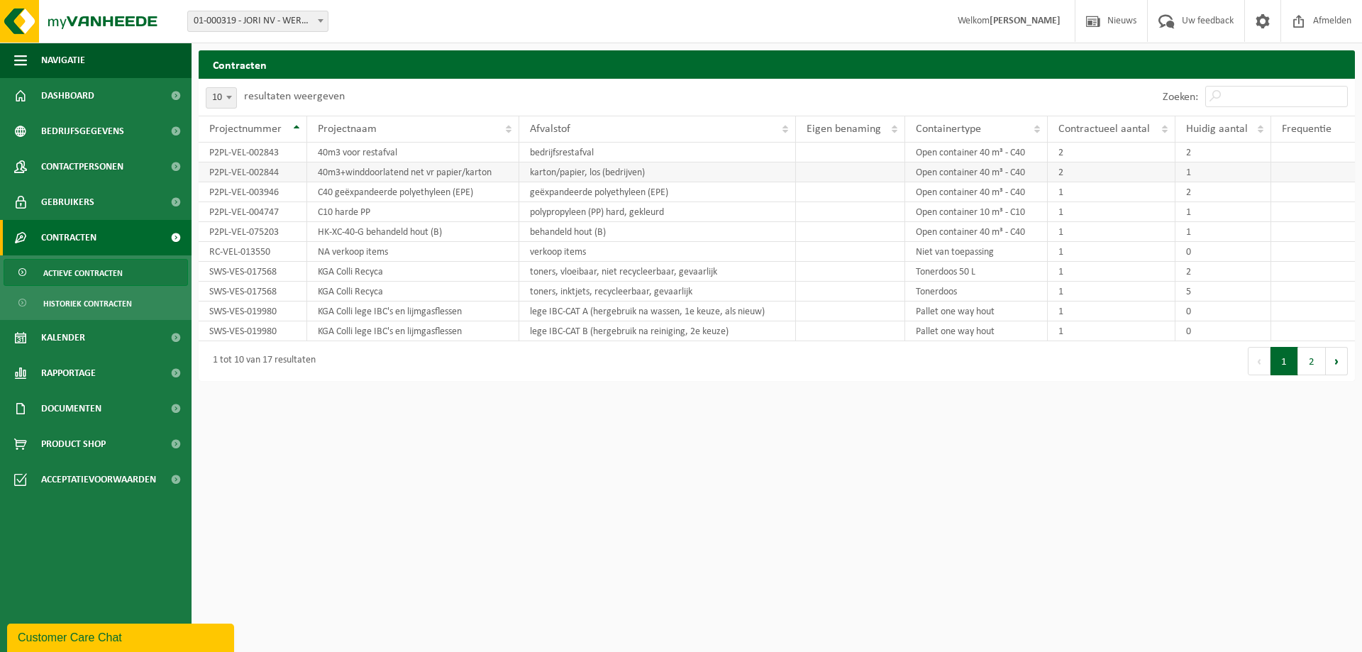
click at [587, 178] on td "karton/papier, los (bedrijven)" at bounding box center [657, 172] width 277 height 20
click at [265, 176] on td "P2PL-VEL-002844" at bounding box center [253, 172] width 109 height 20
click at [334, 172] on td "40m3+winddoorlatend net vr papier/karton" at bounding box center [413, 172] width 212 height 20
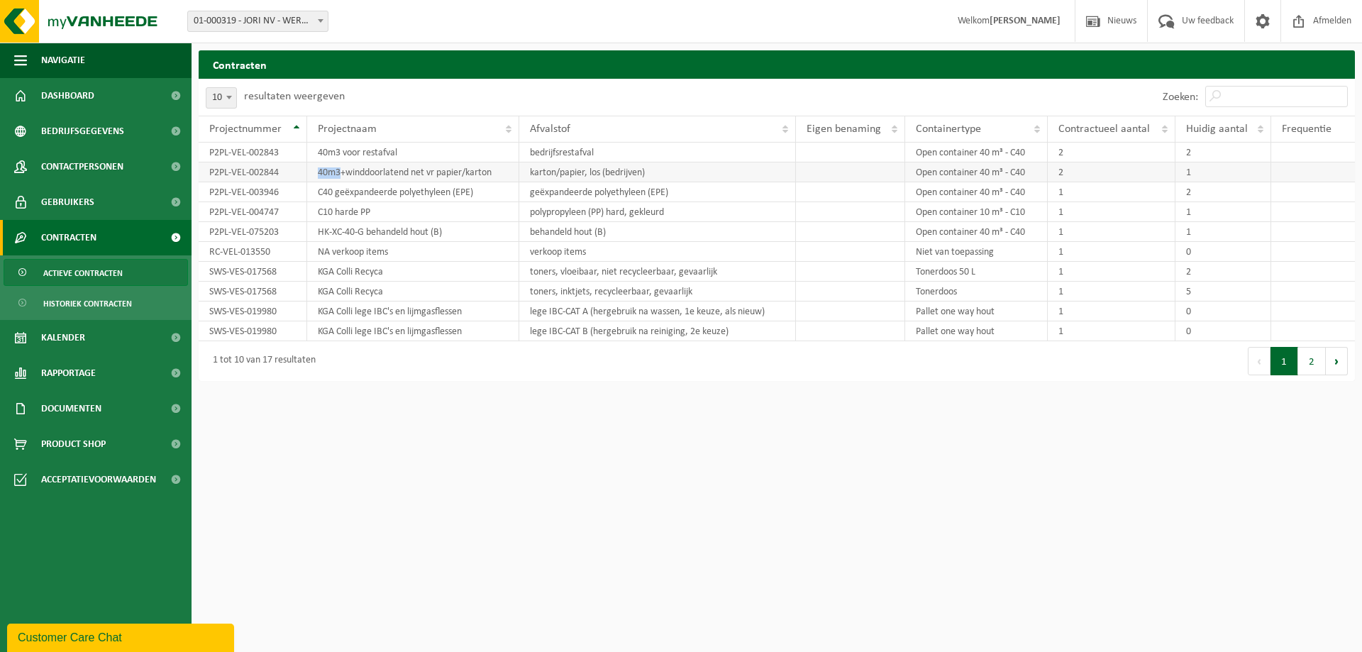
click at [335, 172] on td "40m3+winddoorlatend net vr papier/karton" at bounding box center [413, 172] width 212 height 20
drag, startPoint x: 1026, startPoint y: 177, endPoint x: 1337, endPoint y: 170, distance: 311.5
click at [1337, 170] on tr "P2PL-VEL-002844 40m3+winddoorlatend net vr papier/karton karton/papier, los (be…" at bounding box center [777, 172] width 1156 height 20
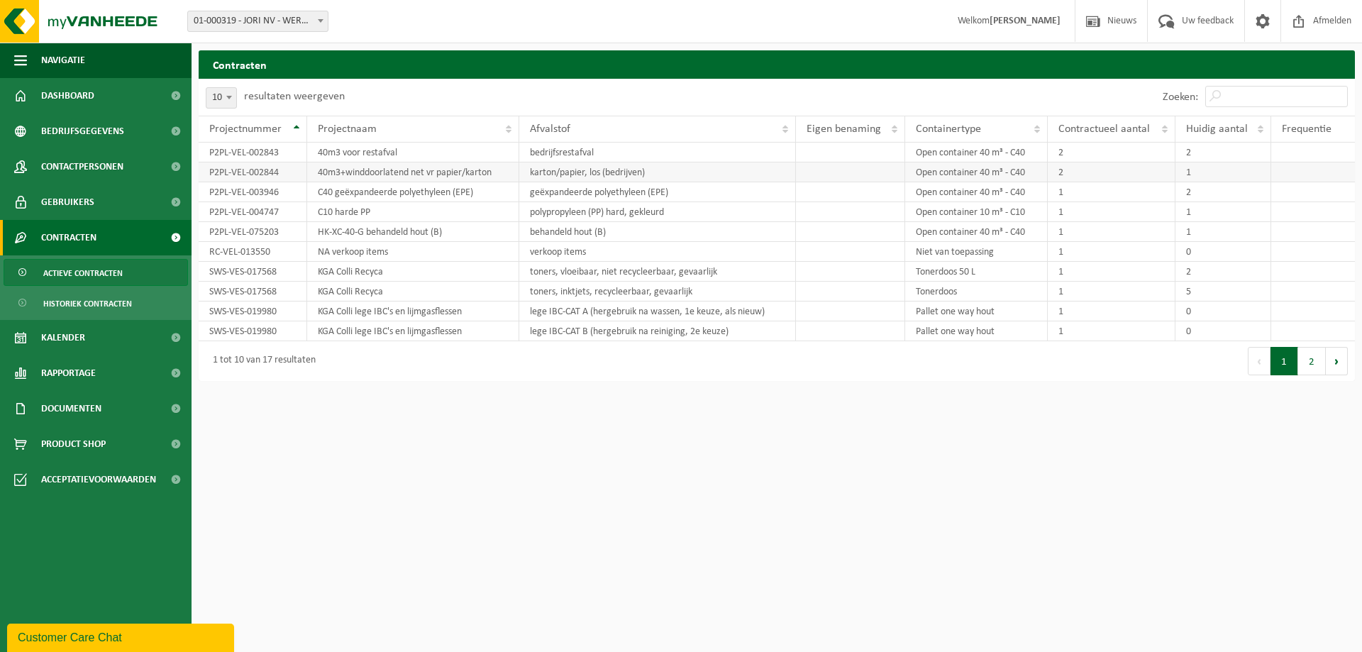
click at [1338, 171] on td at bounding box center [1313, 172] width 84 height 20
click at [1311, 360] on button "2" at bounding box center [1312, 361] width 28 height 28
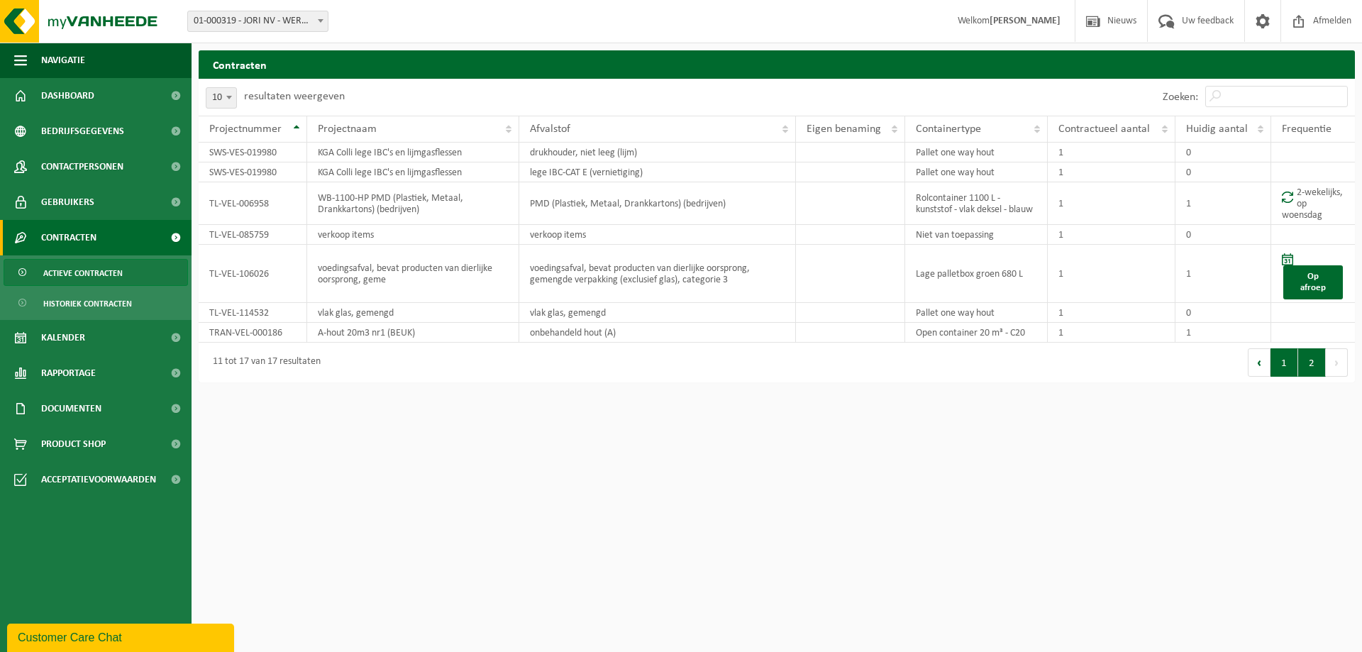
click at [1279, 364] on button "1" at bounding box center [1284, 362] width 28 height 28
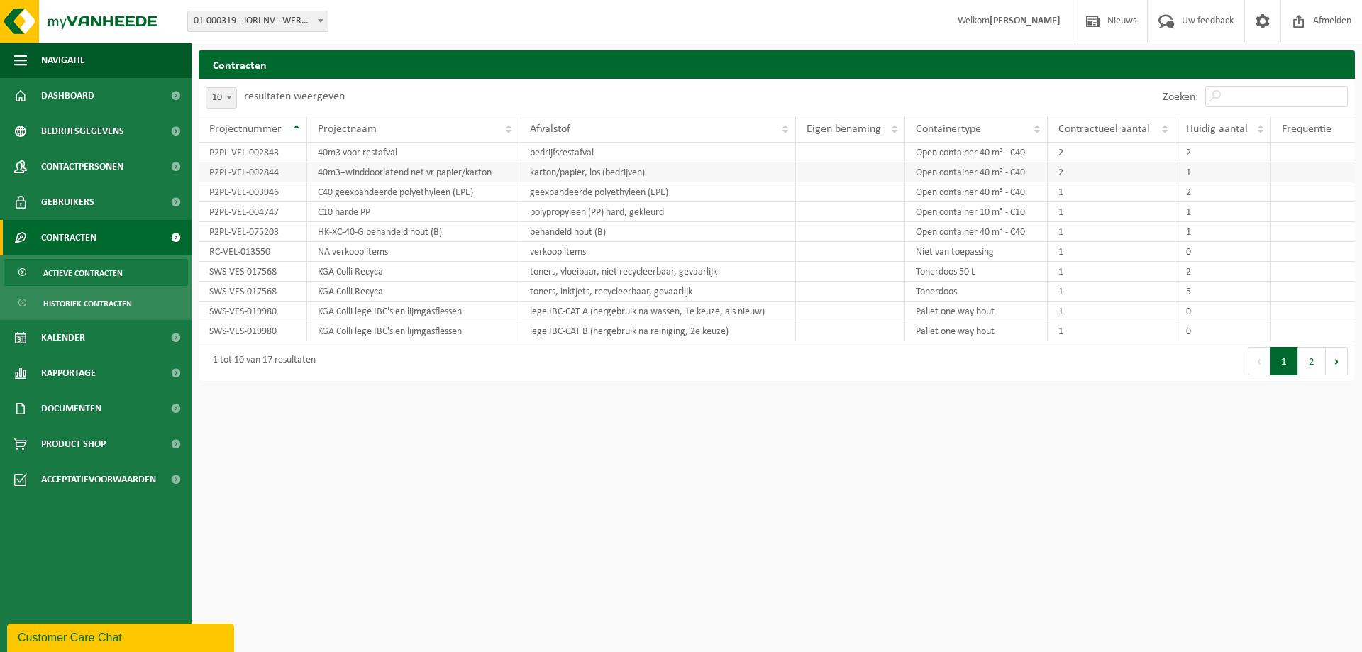
click at [272, 175] on td "P2PL-VEL-002844" at bounding box center [253, 172] width 109 height 20
drag, startPoint x: 360, startPoint y: 175, endPoint x: 1199, endPoint y: 173, distance: 838.5
click at [1199, 173] on tr "P2PL-VEL-002844 40m3+winddoorlatend net vr papier/karton karton/papier, los (be…" at bounding box center [777, 172] width 1156 height 20
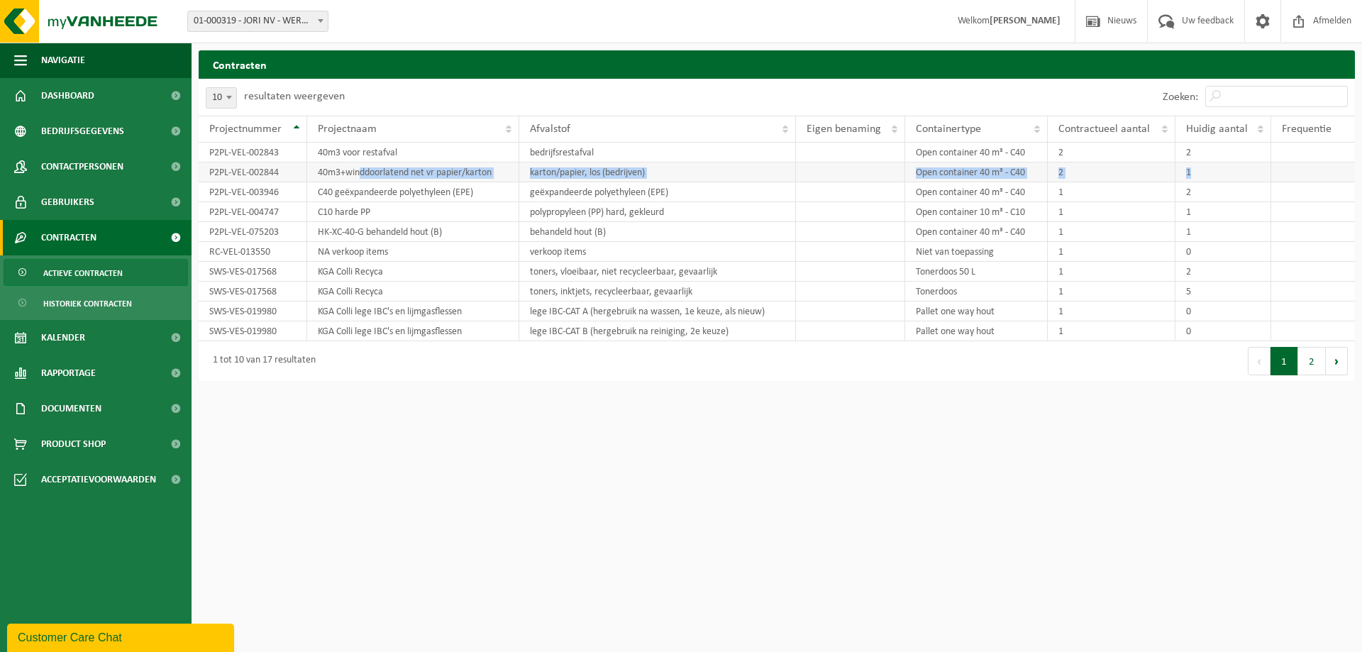
click at [1199, 173] on td "1" at bounding box center [1223, 172] width 96 height 20
drag, startPoint x: 1185, startPoint y: 155, endPoint x: 1201, endPoint y: 154, distance: 16.4
click at [1201, 154] on td "2" at bounding box center [1223, 153] width 96 height 20
drag, startPoint x: 1203, startPoint y: 196, endPoint x: 1168, endPoint y: 196, distance: 34.8
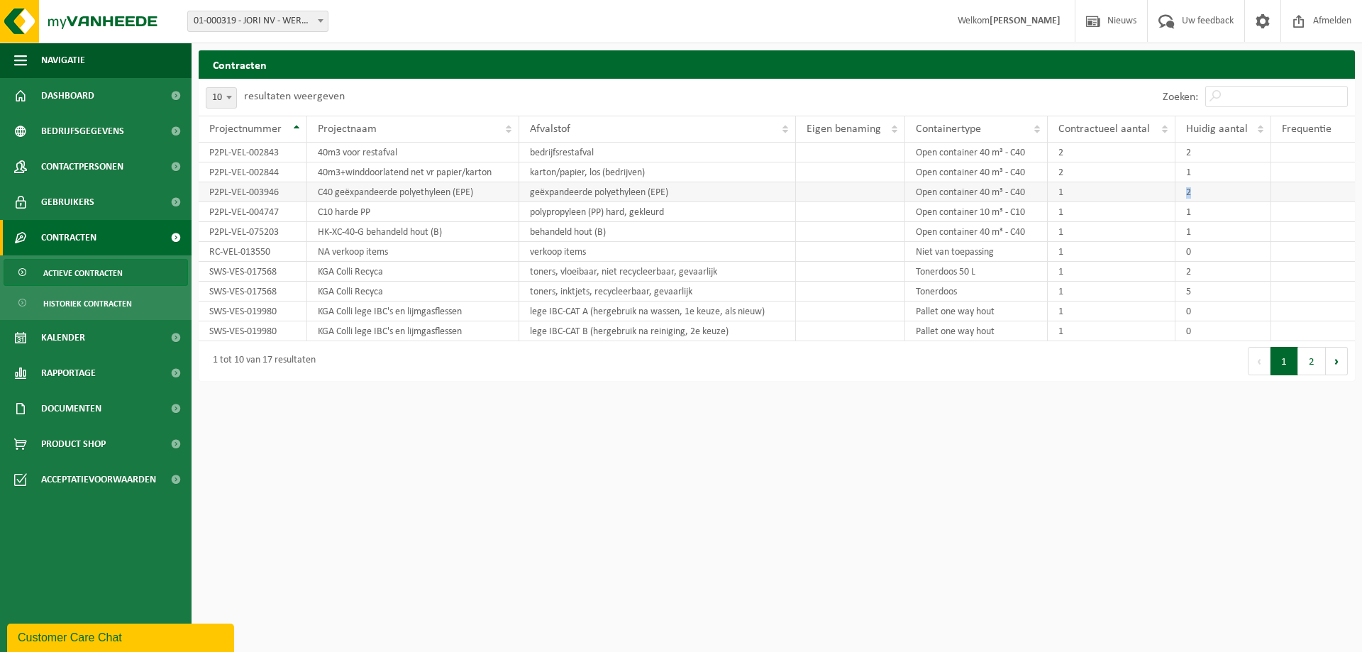
click at [1168, 196] on tr "P2PL-VEL-003946 C40 geëxpandeerde polyethyleen (EPE) geëxpandeerde polyethyleen…" at bounding box center [777, 192] width 1156 height 20
click at [1186, 214] on td "1" at bounding box center [1223, 212] width 96 height 20
drag, startPoint x: 1195, startPoint y: 231, endPoint x: 1176, endPoint y: 231, distance: 18.4
click at [1176, 231] on td "1" at bounding box center [1223, 232] width 96 height 20
click at [1187, 254] on td "0" at bounding box center [1223, 252] width 96 height 20
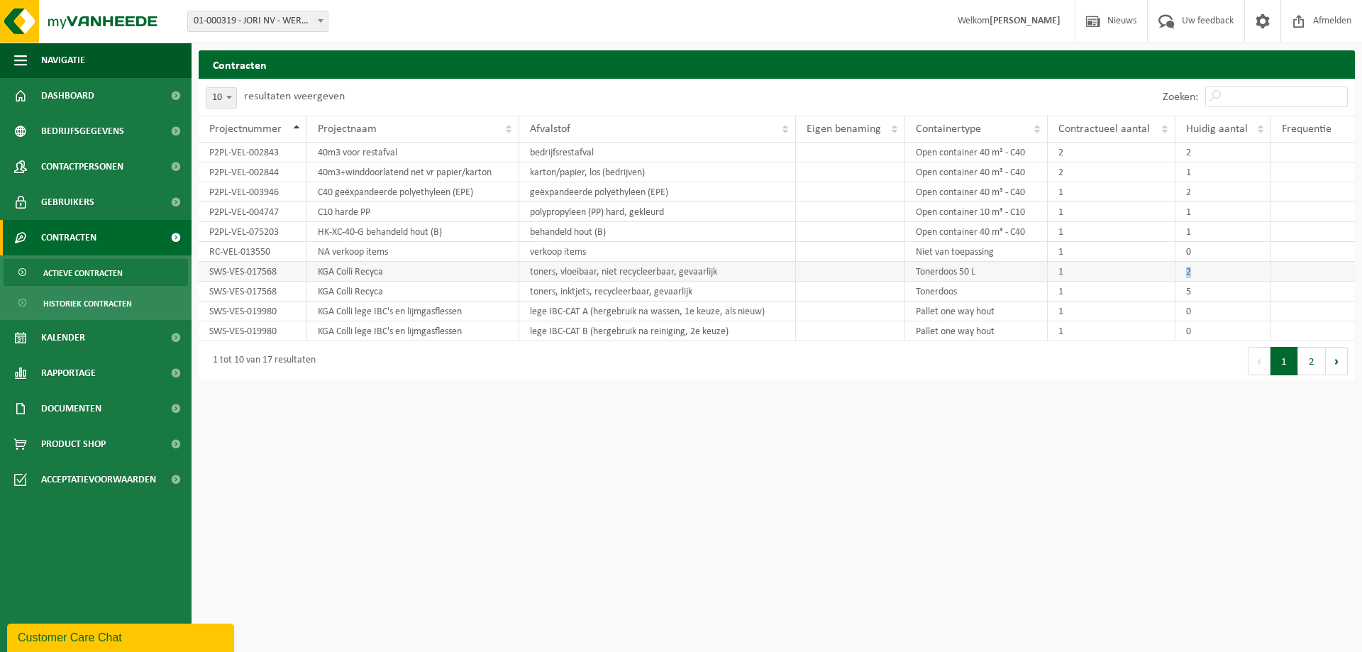
drag, startPoint x: 1198, startPoint y: 272, endPoint x: 1188, endPoint y: 271, distance: 10.0
click at [1188, 271] on td "2" at bounding box center [1223, 272] width 96 height 20
drag, startPoint x: 1195, startPoint y: 299, endPoint x: 1180, endPoint y: 296, distance: 15.2
click at [1180, 296] on td "5" at bounding box center [1223, 292] width 96 height 20
drag, startPoint x: 1195, startPoint y: 312, endPoint x: 1186, endPoint y: 314, distance: 8.6
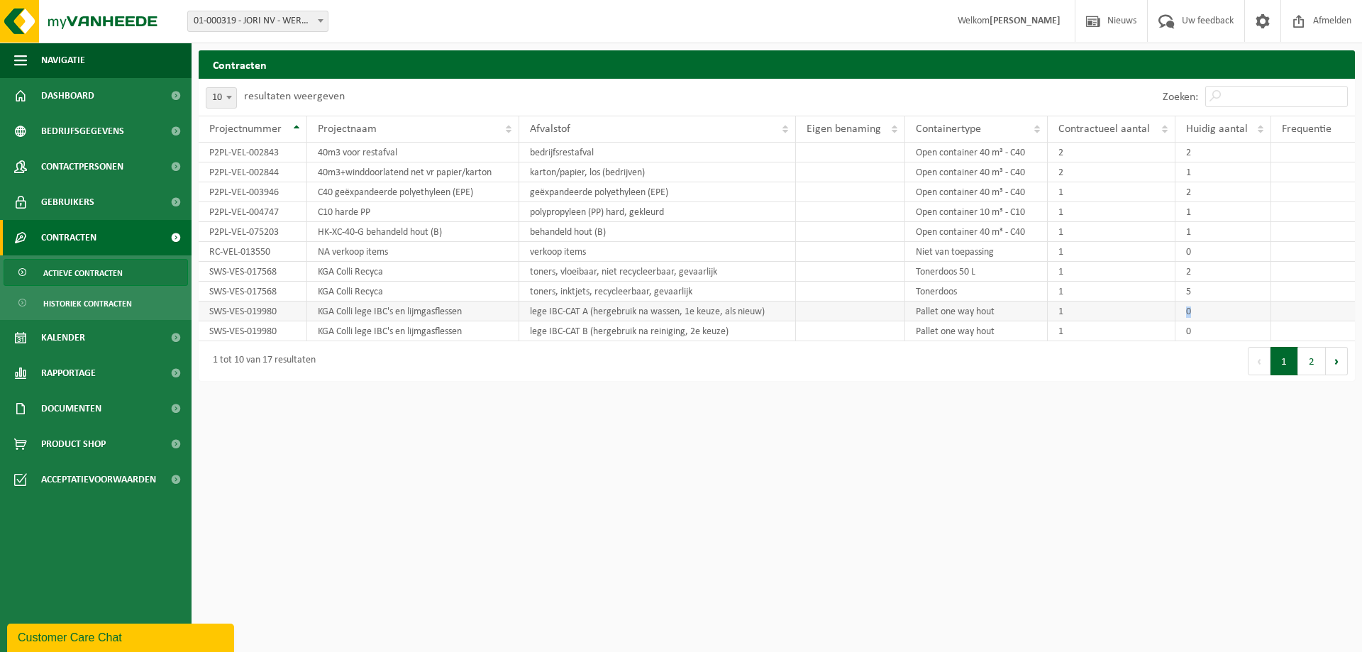
click at [1186, 313] on td "0" at bounding box center [1223, 311] width 96 height 20
drag, startPoint x: 1198, startPoint y: 333, endPoint x: 1185, endPoint y: 336, distance: 12.9
click at [1185, 336] on td "0" at bounding box center [1223, 331] width 96 height 20
click at [1200, 291] on td "5" at bounding box center [1223, 292] width 96 height 20
click at [104, 308] on span "Historiek contracten" at bounding box center [87, 303] width 89 height 27
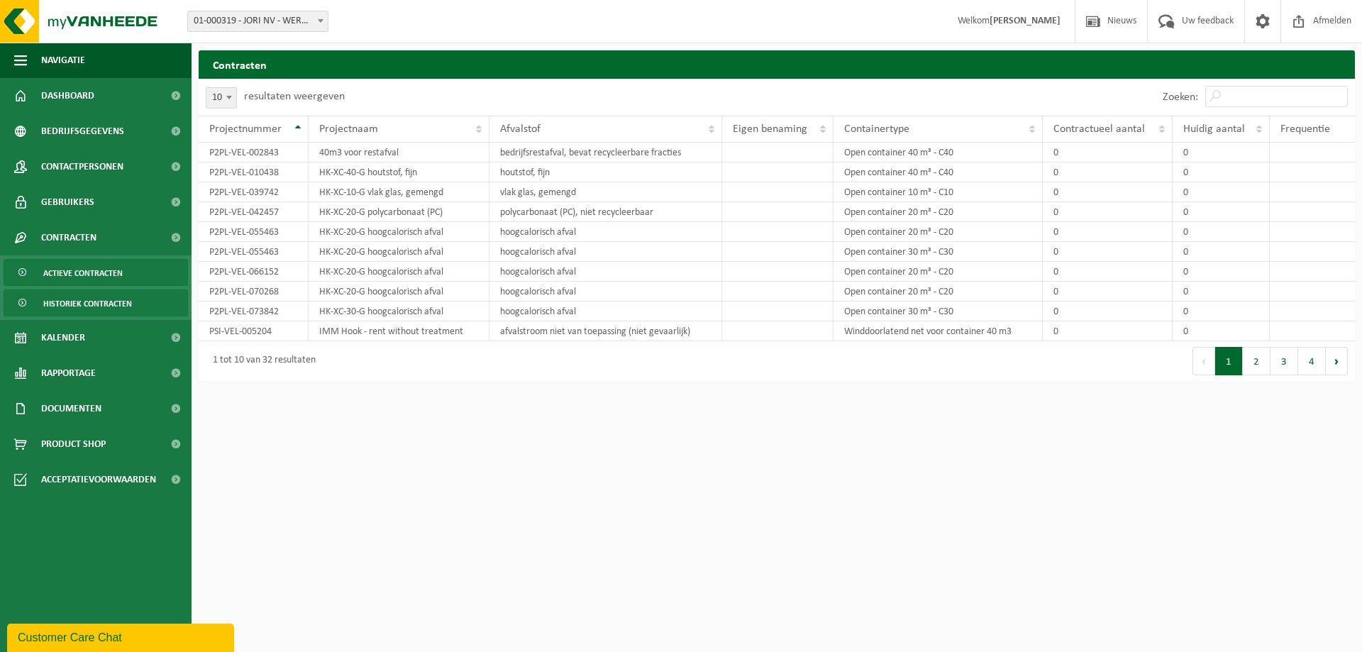
click at [103, 281] on span "Actieve contracten" at bounding box center [82, 273] width 79 height 27
